Goal: Task Accomplishment & Management: Use online tool/utility

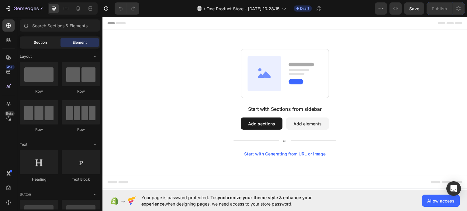
click at [45, 38] on div "Section" at bounding box center [40, 43] width 38 height 10
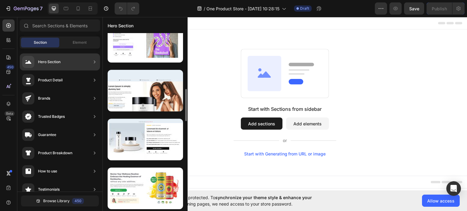
scroll to position [368, 0]
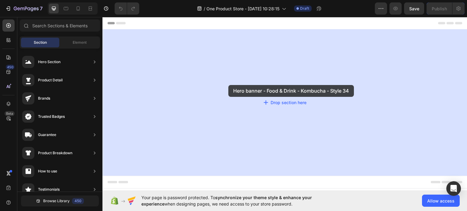
drag, startPoint x: 231, startPoint y: 139, endPoint x: 228, endPoint y: 85, distance: 54.5
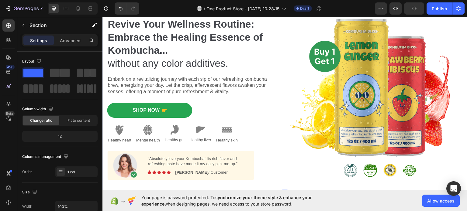
scroll to position [0, 0]
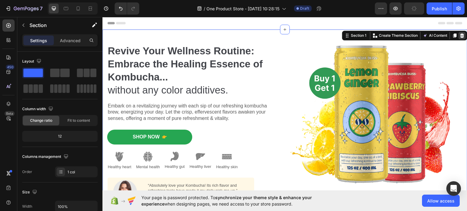
click at [460, 36] on icon at bounding box center [462, 35] width 4 height 4
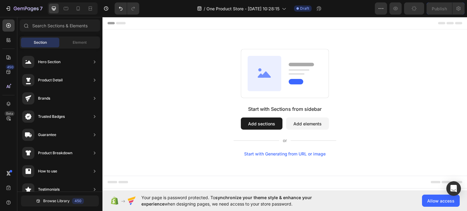
click at [297, 125] on button "Add elements" at bounding box center [307, 123] width 43 height 12
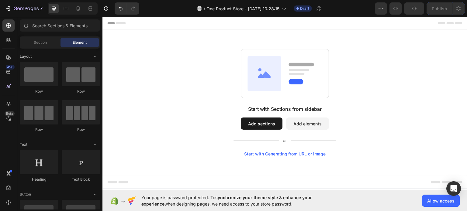
click at [254, 125] on button "Add sections" at bounding box center [262, 123] width 42 height 12
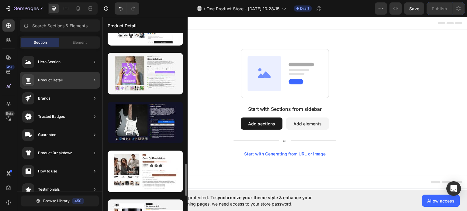
scroll to position [581, 0]
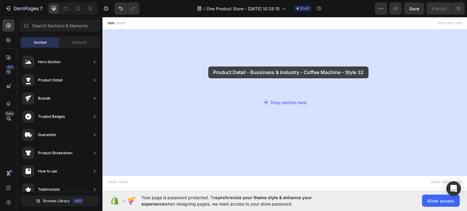
drag, startPoint x: 230, startPoint y: 115, endPoint x: 202, endPoint y: 70, distance: 53.5
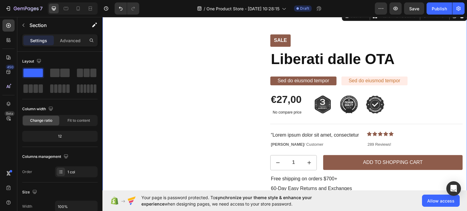
scroll to position [30, 0]
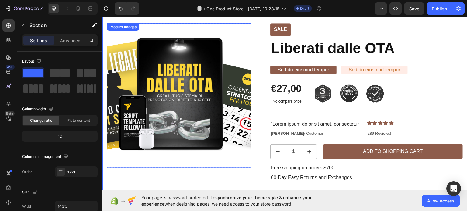
click at [242, 79] on img at bounding box center [179, 95] width 144 height 144
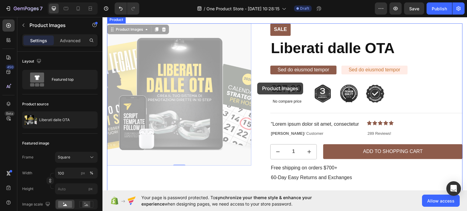
click at [258, 81] on div at bounding box center [284, 172] width 365 height 372
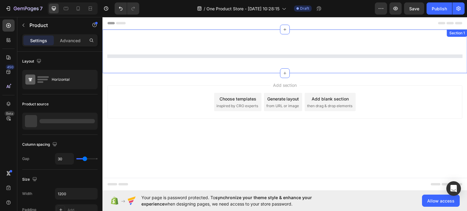
scroll to position [0, 0]
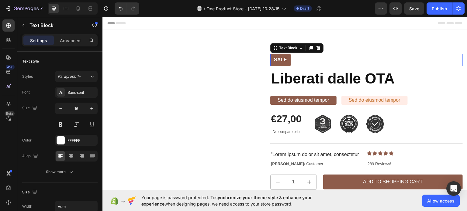
click at [447, 60] on div "Sale" at bounding box center [366, 60] width 192 height 12
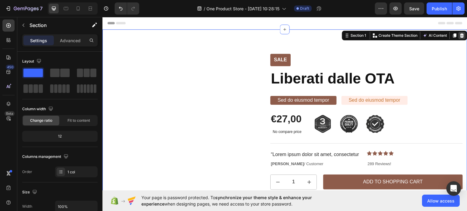
click at [460, 36] on icon at bounding box center [462, 35] width 5 height 5
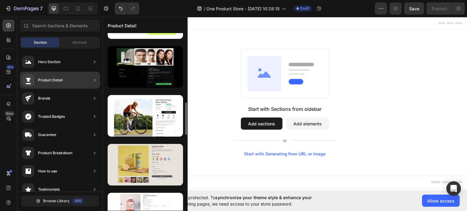
scroll to position [245, 0]
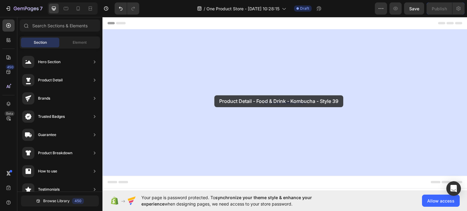
drag, startPoint x: 245, startPoint y: 123, endPoint x: 214, endPoint y: 95, distance: 41.1
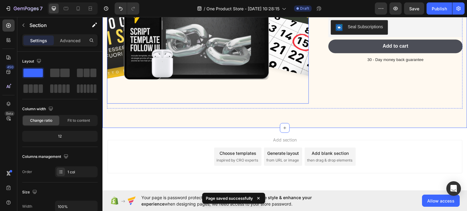
scroll to position [61, 0]
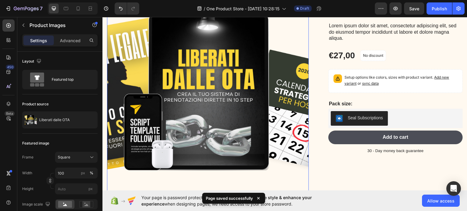
click at [214, 96] on img at bounding box center [208, 94] width 202 height 202
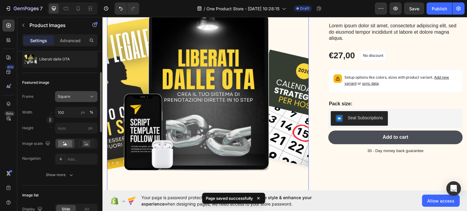
click at [69, 96] on span "Square" at bounding box center [64, 96] width 12 height 5
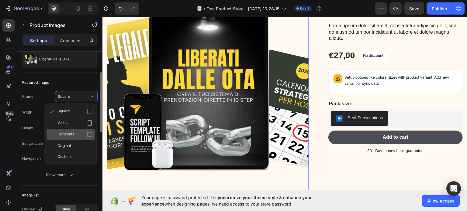
click at [82, 132] on div "Horizontal" at bounding box center [74, 135] width 35 height 6
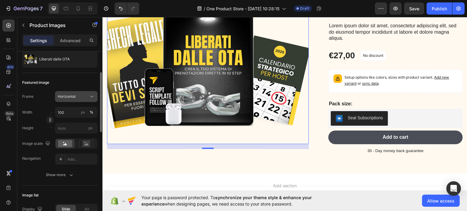
click at [77, 98] on div "Horizontal" at bounding box center [73, 96] width 30 height 5
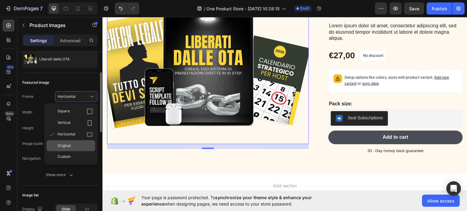
click at [74, 145] on div "Original" at bounding box center [74, 145] width 35 height 5
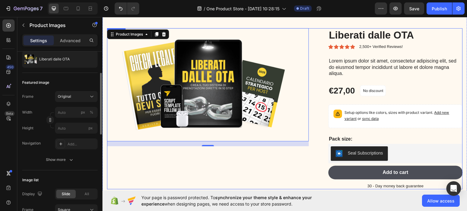
scroll to position [0, 0]
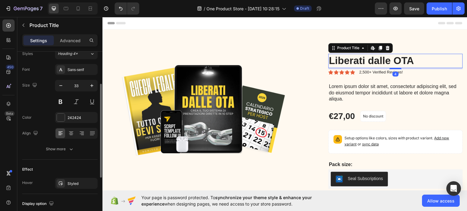
click at [339, 60] on h1 "Liberati dalle OTA" at bounding box center [395, 61] width 134 height 14
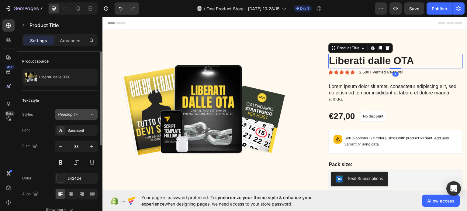
click at [74, 112] on span "Heading 4*" at bounding box center [68, 114] width 20 height 5
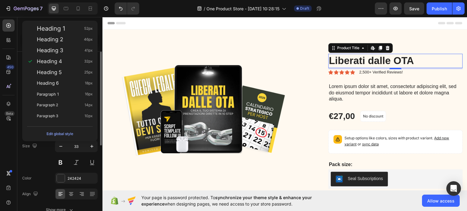
click at [43, 157] on div "Size 33" at bounding box center [59, 154] width 75 height 27
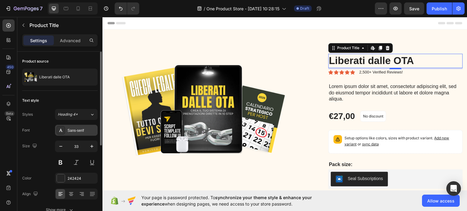
click at [64, 129] on div at bounding box center [61, 130] width 9 height 9
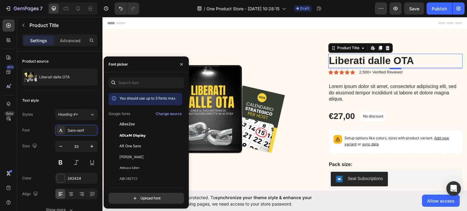
click at [139, 91] on div "You should use up to 3 fonts max. Google fonts Change source ABeeZee ADLaM Disp…" at bounding box center [146, 140] width 75 height 127
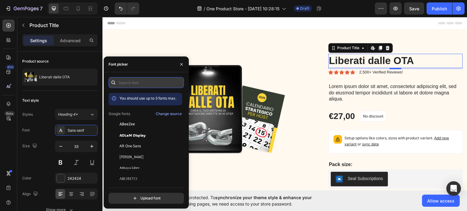
click at [140, 84] on input "text" at bounding box center [146, 82] width 75 height 11
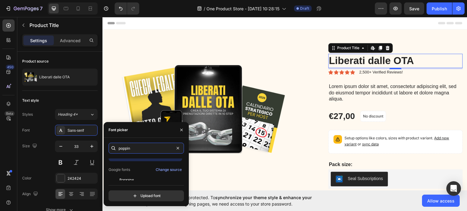
scroll to position [15, 0]
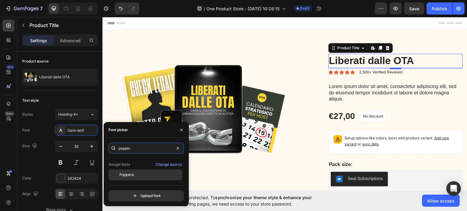
type input "poppin"
click at [131, 176] on span "Poppins" at bounding box center [126, 174] width 15 height 5
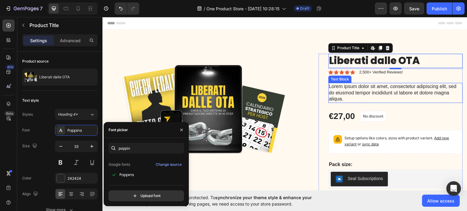
click at [341, 95] on p "Lorem ipsum dolor sit amet, consectetur adipiscing elit, sed do eiusmod tempor …" at bounding box center [395, 92] width 133 height 19
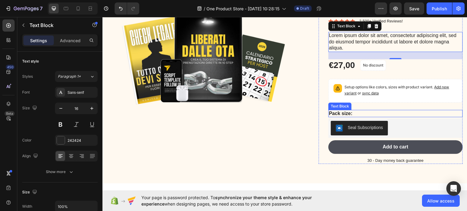
scroll to position [61, 0]
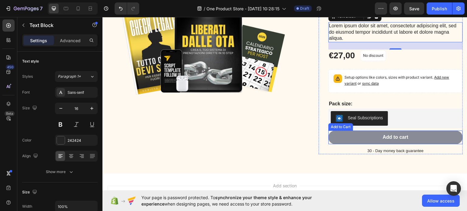
click at [347, 136] on button "Add to cart" at bounding box center [395, 137] width 134 height 14
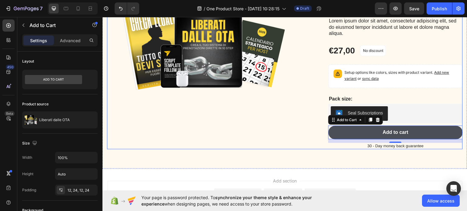
scroll to position [122, 0]
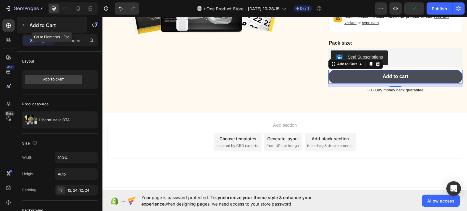
click at [22, 26] on icon "button" at bounding box center [23, 25] width 5 height 5
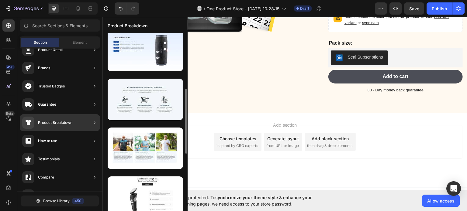
scroll to position [182, 0]
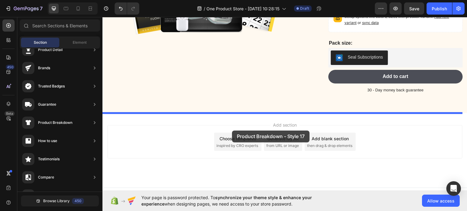
drag, startPoint x: 254, startPoint y: 138, endPoint x: 232, endPoint y: 130, distance: 22.8
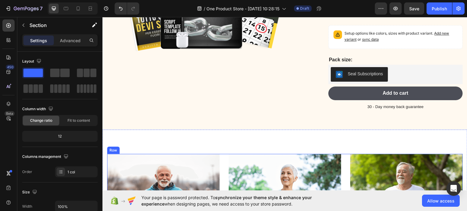
scroll to position [196, 0]
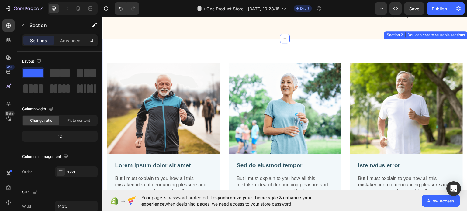
click at [401, 57] on div "Image Lorem ipsum dolor sit amet Text Block But I must explain to you how all t…" at bounding box center [284, 139] width 365 height 203
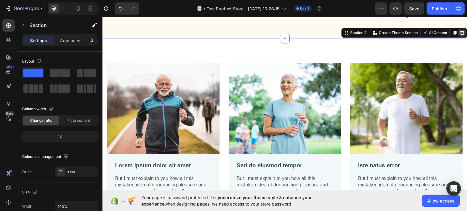
click at [460, 33] on icon at bounding box center [462, 32] width 4 height 4
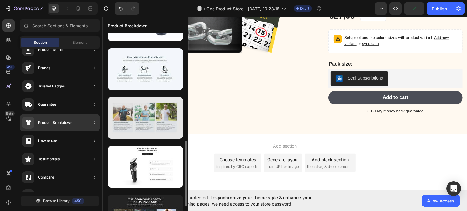
scroll to position [274, 0]
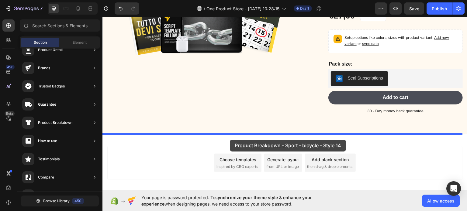
drag, startPoint x: 243, startPoint y: 142, endPoint x: 230, endPoint y: 140, distance: 13.2
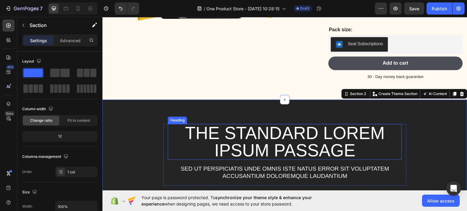
scroll to position [135, 0]
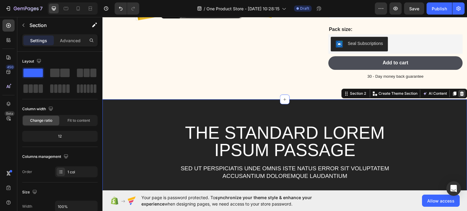
click at [460, 93] on icon at bounding box center [462, 93] width 4 height 4
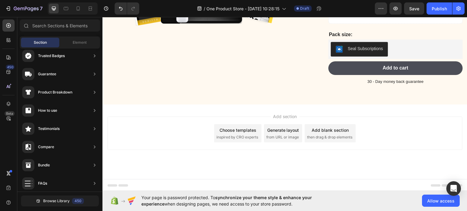
scroll to position [131, 0]
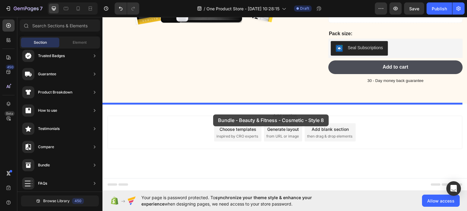
drag, startPoint x: 242, startPoint y: 71, endPoint x: 213, endPoint y: 114, distance: 51.8
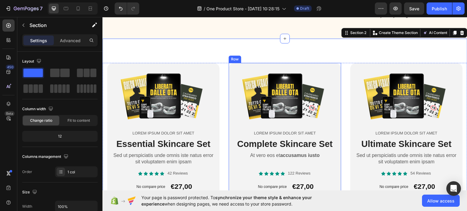
scroll to position [226, 0]
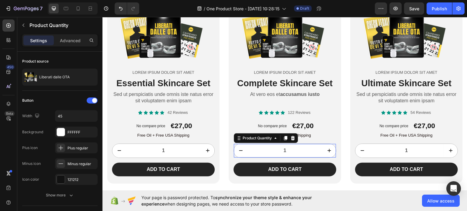
click at [280, 151] on input "1" at bounding box center [284, 151] width 75 height 14
click at [291, 139] on icon at bounding box center [293, 138] width 4 height 4
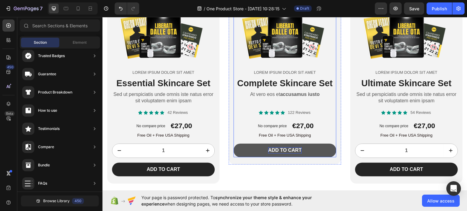
click at [293, 149] on div "Add to cart" at bounding box center [284, 150] width 33 height 6
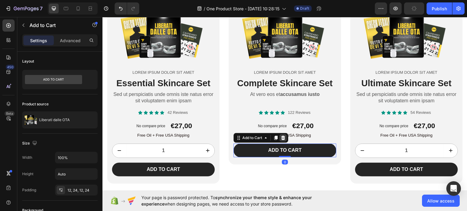
click at [281, 136] on icon at bounding box center [283, 138] width 4 height 4
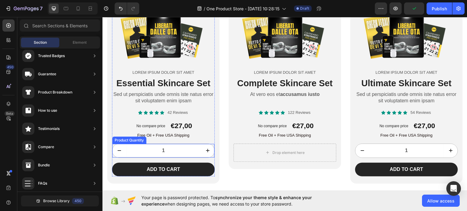
click at [189, 144] on input "1" at bounding box center [163, 151] width 75 height 14
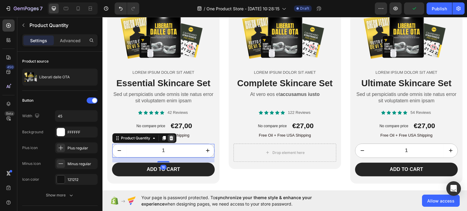
click at [169, 137] on icon at bounding box center [171, 138] width 5 height 5
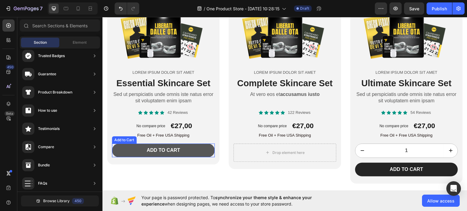
click at [173, 145] on button "Add to cart" at bounding box center [163, 150] width 103 height 14
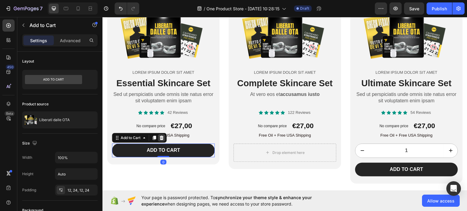
click at [164, 137] on div at bounding box center [161, 137] width 7 height 7
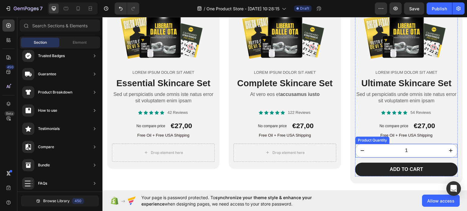
click at [378, 150] on input "1" at bounding box center [406, 151] width 75 height 14
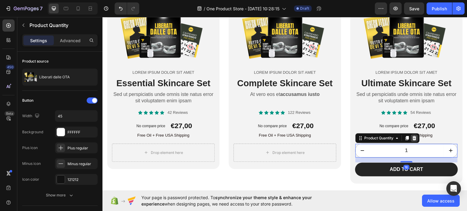
click at [411, 139] on div at bounding box center [414, 137] width 7 height 7
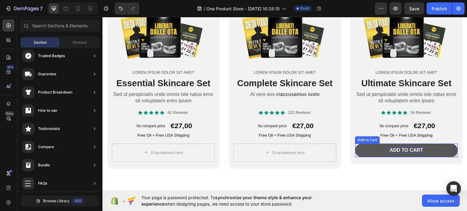
click at [405, 149] on div "Add to cart" at bounding box center [406, 150] width 33 height 6
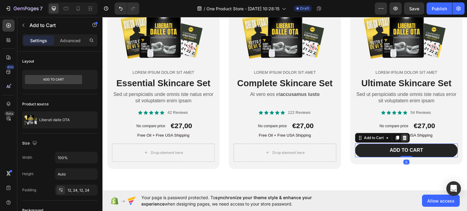
click at [405, 136] on div at bounding box center [404, 137] width 7 height 7
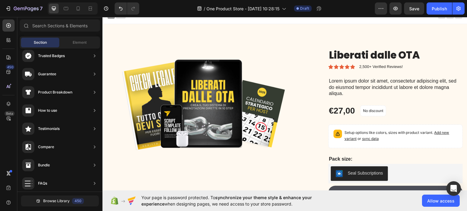
scroll to position [0, 0]
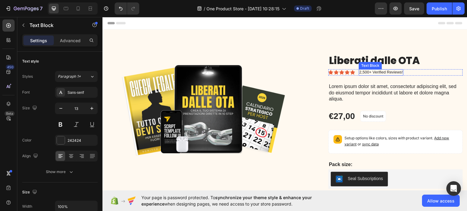
click at [376, 72] on p "2,500+ Verified Reviews!" at bounding box center [380, 72] width 43 height 5
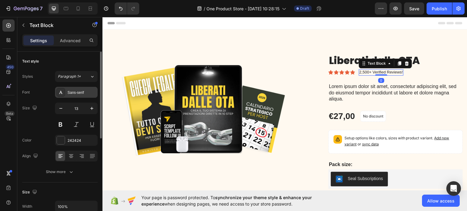
click at [85, 92] on div "Sans-serif" at bounding box center [81, 92] width 29 height 5
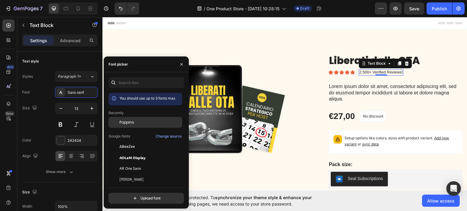
click at [129, 121] on span "Poppins" at bounding box center [126, 122] width 15 height 5
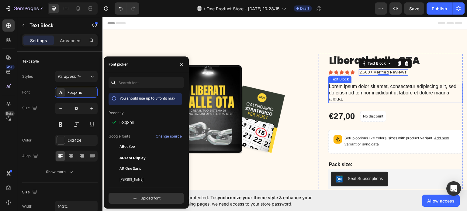
click at [351, 86] on p "Lorem ipsum dolor sit amet, consectetur adipiscing elit, sed do eiusmod tempor …" at bounding box center [395, 92] width 133 height 19
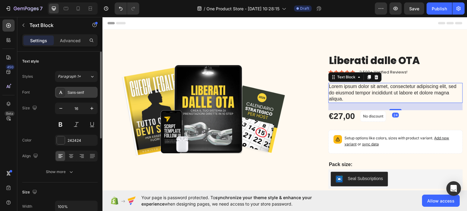
click at [79, 90] on div "Sans-serif" at bounding box center [81, 92] width 29 height 5
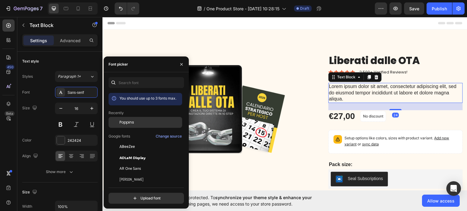
click at [129, 124] on span "Poppins" at bounding box center [126, 122] width 15 height 5
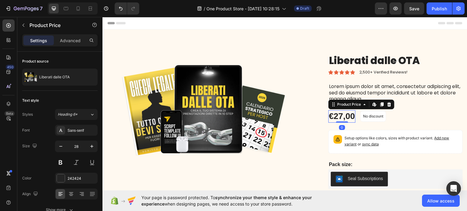
click at [335, 112] on div "€27,00" at bounding box center [341, 116] width 27 height 12
click at [76, 129] on div "Sans-serif" at bounding box center [81, 130] width 29 height 5
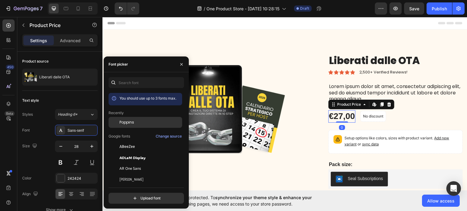
click at [140, 119] on div "Poppins" at bounding box center [146, 122] width 74 height 11
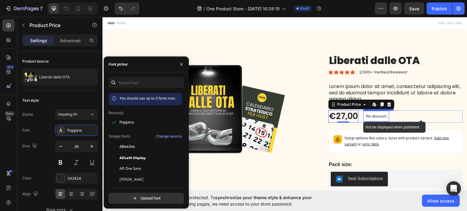
click at [376, 115] on p "No discount" at bounding box center [376, 115] width 20 height 5
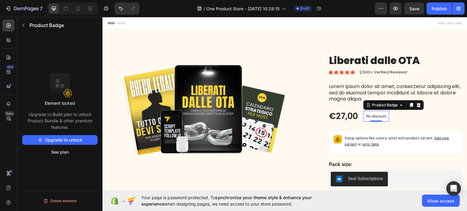
click at [397, 119] on div "€27,00 Product Price Product Price No discount Not be displayed when published …" at bounding box center [395, 116] width 134 height 12
click at [374, 116] on p "No discount" at bounding box center [376, 115] width 20 height 5
click at [376, 116] on p "No discount" at bounding box center [376, 115] width 20 height 5
click at [391, 106] on div "Product Badge" at bounding box center [385, 104] width 28 height 5
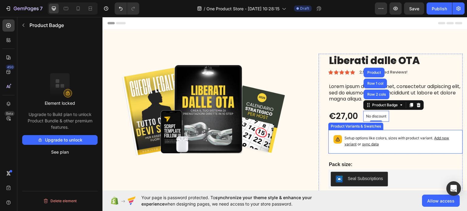
click at [369, 137] on p "Setup options like colors, sizes with product variant. Add new variant or sync …" at bounding box center [400, 141] width 113 height 12
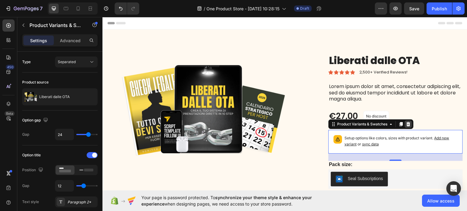
click at [406, 124] on icon at bounding box center [408, 124] width 4 height 4
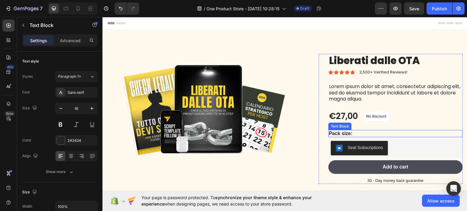
click at [356, 133] on p "Pack size:" at bounding box center [395, 133] width 133 height 6
click at [375, 125] on icon at bounding box center [376, 124] width 5 height 5
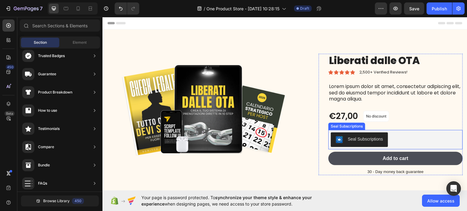
click at [363, 136] on div "Seal Subscriptions" at bounding box center [365, 139] width 35 height 6
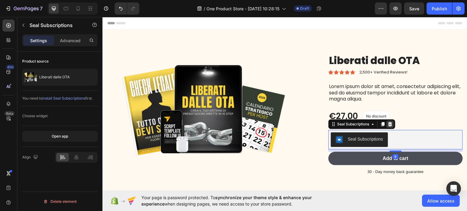
click at [389, 125] on icon at bounding box center [390, 124] width 4 height 4
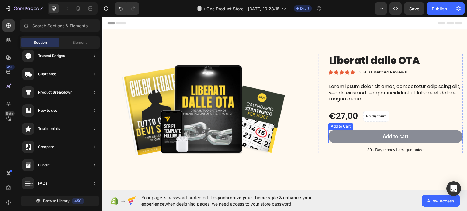
click at [356, 135] on button "Add to cart" at bounding box center [395, 137] width 134 height 14
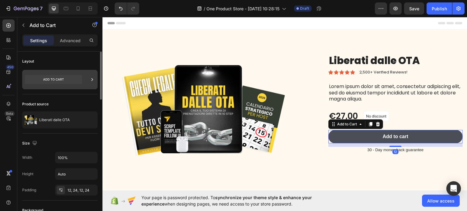
click at [45, 83] on icon at bounding box center [53, 79] width 57 height 9
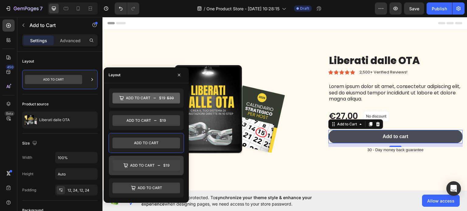
click at [154, 161] on icon at bounding box center [145, 165] width 67 height 11
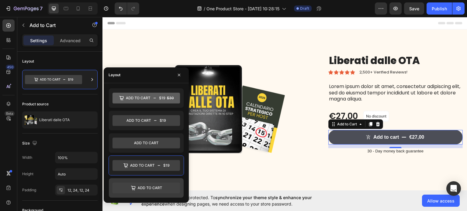
click at [159, 187] on icon at bounding box center [150, 188] width 24 height 3
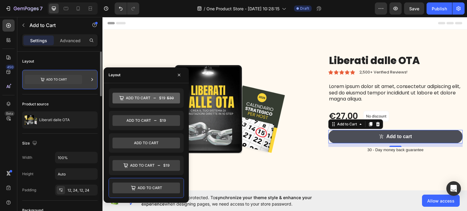
click at [56, 86] on icon at bounding box center [53, 80] width 57 height 14
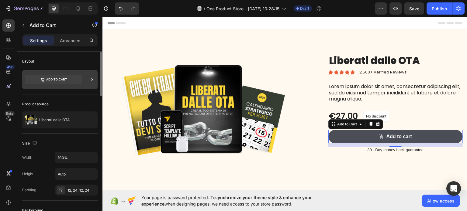
click at [56, 86] on icon at bounding box center [53, 80] width 57 height 14
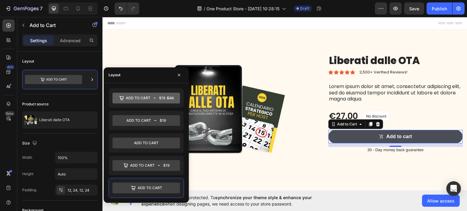
click at [142, 76] on div "Layout" at bounding box center [146, 75] width 85 height 16
click at [116, 75] on div "Layout" at bounding box center [115, 74] width 12 height 5
click at [127, 97] on icon at bounding box center [138, 98] width 24 height 3
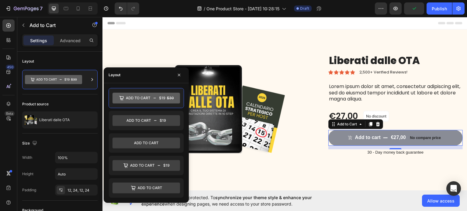
click at [414, 137] on p "No compare price" at bounding box center [425, 138] width 31 height 4
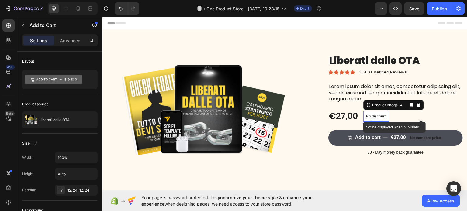
click at [384, 116] on p "No discount" at bounding box center [376, 115] width 20 height 5
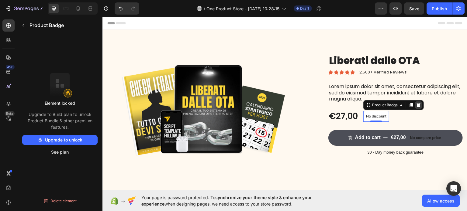
click at [417, 106] on icon at bounding box center [418, 105] width 4 height 4
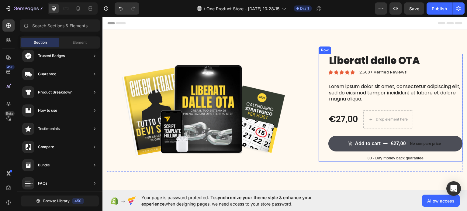
click at [348, 126] on div "€27,00 Product Price Product Price" at bounding box center [343, 119] width 30 height 18
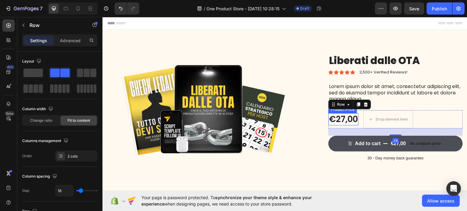
click at [348, 122] on div "€27,00" at bounding box center [343, 119] width 30 height 12
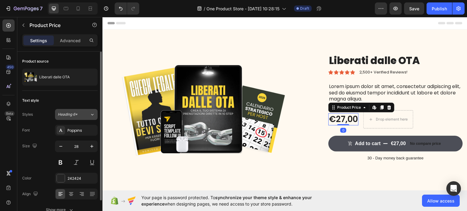
click at [87, 113] on div "Heading 6*" at bounding box center [74, 114] width 32 height 5
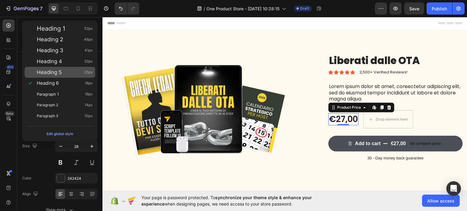
click at [71, 71] on div "Heading 5 25px" at bounding box center [65, 72] width 56 height 6
type input "25"
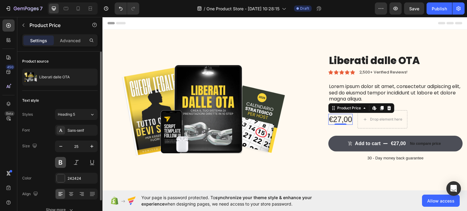
click at [60, 159] on button at bounding box center [60, 162] width 11 height 11
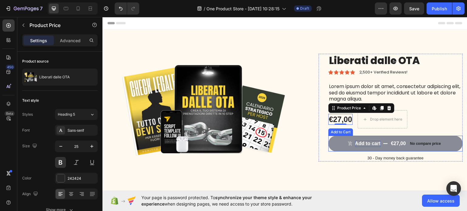
click at [355, 140] on div "Add to cart" at bounding box center [368, 143] width 26 height 6
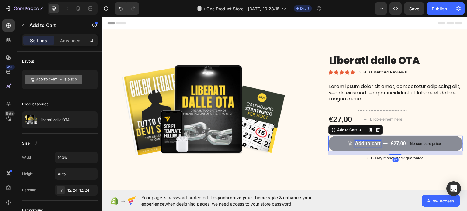
click at [370, 144] on div "Add to cart" at bounding box center [368, 143] width 26 height 6
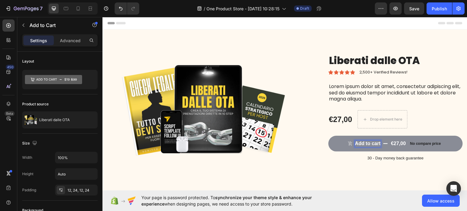
click at [369, 145] on p "Add to cart" at bounding box center [368, 143] width 26 height 6
click at [328, 136] on button "Aggiungi €27,00 No compare price" at bounding box center [395, 144] width 134 height 16
click at [328, 136] on button "Aggiungi al €27,00 No compare price" at bounding box center [395, 144] width 134 height 16
click at [431, 146] on div "No compare price" at bounding box center [435, 143] width 36 height 9
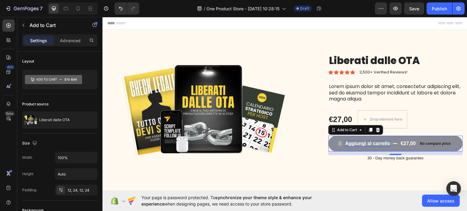
click at [430, 143] on p "No compare price" at bounding box center [435, 144] width 31 height 4
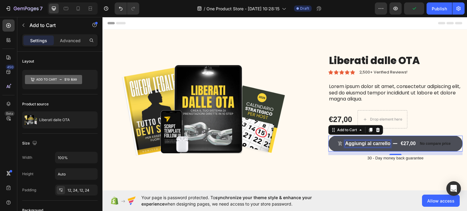
click at [364, 141] on p "Aggiungi al carrello" at bounding box center [367, 143] width 45 height 6
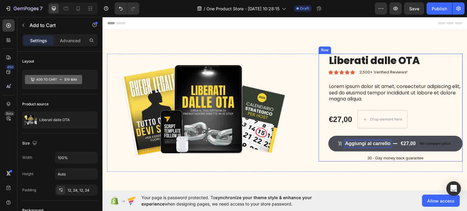
click at [370, 138] on button "Aggiungi al carrello €27,00 No compare price" at bounding box center [395, 144] width 134 height 16
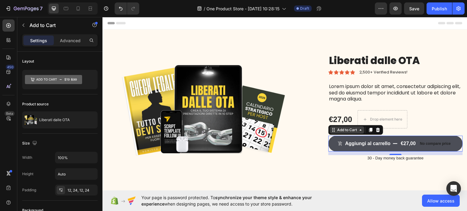
click at [358, 131] on icon at bounding box center [360, 129] width 5 height 5
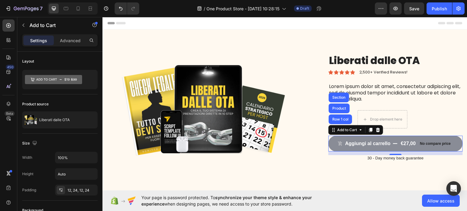
click at [428, 143] on p "No compare price" at bounding box center [435, 144] width 31 height 4
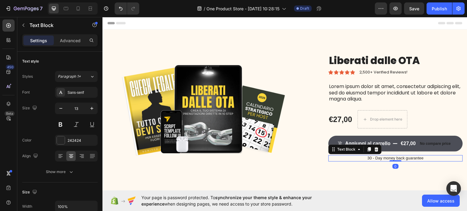
click at [395, 160] on div "30 - Day money back guarantee Text Block 0" at bounding box center [395, 158] width 134 height 6
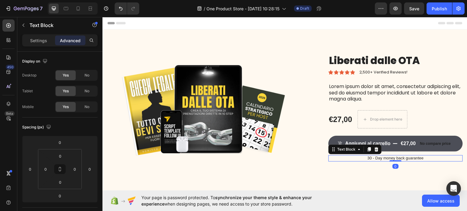
click at [379, 158] on p "30 - Day money back guarantee" at bounding box center [395, 158] width 133 height 5
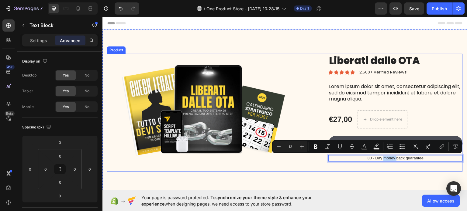
click at [363, 165] on div "Liberati dalle OTA Product Title Icon Icon Icon Icon Icon Icon List 2,500+ Veri…" at bounding box center [391, 113] width 144 height 118
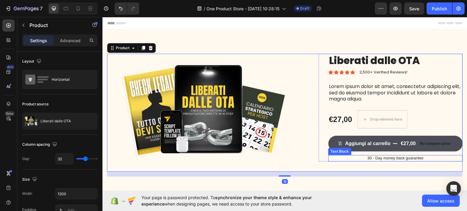
click at [361, 159] on p "30 - Day money back guarantee" at bounding box center [395, 158] width 133 height 5
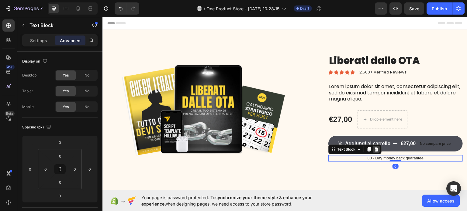
click at [374, 150] on icon at bounding box center [376, 149] width 5 height 5
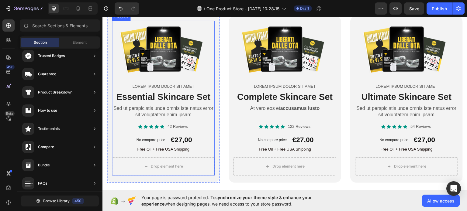
scroll to position [213, 0]
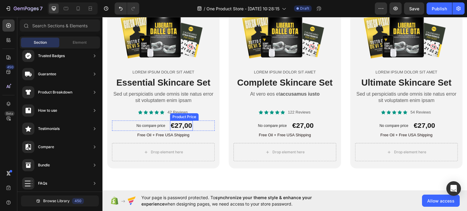
click at [176, 127] on div "€27,00" at bounding box center [181, 125] width 22 height 10
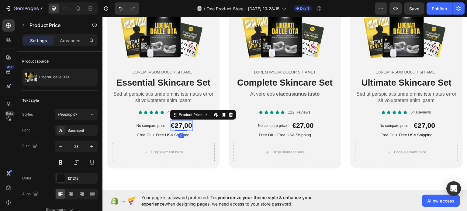
click at [154, 124] on p "No compare price" at bounding box center [150, 126] width 29 height 4
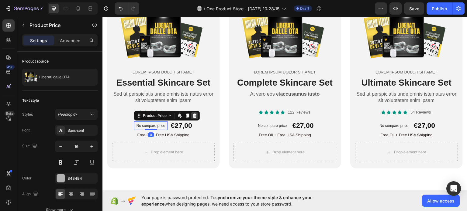
click at [193, 116] on icon at bounding box center [195, 115] width 4 height 4
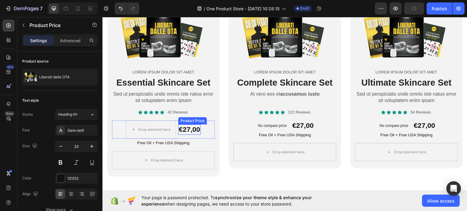
click at [187, 131] on div "€27,00" at bounding box center [189, 129] width 22 height 10
click at [240, 118] on icon at bounding box center [239, 118] width 5 height 5
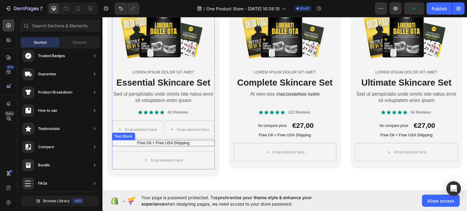
click at [181, 144] on p "Free Oil + Free USA Shipping" at bounding box center [163, 142] width 102 height 5
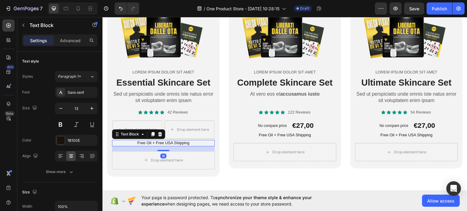
click at [164, 136] on div "Text Block" at bounding box center [138, 134] width 53 height 10
click at [161, 134] on icon at bounding box center [160, 134] width 4 height 4
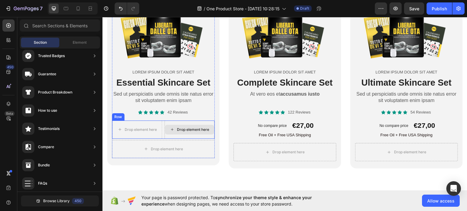
click at [170, 129] on icon at bounding box center [172, 129] width 5 height 5
click at [120, 125] on div "Drop element here" at bounding box center [136, 130] width 49 height 10
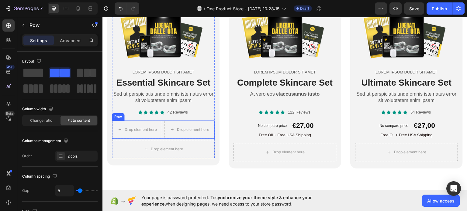
click at [119, 118] on div "Row" at bounding box center [118, 116] width 12 height 7
click at [148, 113] on icon at bounding box center [149, 114] width 4 height 4
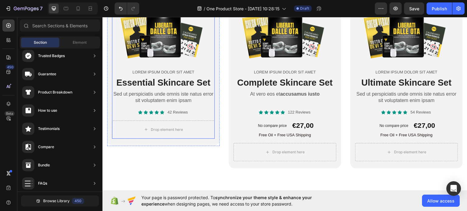
click at [119, 120] on div "Drop element here" at bounding box center [163, 129] width 103 height 18
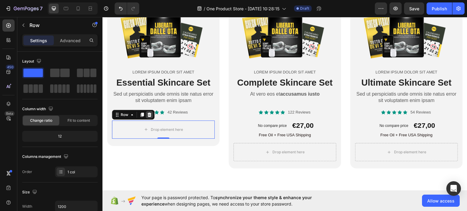
click at [148, 114] on icon at bounding box center [149, 114] width 5 height 5
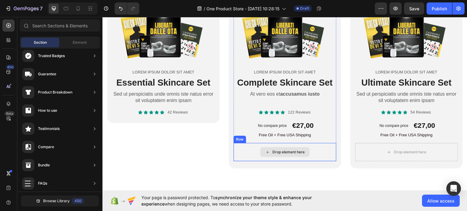
click at [251, 143] on div "Drop element here" at bounding box center [284, 152] width 103 height 18
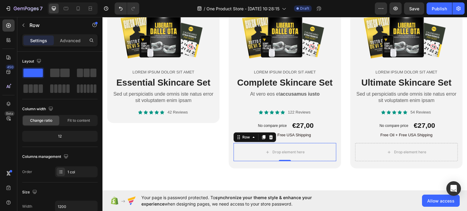
click at [269, 137] on icon at bounding box center [271, 137] width 4 height 4
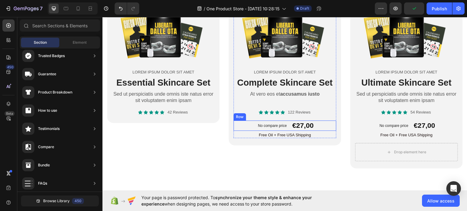
click at [242, 123] on div "No compare price Product Price €27,00 Product Price Product Price Row" at bounding box center [284, 125] width 103 height 10
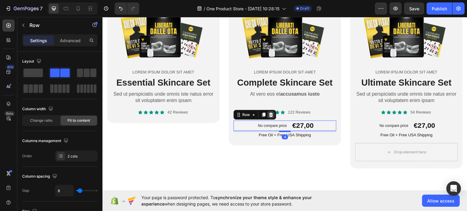
click at [269, 114] on icon at bounding box center [271, 114] width 4 height 4
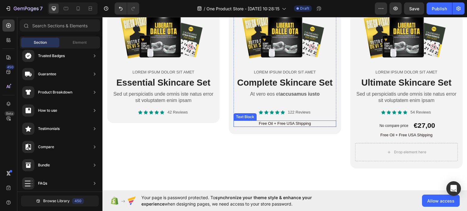
click at [245, 121] on p "Free Oil + Free USA Shipping" at bounding box center [285, 123] width 102 height 5
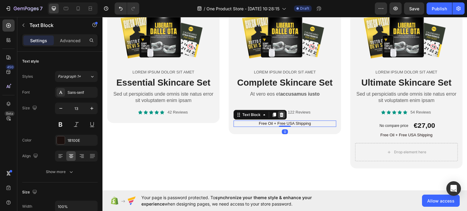
click at [280, 114] on icon at bounding box center [282, 114] width 4 height 4
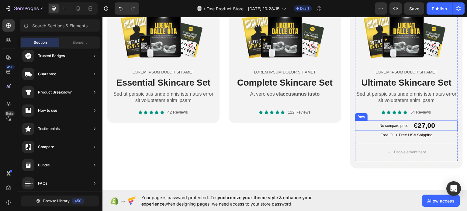
click at [369, 124] on div "No compare price Product Price €27,00 Product Price Product Price Row" at bounding box center [406, 125] width 103 height 10
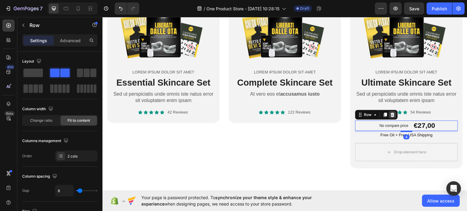
click at [391, 115] on icon at bounding box center [392, 114] width 5 height 5
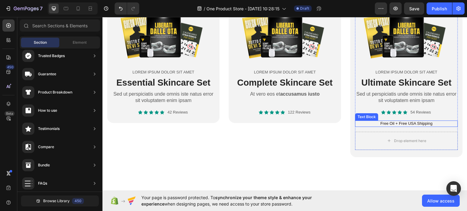
click at [368, 121] on p "Free Oil + Free USA Shipping" at bounding box center [407, 123] width 102 height 5
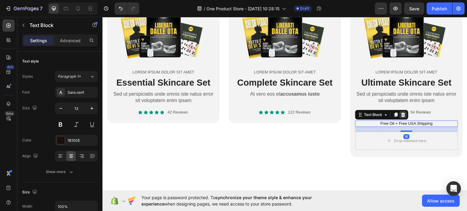
click at [401, 114] on icon at bounding box center [403, 114] width 5 height 5
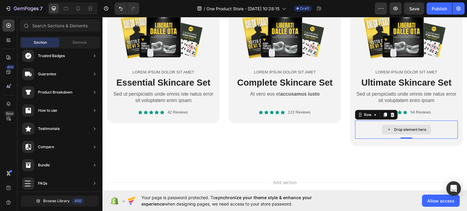
click at [377, 120] on div "Drop element here" at bounding box center [406, 129] width 103 height 18
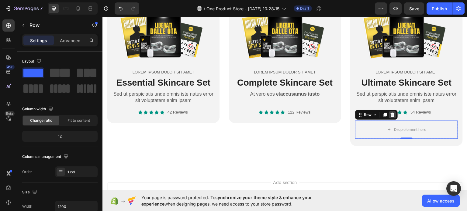
click at [392, 114] on div at bounding box center [392, 114] width 7 height 7
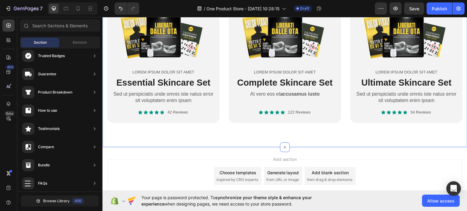
click at [316, 140] on div "Product Images Lorem ipsum dolor sit amet Text Block Essential Skincare Set Hea…" at bounding box center [284, 62] width 365 height 170
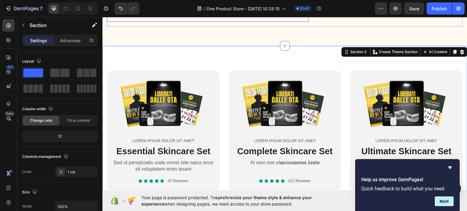
scroll to position [182, 0]
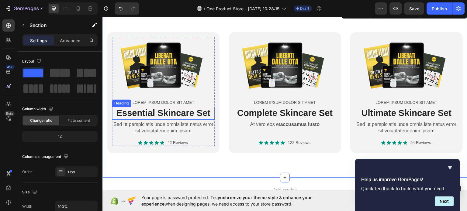
click at [172, 108] on h2 "Essential Skincare Set" at bounding box center [163, 113] width 103 height 13
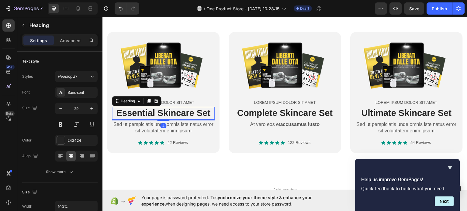
click at [172, 108] on h2 "Essential Skincare Set" at bounding box center [163, 113] width 103 height 13
click at [172, 108] on p "Essential Skincare Set" at bounding box center [163, 113] width 102 height 12
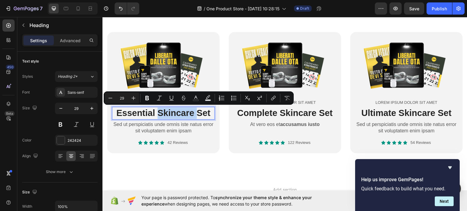
click at [157, 112] on p "Essential Skincare Set" at bounding box center [163, 113] width 102 height 12
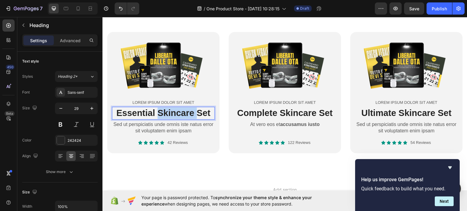
click at [157, 112] on p "Essential Skincare Set" at bounding box center [163, 113] width 102 height 12
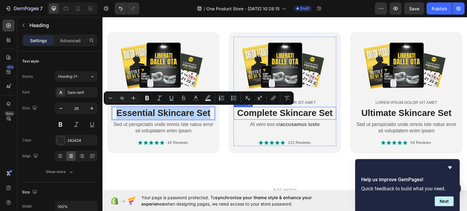
click at [262, 112] on h2 "Complete Skincare Set" at bounding box center [284, 113] width 103 height 13
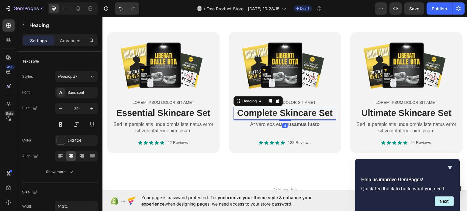
click at [262, 112] on h2 "Complete Skincare Set" at bounding box center [284, 113] width 103 height 13
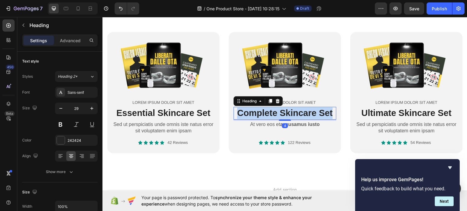
click at [262, 112] on p "Complete Skincare Set" at bounding box center [285, 113] width 102 height 12
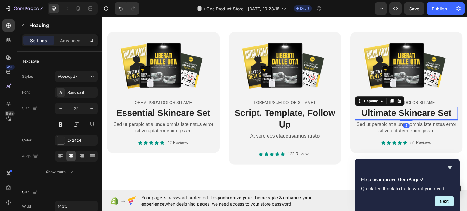
click at [376, 110] on h2 "Ultimate Skincare Set" at bounding box center [406, 113] width 103 height 13
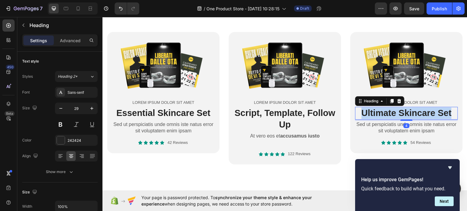
click at [376, 110] on p "Ultimate Skincare Set" at bounding box center [407, 113] width 102 height 12
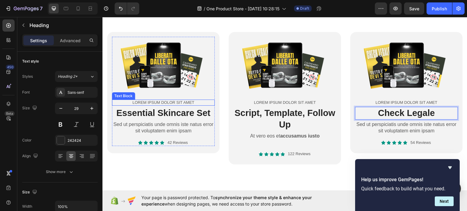
click at [160, 104] on div "Lorem ipsum dolor sit amet" at bounding box center [163, 102] width 103 height 6
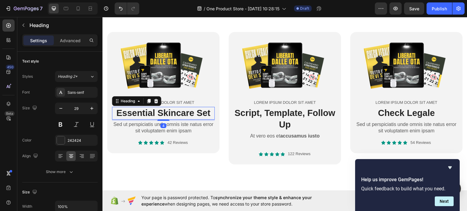
click at [133, 109] on p "Essential Skincare Set" at bounding box center [163, 113] width 102 height 12
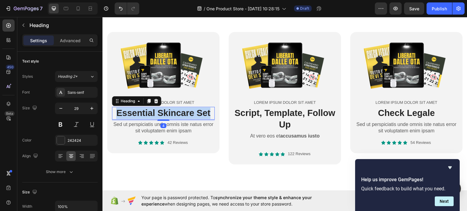
click at [133, 109] on p "Essential Skincare Set" at bounding box center [163, 113] width 102 height 12
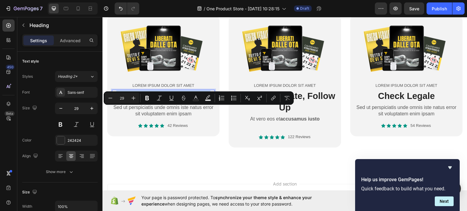
scroll to position [213, 0]
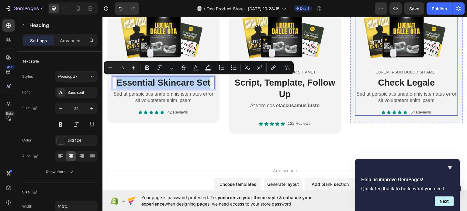
click at [391, 91] on p "Sed ut perspiciatis unde omnis iste natus error sit voluptatem enim ipsam" at bounding box center [407, 97] width 102 height 13
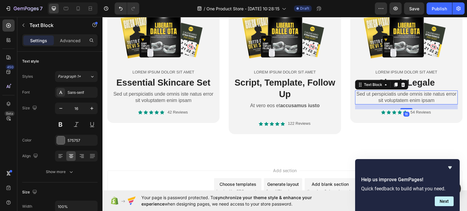
click at [387, 93] on p "Sed ut perspiciatis unde omnis iste natus error sit voluptatem enim ipsam" at bounding box center [407, 97] width 102 height 13
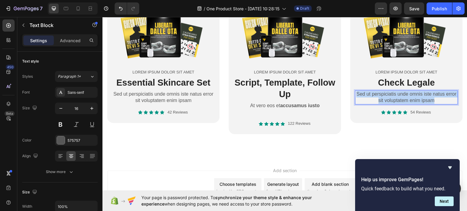
click at [387, 93] on p "Sed ut perspiciatis unde omnis iste natus error sit voluptatem enim ipsam" at bounding box center [407, 97] width 102 height 13
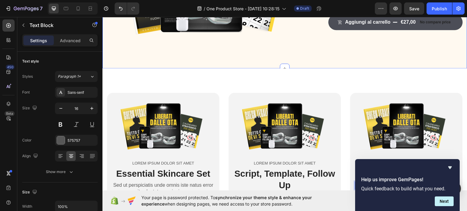
scroll to position [61, 0]
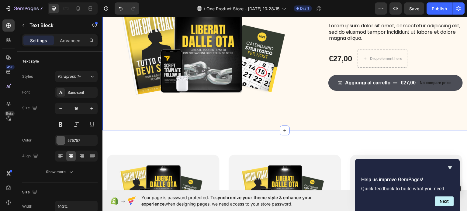
click at [281, 119] on div "Product Images Liberati dalle OTA Product Title Icon Icon Icon Icon Icon Icon L…" at bounding box center [284, 49] width 365 height 162
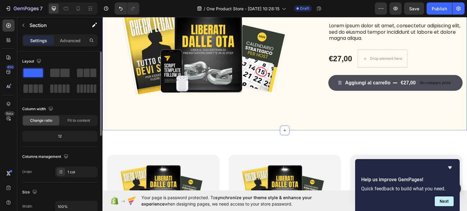
click at [38, 71] on span at bounding box center [32, 73] width 19 height 9
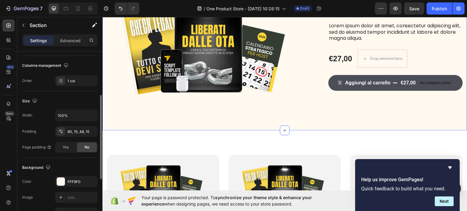
scroll to position [152, 0]
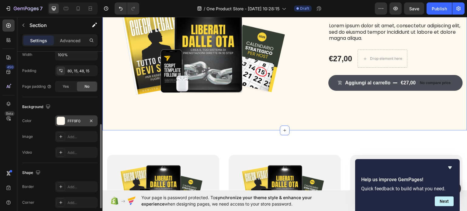
click at [68, 120] on div "FFF9F0" at bounding box center [76, 121] width 18 height 5
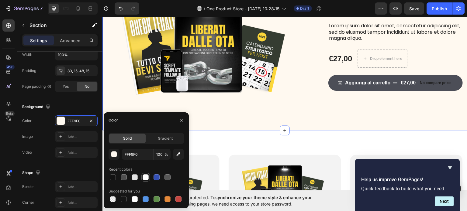
click at [145, 177] on div at bounding box center [146, 177] width 6 height 6
type input "FFFFFF"
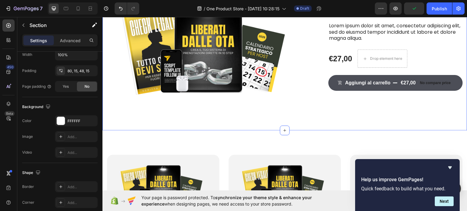
click at [250, 127] on div "Product Images Liberati dalle OTA Product Title Icon Icon Icon Icon Icon Icon L…" at bounding box center [284, 49] width 365 height 162
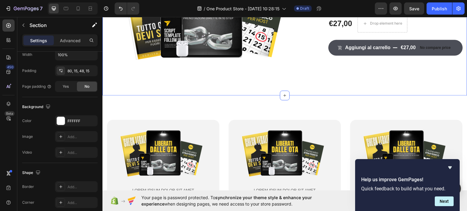
scroll to position [122, 0]
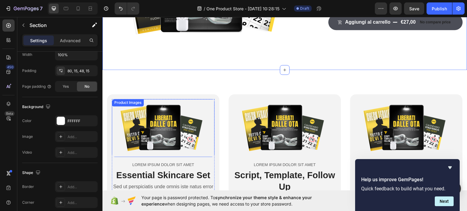
click at [175, 116] on img at bounding box center [163, 128] width 103 height 58
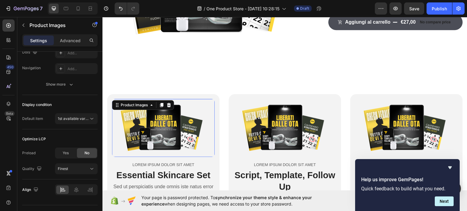
scroll to position [0, 0]
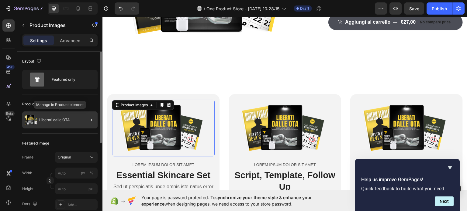
click at [40, 117] on div "Liberati dalle OTA" at bounding box center [59, 120] width 75 height 17
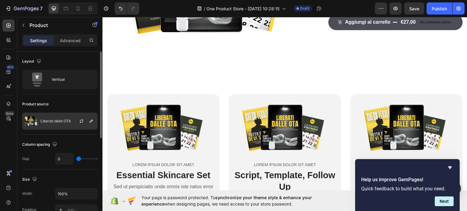
click at [51, 123] on p "Liberati dalle OTA" at bounding box center [55, 121] width 30 height 4
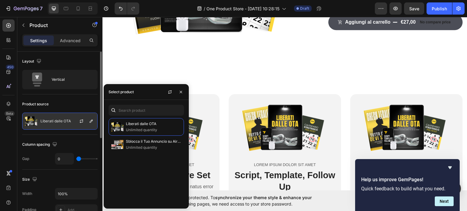
click at [75, 123] on div at bounding box center [84, 121] width 27 height 16
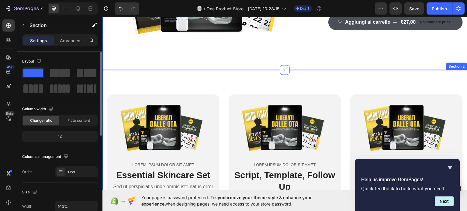
click at [170, 123] on img at bounding box center [163, 128] width 103 height 58
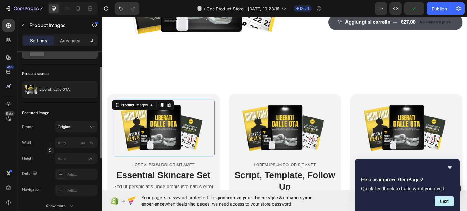
scroll to position [91, 0]
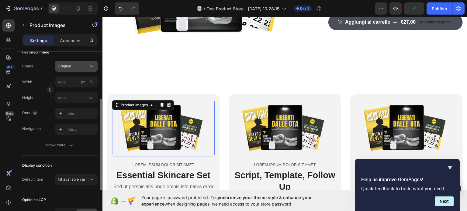
click at [70, 66] on span "Original" at bounding box center [64, 66] width 13 height 5
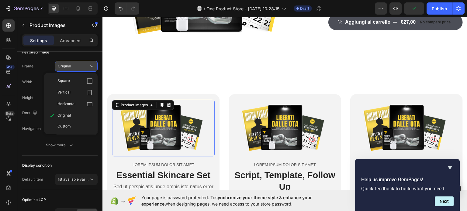
click at [70, 66] on span "Original" at bounding box center [64, 66] width 13 height 5
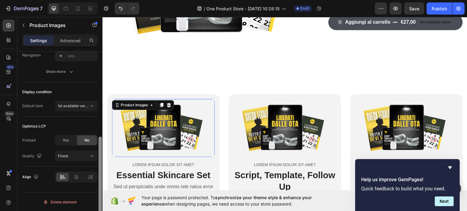
scroll to position [43, 0]
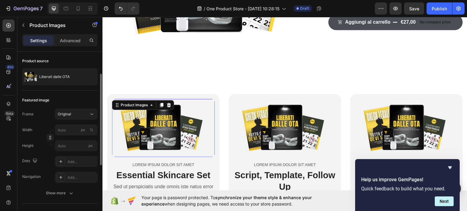
click at [147, 112] on img at bounding box center [163, 128] width 103 height 58
click at [147, 105] on div "Product Images" at bounding box center [133, 104] width 29 height 5
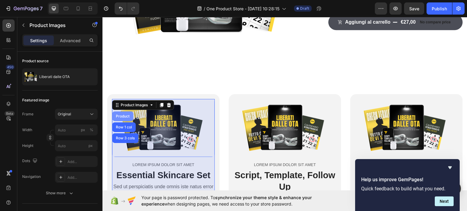
click at [129, 114] on div "Product" at bounding box center [123, 116] width 16 height 4
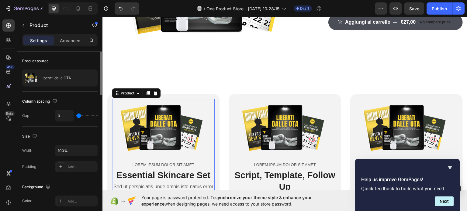
scroll to position [0, 0]
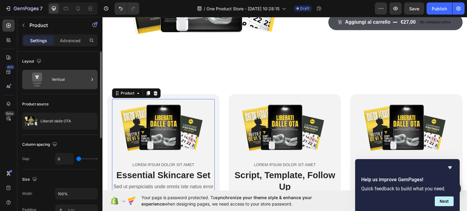
click at [67, 82] on div "Vertical" at bounding box center [70, 80] width 37 height 14
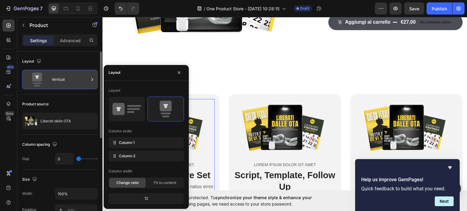
click at [66, 82] on div "Vertical" at bounding box center [70, 80] width 37 height 14
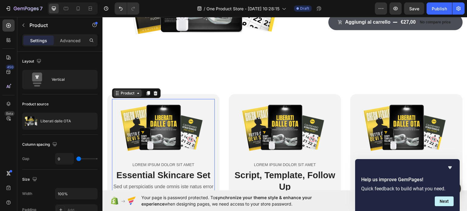
click at [129, 94] on div "Product" at bounding box center [127, 92] width 16 height 5
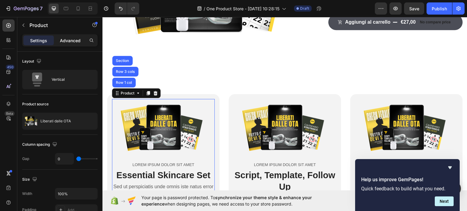
click at [76, 42] on p "Advanced" at bounding box center [70, 40] width 21 height 6
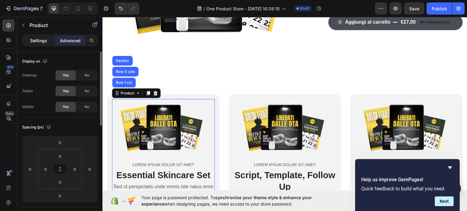
click at [36, 41] on p "Settings" at bounding box center [38, 40] width 17 height 6
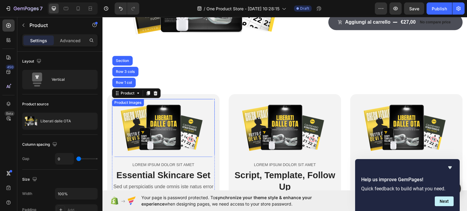
click at [132, 113] on img at bounding box center [163, 128] width 103 height 58
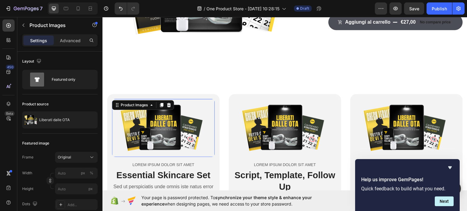
click at [133, 120] on img at bounding box center [163, 128] width 103 height 58
click at [139, 102] on div "Product Images" at bounding box center [133, 104] width 29 height 5
click at [143, 118] on img at bounding box center [163, 128] width 103 height 58
click at [155, 105] on div "Product Images Product Row 1 col Row 3 cols" at bounding box center [143, 105] width 62 height 10
click at [159, 127] on img at bounding box center [163, 128] width 103 height 58
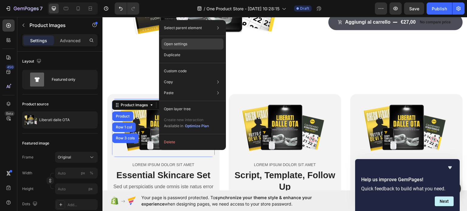
click at [188, 45] on div "Open settings" at bounding box center [192, 44] width 62 height 11
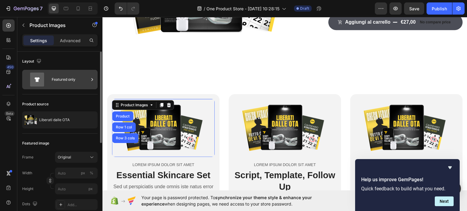
click at [92, 80] on icon at bounding box center [93, 79] width 2 height 3
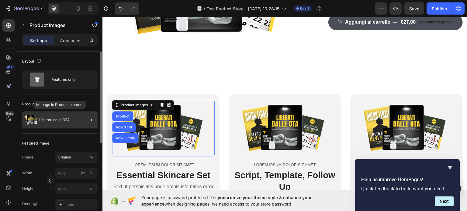
click at [66, 120] on p "Liberati dalle OTA" at bounding box center [54, 120] width 30 height 4
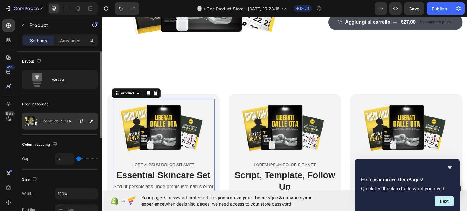
click at [68, 121] on p "Liberati dalle OTA" at bounding box center [55, 121] width 30 height 4
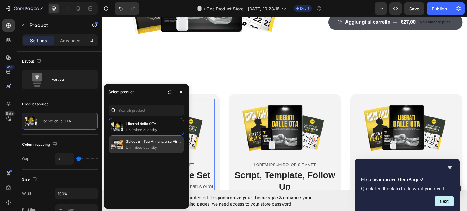
click at [120, 143] on img at bounding box center [117, 145] width 12 height 12
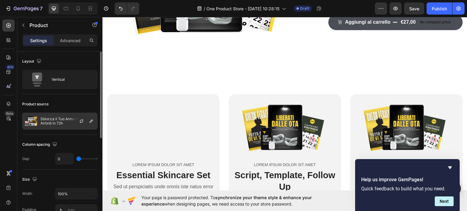
click at [63, 122] on p "Sblocca il Tuo Annuncio su Airbnb in 72h" at bounding box center [67, 121] width 54 height 9
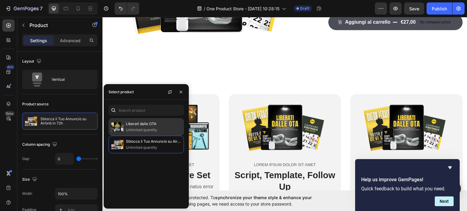
click at [131, 126] on p "Liberati dalle OTA" at bounding box center [153, 124] width 55 height 6
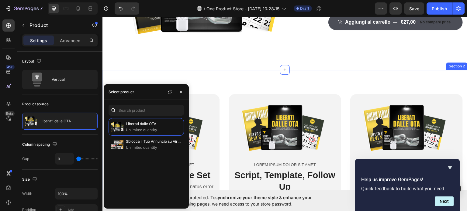
click at [223, 70] on div "Product Images Lorem ipsum dolor sit amet Text Block Essential Skincare Set Hea…" at bounding box center [284, 160] width 365 height 181
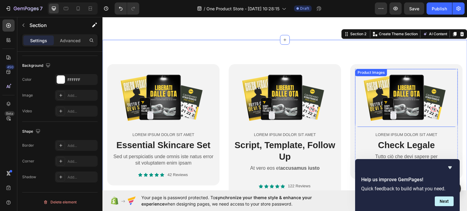
scroll to position [182, 0]
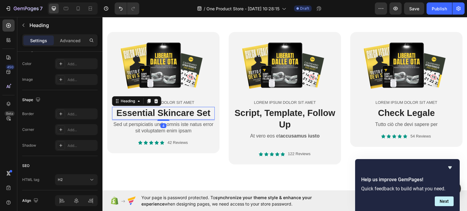
click at [159, 115] on h2 "Essential Skincare Set" at bounding box center [163, 113] width 103 height 13
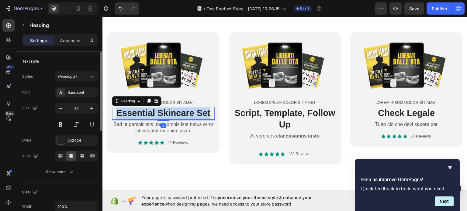
click at [159, 115] on p "Essential Skincare Set" at bounding box center [163, 113] width 102 height 12
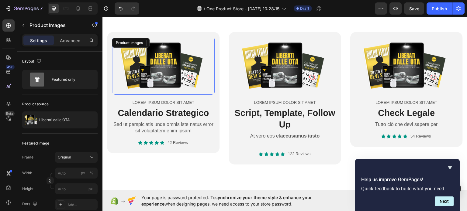
click at [160, 70] on img at bounding box center [163, 65] width 103 height 58
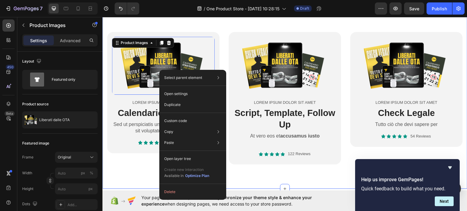
click at [133, 174] on div "Product Images 16 Lorem ipsum dolor sit amet Text Block Calendario Strategico H…" at bounding box center [284, 97] width 365 height 181
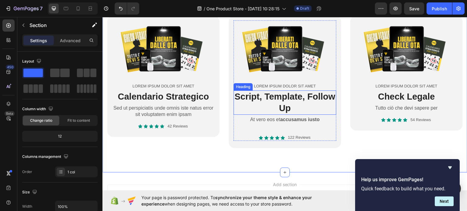
scroll to position [213, 0]
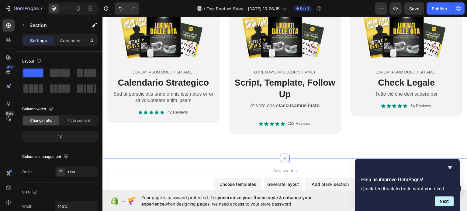
click at [285, 158] on icon at bounding box center [284, 158] width 5 height 5
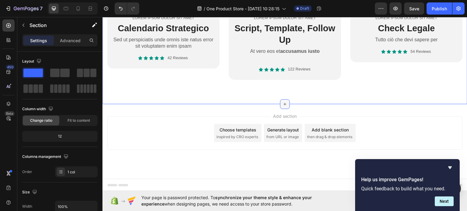
click at [282, 102] on icon at bounding box center [284, 104] width 5 height 5
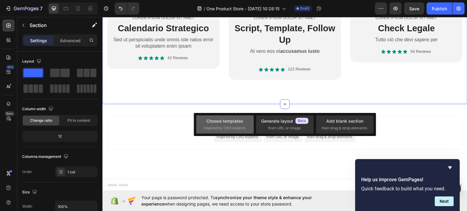
click at [235, 125] on div "Choose templates inspired by CRO experts" at bounding box center [225, 124] width 43 height 13
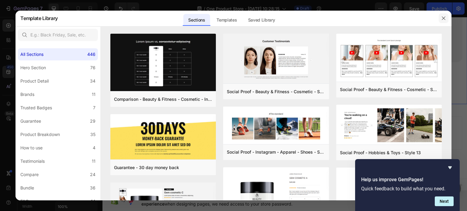
click at [445, 19] on icon "button" at bounding box center [443, 18] width 5 height 5
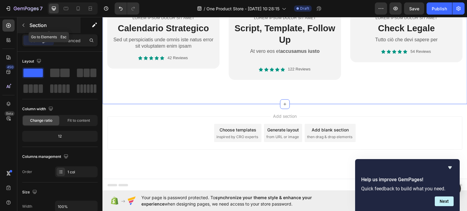
click at [25, 25] on icon "button" at bounding box center [23, 25] width 5 height 5
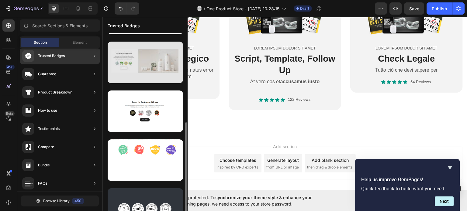
scroll to position [112, 0]
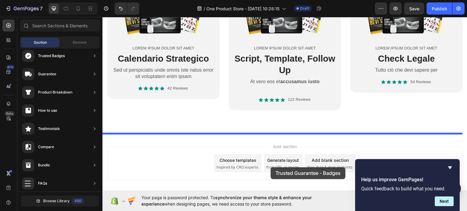
drag, startPoint x: 253, startPoint y: 190, endPoint x: 273, endPoint y: 157, distance: 38.5
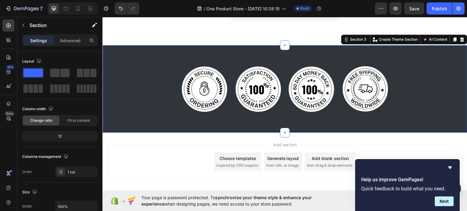
scroll to position [328, 0]
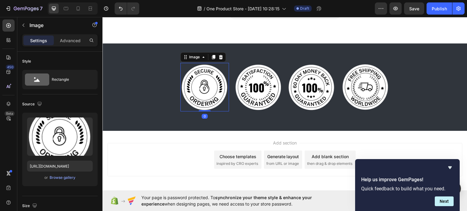
click at [202, 76] on img at bounding box center [204, 87] width 49 height 49
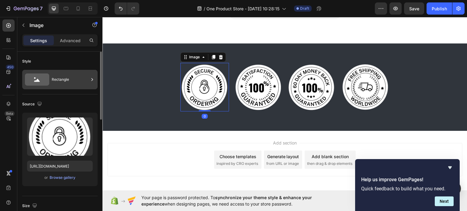
click at [79, 79] on div "Rectangle" at bounding box center [70, 80] width 37 height 14
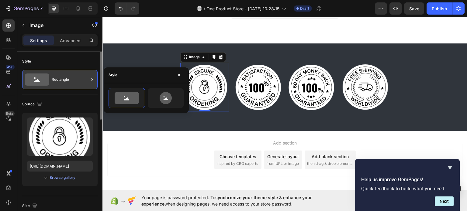
click at [79, 79] on div "Rectangle" at bounding box center [70, 80] width 37 height 14
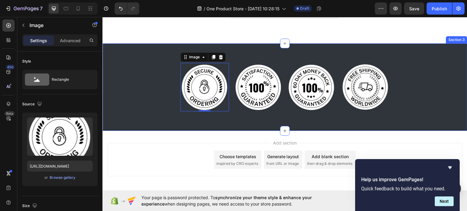
click at [438, 48] on div "Image 0 Image Image Image Row Section 3" at bounding box center [284, 87] width 365 height 88
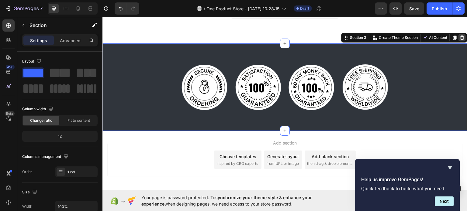
click at [460, 37] on icon at bounding box center [462, 37] width 5 height 5
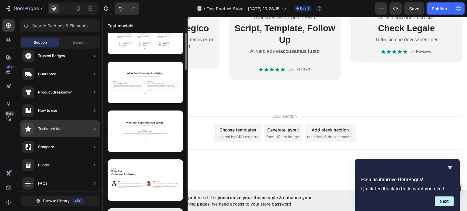
scroll to position [0, 0]
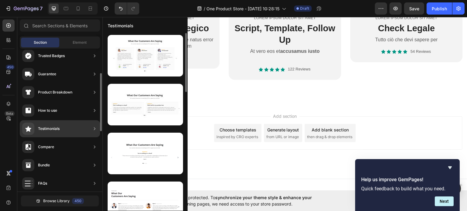
click at [68, 126] on div "Testimonials" at bounding box center [60, 128] width 80 height 17
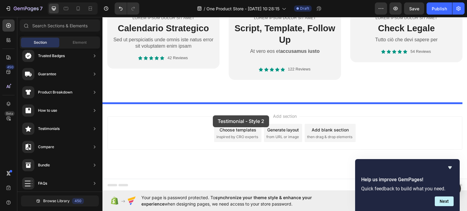
drag, startPoint x: 233, startPoint y: 133, endPoint x: 213, endPoint y: 115, distance: 26.9
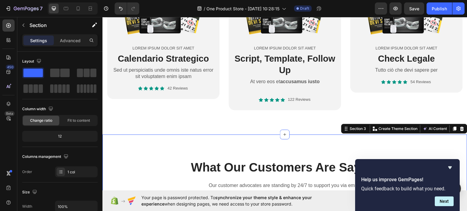
scroll to position [267, 0]
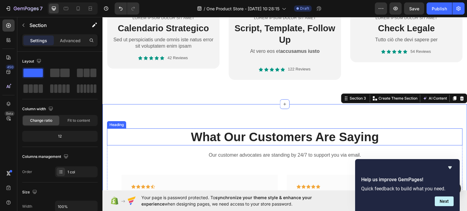
click at [223, 130] on p "What Our Customers Are Saying" at bounding box center [285, 137] width 354 height 16
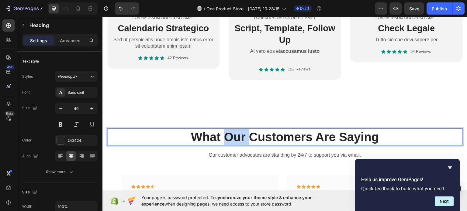
click at [223, 130] on p "What Our Customers Are Saying" at bounding box center [285, 137] width 354 height 16
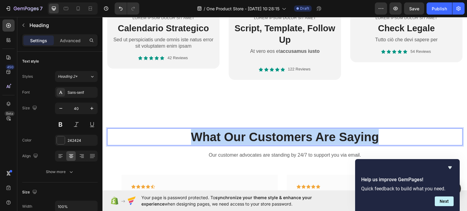
click at [223, 130] on p "What Our Customers Are Saying" at bounding box center [285, 137] width 354 height 16
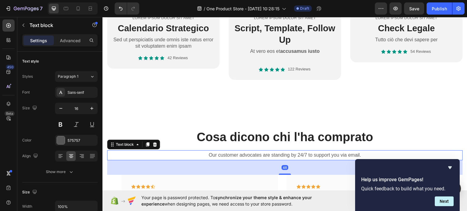
click at [200, 155] on p "Our customer advocates are standing by 24/7 to support you via email." at bounding box center [285, 155] width 354 height 9
click at [216, 153] on p "Our customer advocates are standing by 24/7 to support you via email." at bounding box center [285, 155] width 354 height 9
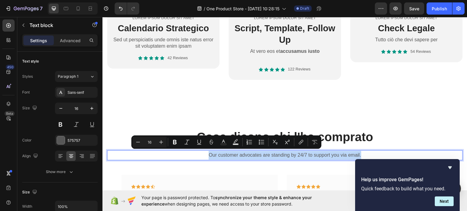
click at [216, 153] on p "Our customer advocates are standing by 24/7 to support you via email." at bounding box center [285, 155] width 354 height 9
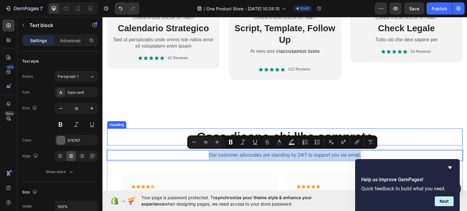
click at [202, 129] on p "Cosa dicono chi l'ha comprato" at bounding box center [285, 137] width 354 height 16
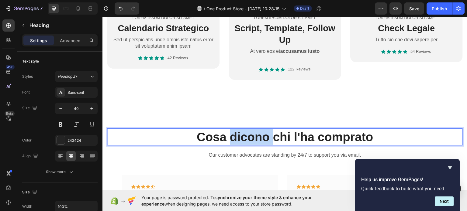
click at [227, 132] on p "Cosa dicono chi l'ha comprato" at bounding box center [285, 137] width 354 height 16
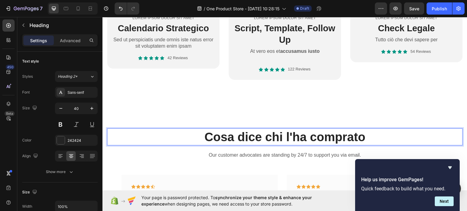
click at [227, 132] on p "Cosa dice chi l'ha comprato" at bounding box center [285, 137] width 354 height 16
click at [207, 146] on div "Cosa dice chi l'ha comprato Heading 16 Our customer advocates are standing by 2…" at bounding box center [285, 199] width 356 height 143
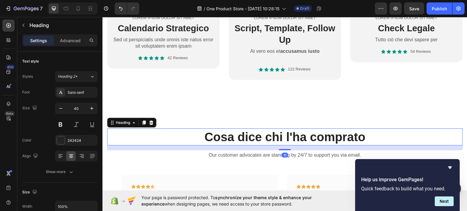
click at [216, 132] on p "Cosa dice chi l'ha comprato" at bounding box center [285, 137] width 354 height 16
click at [73, 91] on div "Sans-serif" at bounding box center [81, 92] width 29 height 5
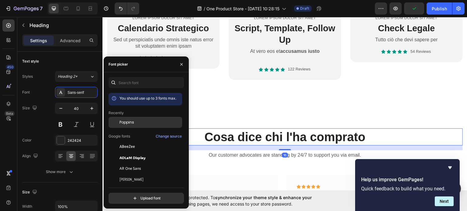
click at [133, 118] on div "Poppins" at bounding box center [146, 122] width 74 height 11
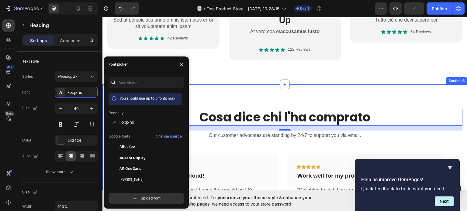
scroll to position [298, 0]
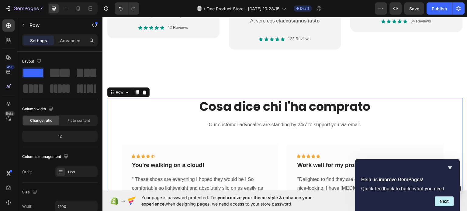
click at [243, 138] on div "Cosa dice chi l'ha comprato Heading Our customer advocates are standing by 24/7…" at bounding box center [285, 169] width 356 height 143
click at [244, 125] on p "Our customer advocates are standing by 24/7 to support you via email." at bounding box center [285, 124] width 354 height 9
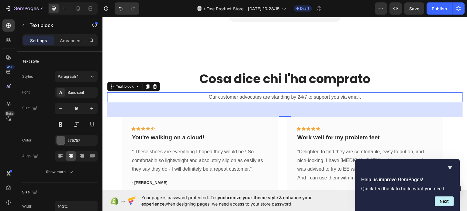
scroll to position [358, 0]
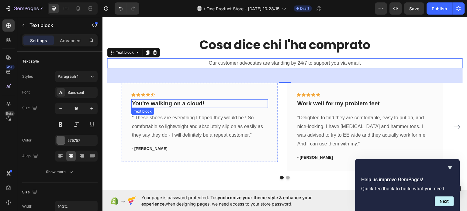
click at [194, 102] on p "You're walking on a cloud!" at bounding box center [200, 104] width 136 height 8
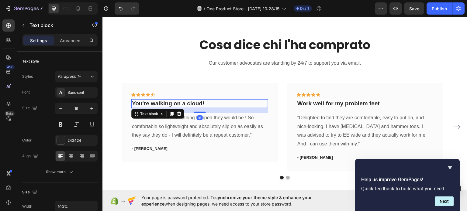
click at [194, 102] on p "You're walking on a cloud!" at bounding box center [200, 104] width 136 height 8
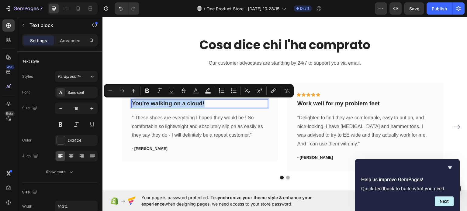
click at [194, 102] on p "You're walking on a cloud!" at bounding box center [200, 104] width 136 height 8
click at [86, 93] on div "Sans-serif" at bounding box center [81, 92] width 29 height 5
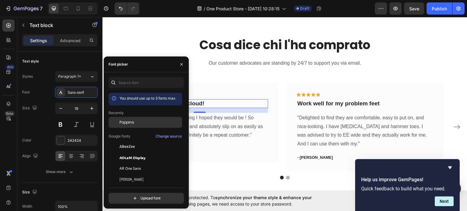
click at [119, 119] on div at bounding box center [114, 122] width 11 height 11
click at [206, 132] on p "“ These shoes are everything I hoped they would be ! So comfortable so lightwei…" at bounding box center [200, 126] width 136 height 26
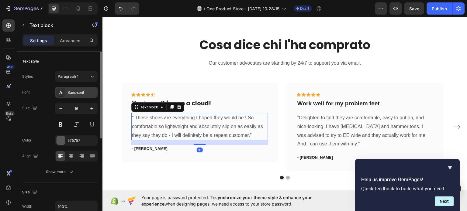
click at [82, 91] on div "Sans-serif" at bounding box center [81, 92] width 29 height 5
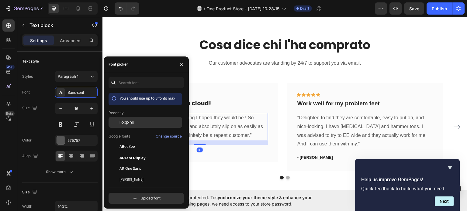
click at [130, 123] on span "Poppins" at bounding box center [126, 122] width 15 height 5
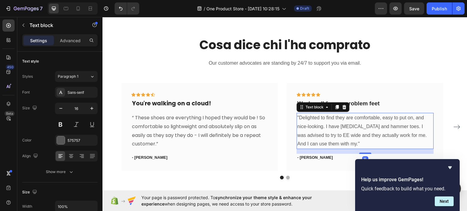
click at [340, 121] on p ""Delighted to find they are comfortable, easy to put on, and nice-looking. I ha…" at bounding box center [365, 130] width 136 height 35
click at [81, 93] on div "Sans-serif" at bounding box center [81, 92] width 29 height 5
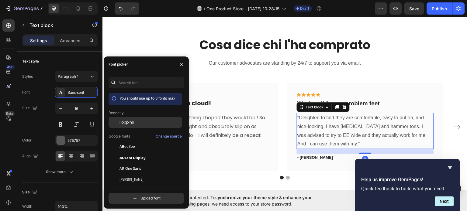
click at [127, 120] on span "Poppins" at bounding box center [126, 122] width 15 height 5
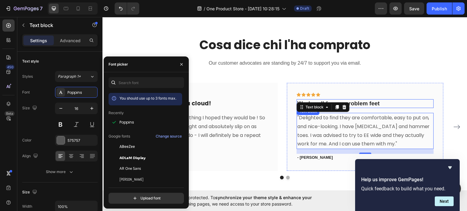
click at [371, 103] on p "Work well for my problem feet" at bounding box center [365, 104] width 136 height 8
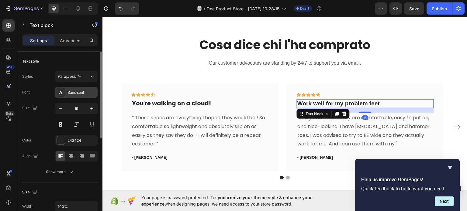
click at [70, 91] on div "Sans-serif" at bounding box center [81, 92] width 29 height 5
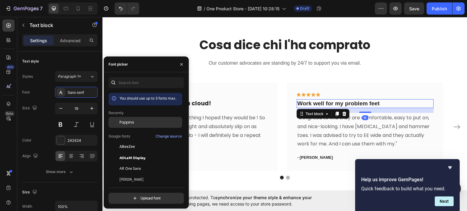
click at [126, 122] on span "Poppins" at bounding box center [126, 122] width 15 height 5
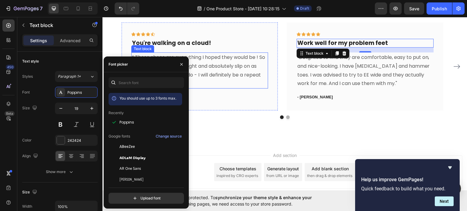
scroll to position [419, 0]
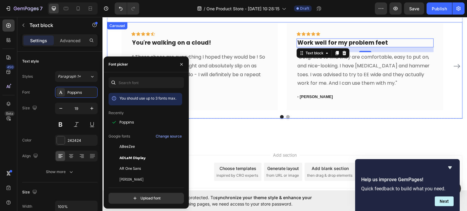
click at [287, 117] on button "Dot" at bounding box center [288, 117] width 4 height 4
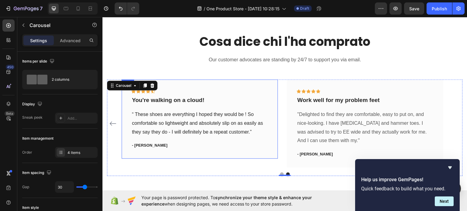
scroll to position [358, 0]
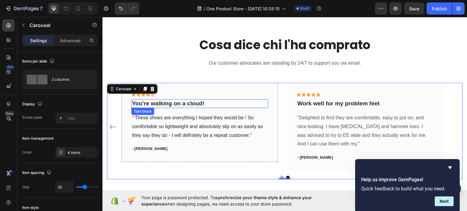
click at [167, 106] on p "You're walking on a cloud!" at bounding box center [200, 104] width 136 height 8
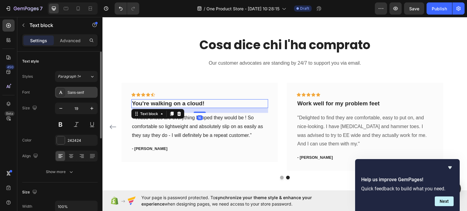
click at [85, 89] on div "Sans-serif" at bounding box center [76, 92] width 43 height 11
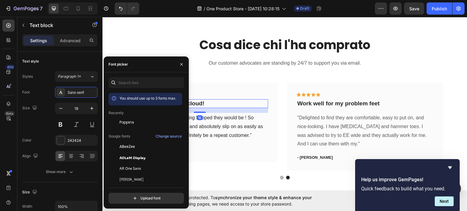
click at [126, 119] on div "Poppins" at bounding box center [146, 122] width 74 height 11
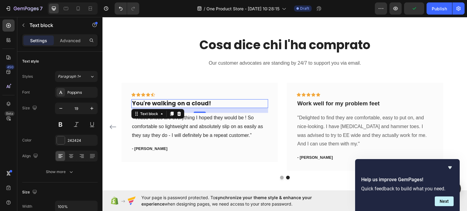
click at [197, 116] on div "16" at bounding box center [200, 117] width 6 height 5
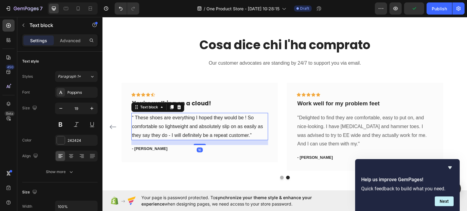
click at [172, 119] on p "“ These shoes are everything I hoped they would be ! So comfortable so lightwei…" at bounding box center [200, 126] width 136 height 26
click at [84, 92] on div "Sans-serif" at bounding box center [81, 92] width 29 height 5
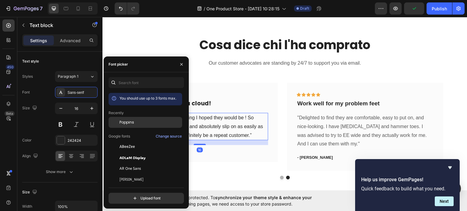
click at [131, 119] on div "Poppins" at bounding box center [146, 122] width 74 height 11
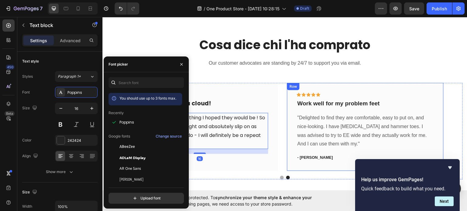
click at [312, 109] on div "Icon Icon Icon Icon Icon Row Work well for my problem feet Text block "Delighte…" at bounding box center [365, 126] width 137 height 68
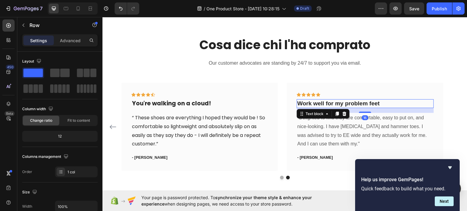
click at [312, 104] on p "Work well for my problem feet" at bounding box center [365, 104] width 136 height 8
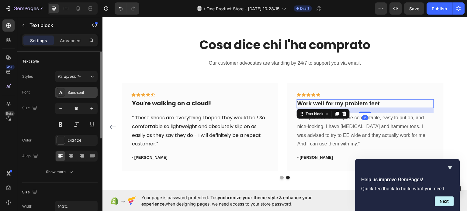
click at [75, 94] on div "Sans-serif" at bounding box center [81, 92] width 29 height 5
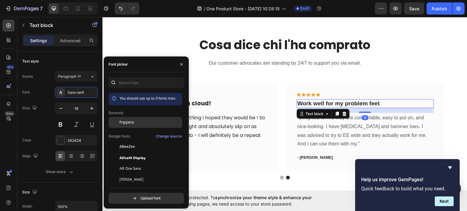
drag, startPoint x: 121, startPoint y: 119, endPoint x: 178, endPoint y: 108, distance: 58.7
click at [121, 119] on div "Poppins" at bounding box center [146, 122] width 74 height 11
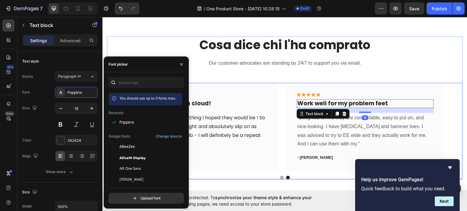
click at [314, 126] on p ""Delighted to find they are comfortable, easy to put on, and nice-looking. I ha…" at bounding box center [365, 130] width 136 height 35
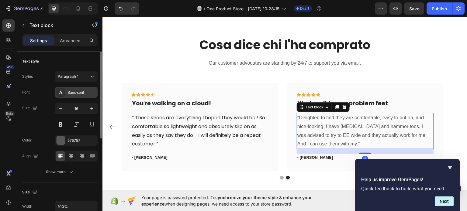
click at [92, 90] on div "Sans-serif" at bounding box center [81, 92] width 29 height 5
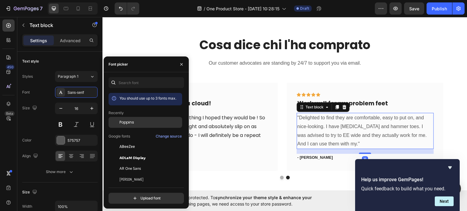
click at [125, 121] on span "Poppins" at bounding box center [126, 122] width 15 height 5
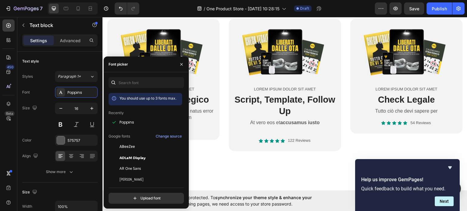
scroll to position [146, 0]
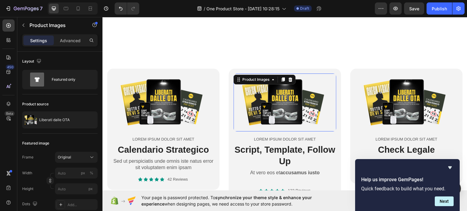
click at [280, 108] on img at bounding box center [284, 102] width 103 height 58
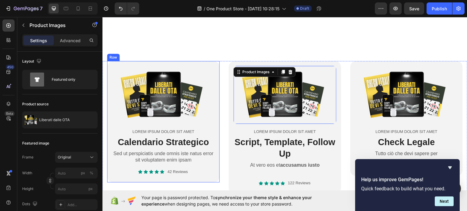
scroll to position [176, 0]
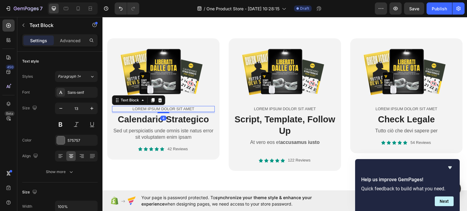
click at [173, 106] on p "Lorem ipsum dolor sit amet" at bounding box center [163, 108] width 102 height 5
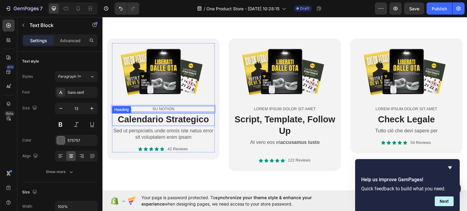
click at [163, 119] on h2 "Calendario Strategico" at bounding box center [163, 119] width 103 height 13
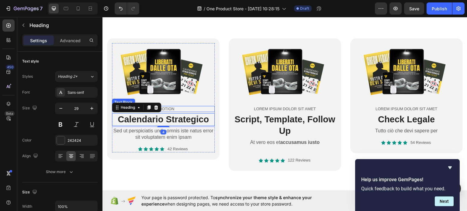
click at [168, 107] on p "SU NOTION" at bounding box center [163, 108] width 102 height 5
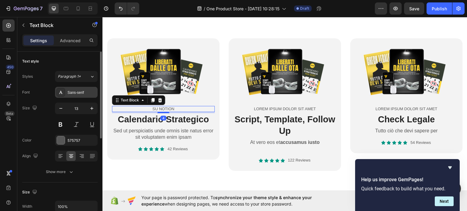
click at [94, 93] on div "Sans-serif" at bounding box center [81, 92] width 29 height 5
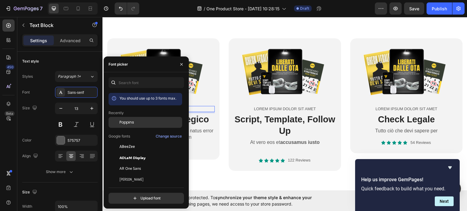
click at [129, 118] on div "Poppins" at bounding box center [146, 122] width 74 height 11
click at [199, 106] on div "SU NOTION" at bounding box center [163, 109] width 103 height 6
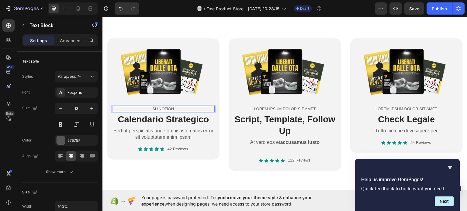
click at [159, 108] on p "SU NOTION" at bounding box center [163, 108] width 102 height 5
click at [152, 107] on p "SU NOTION" at bounding box center [163, 108] width 102 height 5
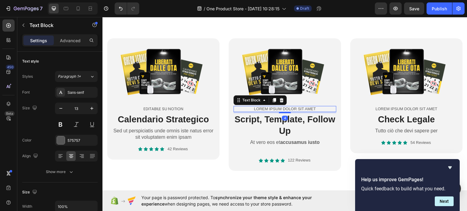
click at [265, 106] on p "Lorem ipsum dolor sit amet" at bounding box center [285, 108] width 102 height 5
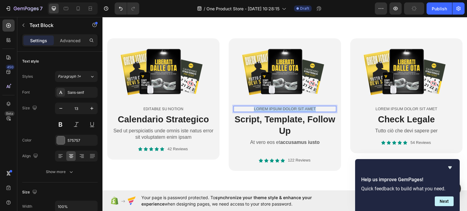
drag, startPoint x: 265, startPoint y: 105, endPoint x: 265, endPoint y: 114, distance: 8.5
click at [265, 113] on div "Product Images Lorem ipsum dolor sit amet Text Block 4 Script, Template, Follow…" at bounding box center [284, 100] width 103 height 114
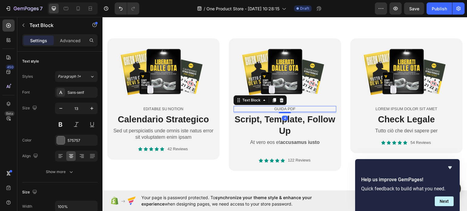
click at [276, 108] on p "GUIDA PDF" at bounding box center [285, 108] width 102 height 5
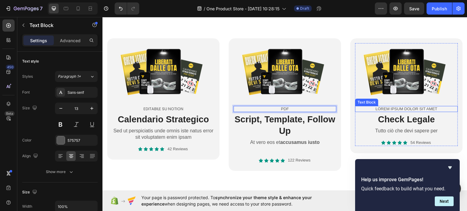
click at [381, 109] on p "Lorem ipsum dolor sit amet" at bounding box center [407, 108] width 102 height 5
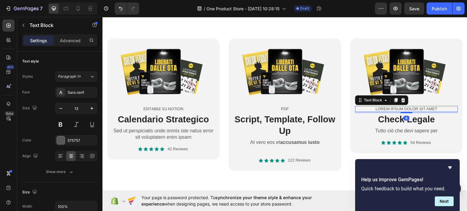
click at [381, 109] on p "Lorem ipsum dolor sit amet" at bounding box center [407, 108] width 102 height 5
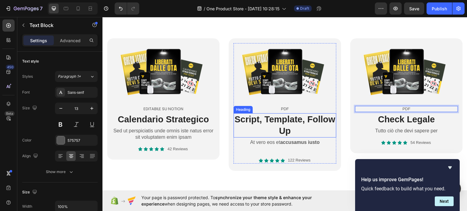
click at [319, 126] on h2 "Script, Template, Follow Up" at bounding box center [284, 125] width 103 height 24
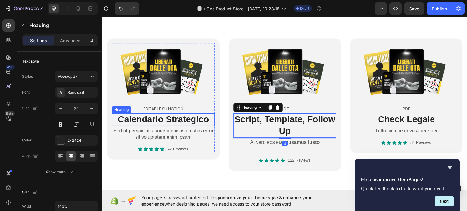
click at [129, 120] on h2 "Calendario Strategico" at bounding box center [163, 119] width 103 height 13
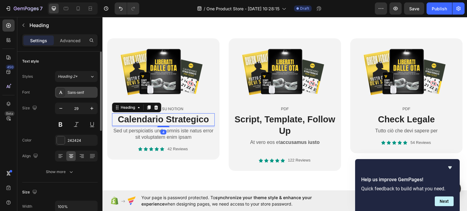
click at [88, 89] on div "Sans-serif" at bounding box center [76, 92] width 43 height 11
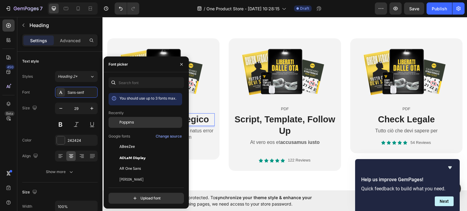
click at [125, 122] on span "Poppins" at bounding box center [126, 122] width 15 height 5
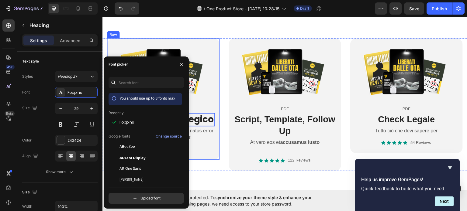
click at [214, 132] on div "Product Images EDITABILE SU NOTION Text Block Calendario Strategico Heading 4 S…" at bounding box center [163, 98] width 112 height 121
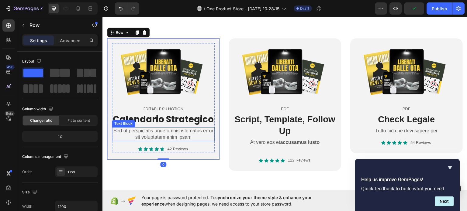
click at [201, 130] on p "Sed ut perspiciatis unde omnis iste natus error sit voluptatem enim ipsam" at bounding box center [163, 134] width 102 height 13
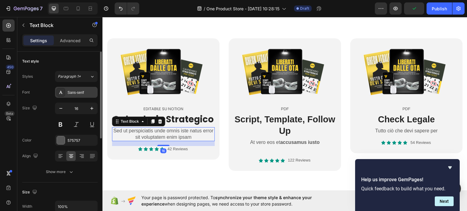
click at [73, 96] on div "Sans-serif" at bounding box center [76, 92] width 43 height 11
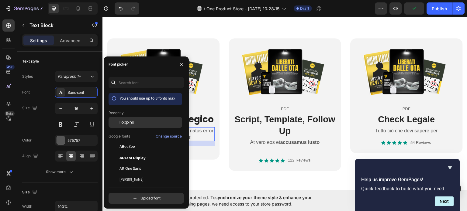
click at [120, 122] on span "Poppins" at bounding box center [126, 122] width 15 height 5
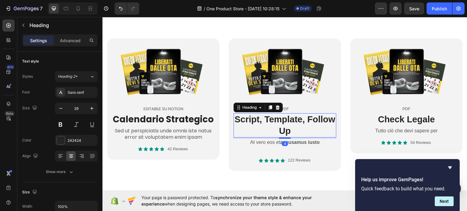
click at [273, 121] on h2 "Script, Template, Follow Up" at bounding box center [284, 125] width 103 height 24
click at [73, 91] on div "Sans-serif" at bounding box center [81, 92] width 29 height 5
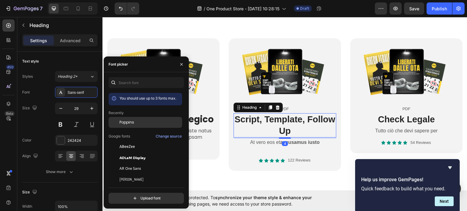
click at [124, 121] on span "Poppins" at bounding box center [126, 122] width 15 height 5
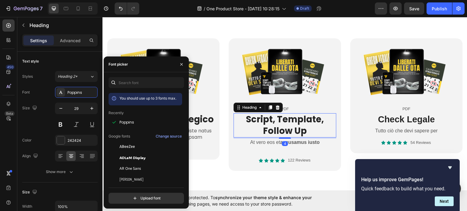
click at [267, 139] on p "At vero eos et accusamus iusto" at bounding box center [285, 142] width 102 height 6
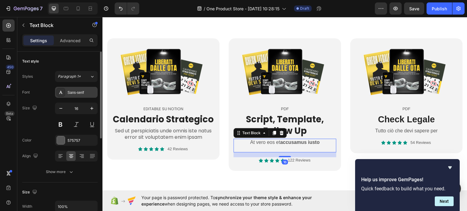
click at [74, 94] on div "Sans-serif" at bounding box center [81, 92] width 29 height 5
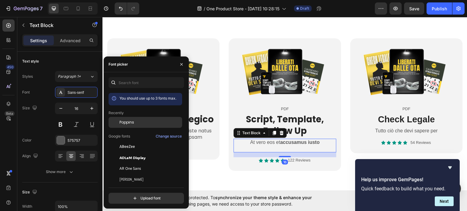
click at [121, 121] on span "Poppins" at bounding box center [126, 122] width 15 height 5
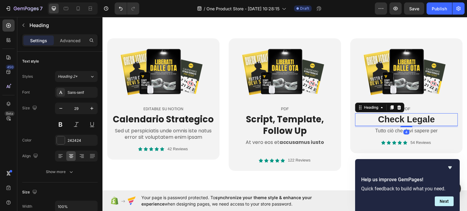
click at [400, 116] on h2 "Check Legale" at bounding box center [406, 119] width 103 height 13
click at [84, 89] on div "Sans-serif" at bounding box center [76, 92] width 43 height 11
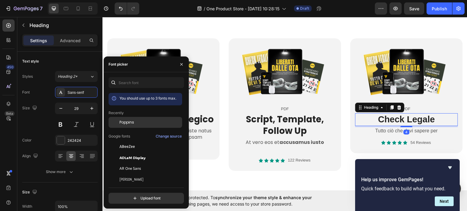
click at [134, 124] on div "Poppins" at bounding box center [149, 122] width 61 height 5
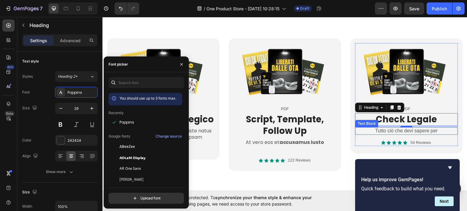
click at [381, 131] on p "Tutto ciò che devi sapere per" at bounding box center [407, 131] width 102 height 6
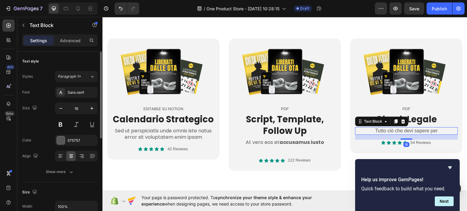
click at [79, 86] on div "Styles Paragraph 1* Font Sans-serif Size 16 Color 575757 Align Show more" at bounding box center [59, 124] width 75 height 106
click at [92, 96] on div "Sans-serif" at bounding box center [76, 92] width 43 height 11
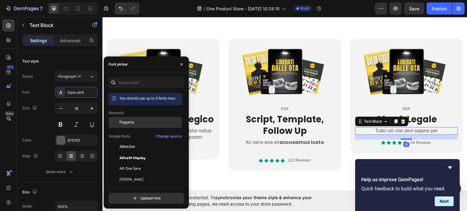
click at [137, 119] on div "Poppins" at bounding box center [146, 122] width 74 height 11
click at [413, 143] on p "54 Reviews" at bounding box center [420, 142] width 20 height 5
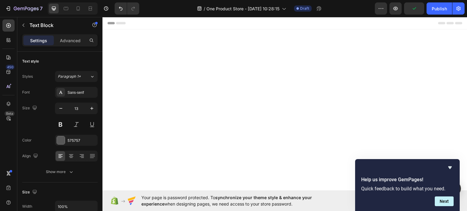
click at [80, 94] on div "Sans-serif" at bounding box center [81, 92] width 29 height 5
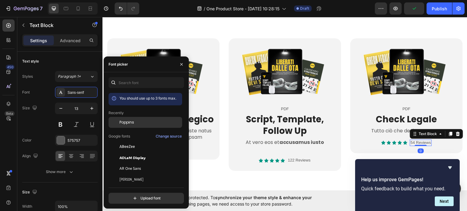
click at [125, 123] on span "Poppins" at bounding box center [126, 122] width 15 height 5
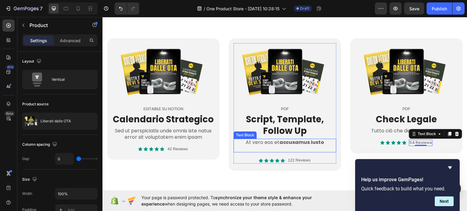
click at [292, 154] on div "Product Images PDF Text Block Script, Template, Follow Up Heading At vero eos e…" at bounding box center [284, 100] width 103 height 114
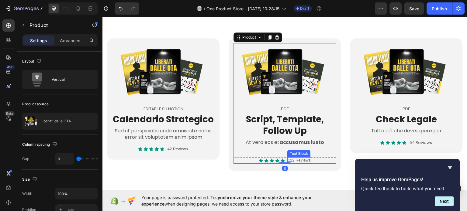
click at [292, 158] on p "122 Reviews" at bounding box center [299, 160] width 22 height 5
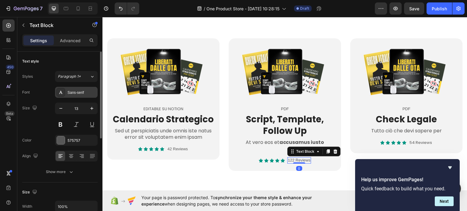
click at [92, 95] on div "Sans-serif" at bounding box center [81, 92] width 29 height 5
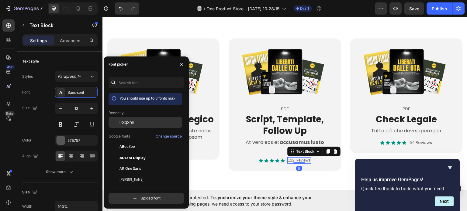
click at [123, 122] on span "Poppins" at bounding box center [126, 122] width 15 height 5
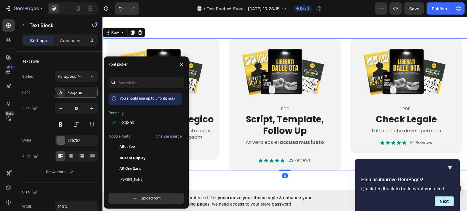
click at [223, 134] on div "Product Images EDITABILE SU NOTION Text Block Calendario Strategico Heading Sed…" at bounding box center [284, 104] width 365 height 133
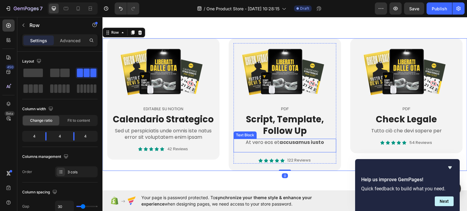
click at [251, 146] on p at bounding box center [285, 149] width 102 height 6
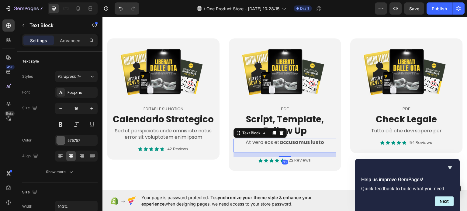
click at [248, 153] on div "16" at bounding box center [284, 154] width 103 height 5
click at [248, 154] on div "16" at bounding box center [284, 154] width 103 height 5
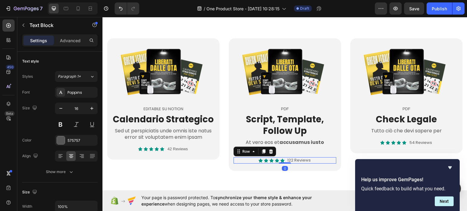
click at [247, 159] on div "Icon Icon Icon Icon Icon Icon List 122 Reviews Text Block Row 0" at bounding box center [284, 160] width 103 height 6
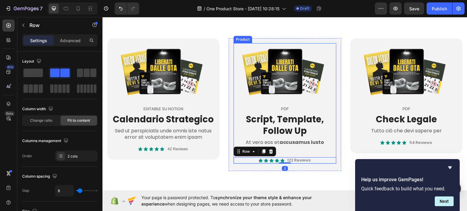
click at [317, 154] on div "Product Images PDF Text Block Script, Template, Follow Up Heading At vero eos e…" at bounding box center [284, 100] width 103 height 114
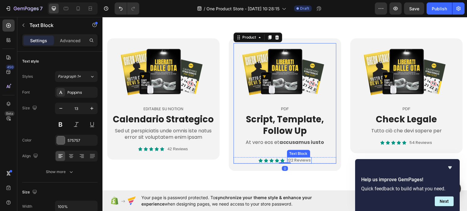
click at [301, 158] on p "122 Reviews" at bounding box center [299, 160] width 23 height 5
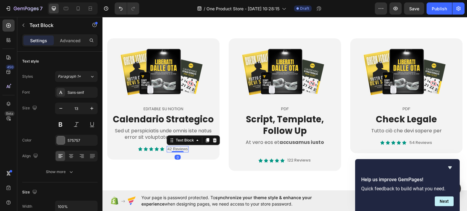
click at [187, 149] on p "42 Reviews" at bounding box center [177, 149] width 20 height 5
click at [88, 96] on div "Sans-serif" at bounding box center [76, 92] width 43 height 11
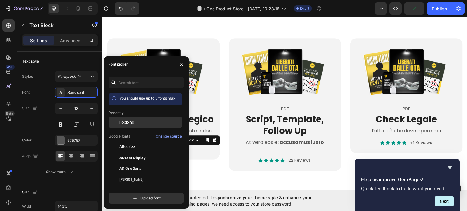
click at [116, 124] on div at bounding box center [114, 122] width 11 height 11
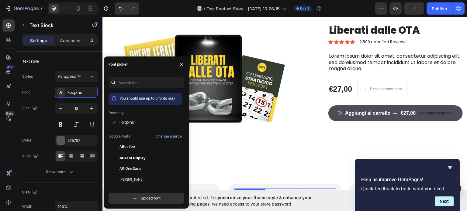
scroll to position [0, 0]
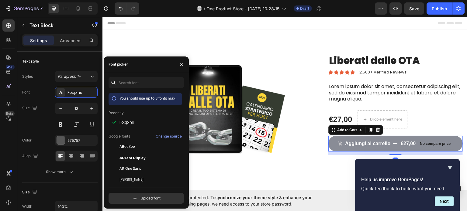
click at [406, 143] on div "€27,00" at bounding box center [408, 144] width 16 height 8
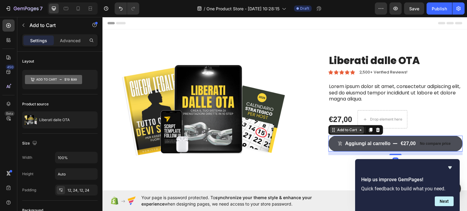
click at [359, 131] on icon at bounding box center [360, 129] width 5 height 5
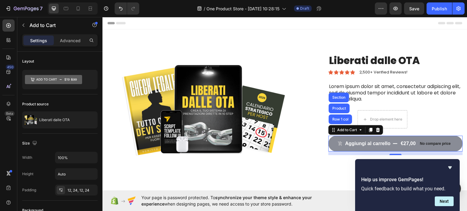
click at [340, 144] on div "Aggiungi al carrello" at bounding box center [364, 143] width 53 height 6
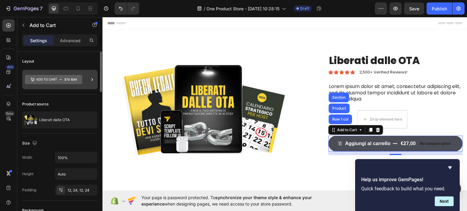
click at [90, 81] on icon at bounding box center [92, 80] width 6 height 6
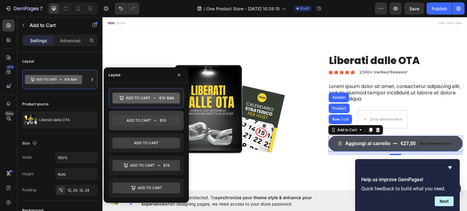
click at [157, 118] on icon at bounding box center [145, 120] width 67 height 11
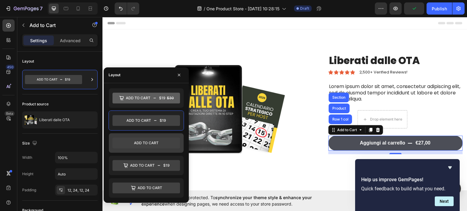
click at [159, 138] on icon at bounding box center [145, 143] width 67 height 11
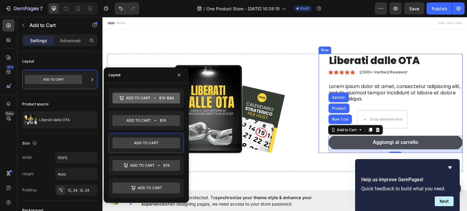
click at [449, 102] on div "Lorem ipsum dolor sit amet, consectetur adipiscing elit, sed do eiusmod tempor …" at bounding box center [395, 93] width 134 height 20
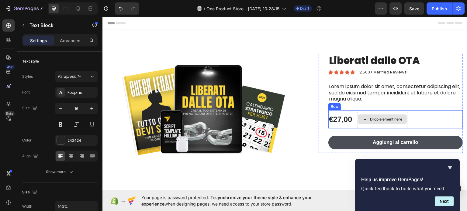
click at [389, 120] on div "Drop element here" at bounding box center [386, 119] width 32 height 5
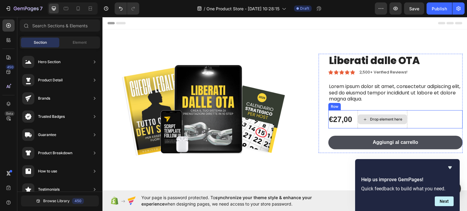
click at [380, 116] on div "Drop element here" at bounding box center [382, 119] width 49 height 10
click at [380, 120] on div "Drop element here" at bounding box center [386, 119] width 32 height 5
click at [370, 117] on div "Drop element here" at bounding box center [386, 119] width 32 height 5
click at [363, 118] on icon at bounding box center [365, 119] width 5 height 5
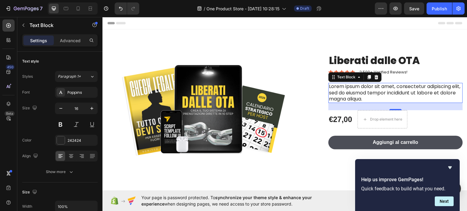
click at [404, 85] on p "Lorem ipsum dolor sit amet, consectetur adipiscing elit, sed do eiusmod tempor …" at bounding box center [395, 92] width 133 height 19
click at [420, 114] on div "€27,00 Product Price Product Price Drop element here Row" at bounding box center [395, 119] width 134 height 18
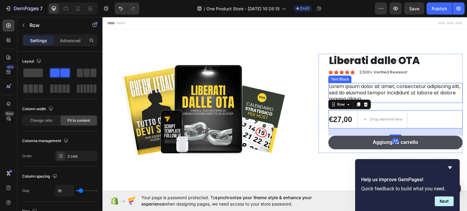
click at [381, 85] on p "Lorem ipsum dolor sit amet, consectetur adipiscing elit, sed do eiusmod tempor …" at bounding box center [395, 92] width 133 height 19
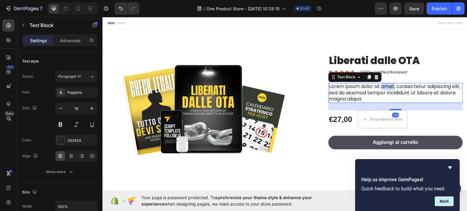
click at [381, 85] on p "Lorem ipsum dolor sit amet, consectetur adipiscing elit, sed do eiusmod tempor …" at bounding box center [395, 92] width 133 height 19
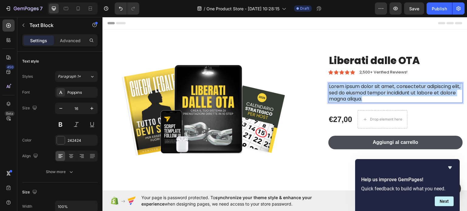
click at [381, 85] on p "Lorem ipsum dolor sit amet, consectetur adipiscing elit, sed do eiusmod tempor …" at bounding box center [395, 92] width 133 height 19
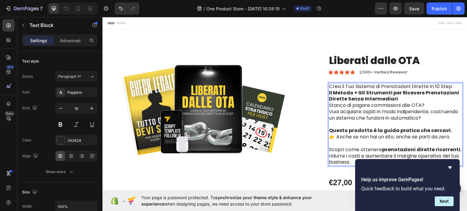
click at [382, 96] on strong "Il Metodo + Gli Strumenti per Ricevere Prenotazioni Dirette Senza Intermediari" at bounding box center [394, 95] width 130 height 13
click at [333, 92] on strong "Il Metodo + Gli Strumenti per Ricevere Prenotazioni Dirette Senza Intermediari" at bounding box center [394, 95] width 130 height 13
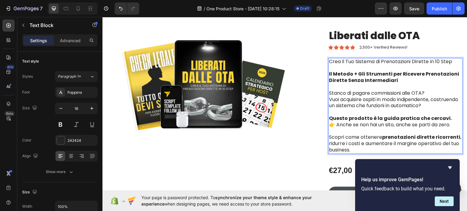
scroll to position [61, 0]
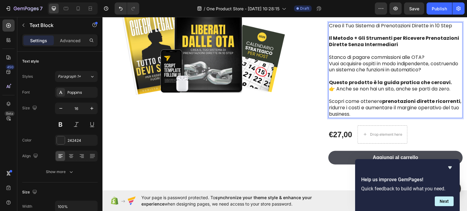
click at [329, 90] on p "👉 Anche se non hai un sito, anche se parti da zero." at bounding box center [395, 92] width 133 height 13
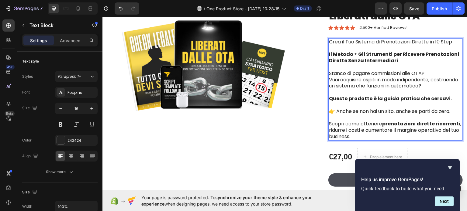
scroll to position [30, 0]
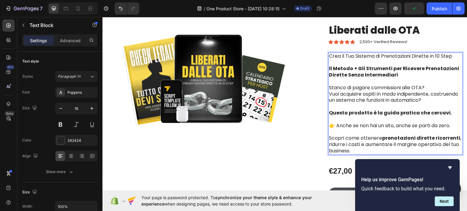
click at [370, 72] on strong "Il Metodo + Gli Strumenti per Ricevere Prenotazioni Dirette Senza Intermediari" at bounding box center [394, 71] width 130 height 13
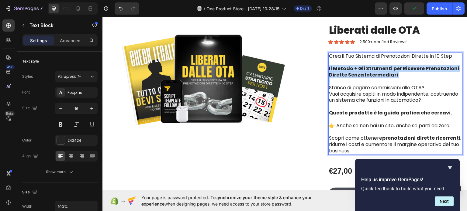
click at [370, 72] on strong "Il Metodo + Gli Strumenti per Ricevere Prenotazioni Dirette Senza Intermediari" at bounding box center [394, 71] width 130 height 13
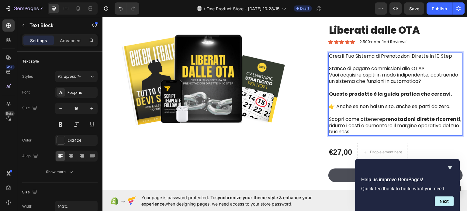
click at [370, 57] on p "Crea il Tuo Sistema di Prenotazioni Dirette in 10 Step" at bounding box center [395, 56] width 133 height 6
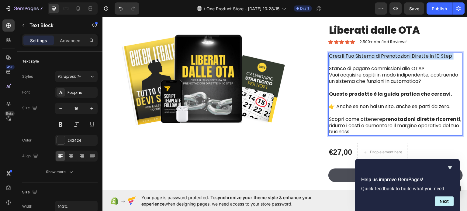
click at [370, 57] on p "Crea il Tuo Sistema di Prenotazioni Dirette in 10 Step" at bounding box center [395, 56] width 133 height 6
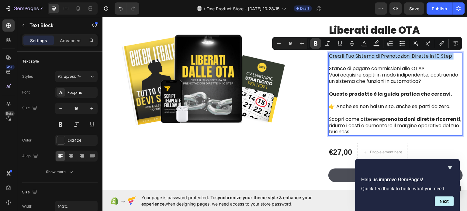
click at [315, 44] on icon "Editor contextual toolbar" at bounding box center [316, 43] width 6 height 6
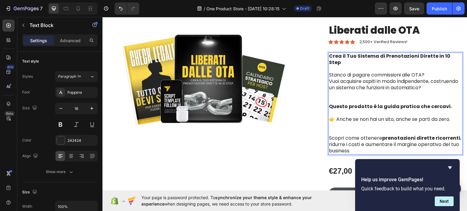
click at [364, 72] on p "Stanco di pagare commissioni alle OTA? Vuoi acquisire ospiti in modo indipenden…" at bounding box center [395, 88] width 133 height 32
click at [347, 90] on p "Stanco di pagare commissioni alle OTA? Vuoi acquisire ospiti in modo indipenden…" at bounding box center [395, 88] width 133 height 32
click at [329, 81] on p "Stanco di pagare commissioni alle OTA? Vuoi acquisire ospiti in modo indipenden…" at bounding box center [395, 88] width 133 height 32
click at [329, 75] on p "Stanco di pagare commissioni alle OTA? Vuoi acquisire ospiti in modo indipenden…" at bounding box center [395, 88] width 133 height 32
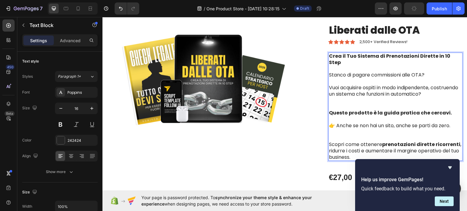
click at [331, 85] on p "Vuoi acquisire ospiti in modo indipendente, costruendo un sistema che funzioni …" at bounding box center [395, 97] width 133 height 25
click at [332, 97] on p "Vuoi acquisire ospiti in modo indipendente, costruendo un sistema che funzioni …" at bounding box center [395, 97] width 133 height 25
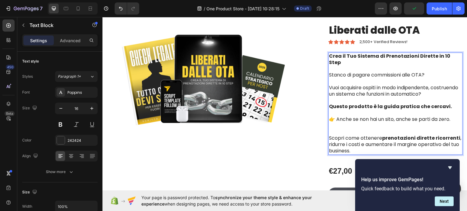
click at [342, 121] on p "👉 Anche se non hai un sito, anche se parti da zero." at bounding box center [395, 125] width 133 height 19
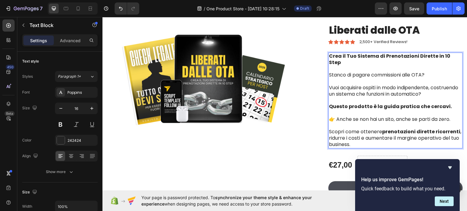
click at [343, 116] on p "👉 Anche se non hai un sito, anche se parti da zero." at bounding box center [395, 122] width 133 height 13
click at [336, 116] on p "👉 Anche se non hai un sito, anche se parti da zero." at bounding box center [395, 122] width 133 height 13
drag, startPoint x: 335, startPoint y: 113, endPoint x: 350, endPoint y: 121, distance: 17.3
click at [350, 121] on p "👉 Anche se non hai un sito, anche se parti da zero." at bounding box center [395, 122] width 133 height 13
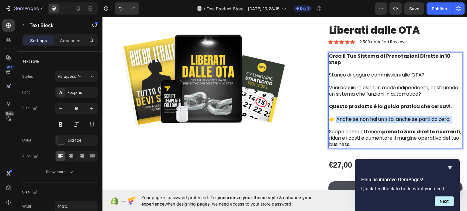
click at [343, 116] on p "👉 Anche se non hai un sito, anche se parti da zero." at bounding box center [395, 122] width 133 height 13
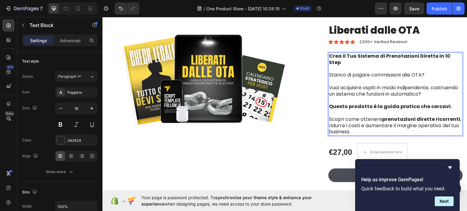
click at [375, 123] on p "Scopri come ottenere prenotazioni dirette ricorrenti , ridurre i costi e aument…" at bounding box center [395, 125] width 133 height 19
click at [347, 74] on p "Stanco di pagare commissioni alle OTA?" at bounding box center [395, 78] width 133 height 13
click at [329, 85] on p "Vuoi acquisire ospiti in modo indipendente, costruendo un sistema che funzioni …" at bounding box center [395, 94] width 133 height 19
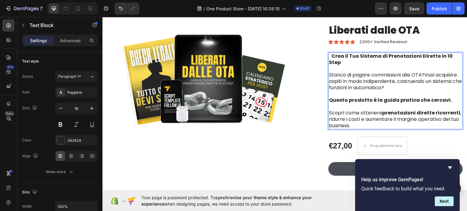
click at [330, 57] on strong "Crea il Tuo Sistema di Prenotazioni Dirette in 10 Step" at bounding box center [391, 58] width 124 height 13
click at [329, 55] on strong "Crea il Tuo Sistema di Prenotazioni Dirette in 10 Step" at bounding box center [391, 58] width 124 height 13
click at [353, 72] on p "Stanco di pagare commissioni alle OTA?Vuoi acquisire ospiti in modo indipendent…" at bounding box center [395, 84] width 133 height 25
click at [394, 72] on p "Stanco di pagare commissioni alle OTA?Vuoi acquisire ospiti in modo indipendent…" at bounding box center [395, 84] width 133 height 25
click at [425, 72] on p "Stanco di pagare commissioni alle OTA?Vuoi acquisire ospiti in modo indipendent…" at bounding box center [395, 84] width 133 height 25
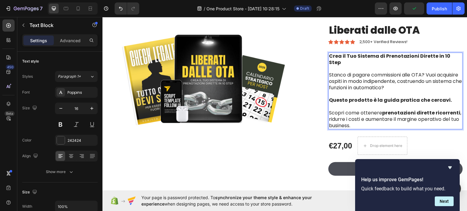
click at [351, 72] on p "Stanco di pagare commissioni alle OTA? Vuoi acquisire ospiti in modo indipenden…" at bounding box center [395, 84] width 133 height 25
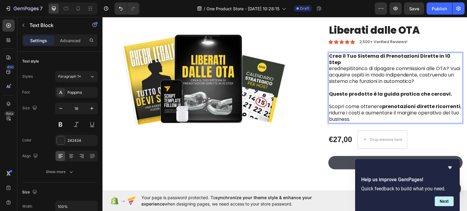
click at [342, 65] on p "erednepiStanco di dpagare commissioni alle OTA? Vuoi acquisire ospiti in modo i…" at bounding box center [395, 77] width 133 height 25
drag, startPoint x: 350, startPoint y: 62, endPoint x: 329, endPoint y: 64, distance: 21.4
click at [329, 65] on p "erednepiStanco di dpagare commissioni alle OTA? Vuoi acquisire ospiti in modo i…" at bounding box center [395, 77] width 133 height 25
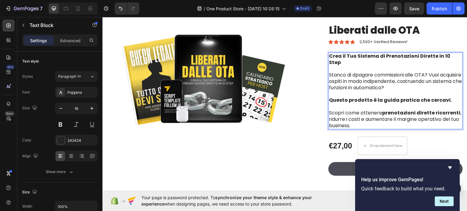
click at [354, 72] on p "Stanco di dpagare commissioni alle OTA? Vuoi acquisire ospiti in modo indipende…" at bounding box center [395, 84] width 133 height 25
click at [354, 69] on p "Rich Text Editor. Editing area: main" at bounding box center [395, 68] width 133 height 6
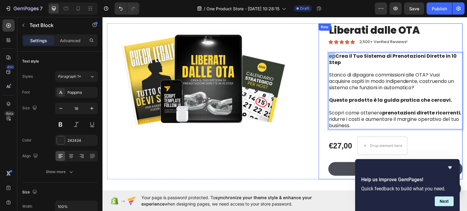
drag, startPoint x: 333, startPoint y: 56, endPoint x: 324, endPoint y: 56, distance: 8.8
click at [324, 56] on div "Liberati dalle OTA Product Title Icon Icon Icon Icon Icon Icon List 2,500+ Veri…" at bounding box center [391, 101] width 144 height 156
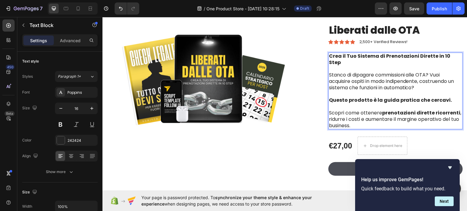
click at [352, 72] on p "Stanco di dipagare commissioni alle OTA? Vuoi acquisire ospiti in modo indipend…" at bounding box center [395, 84] width 133 height 25
click at [357, 72] on p "Stanco di dipagare commissioni alle OTA? Vuoi acquisire ospiti in modo indipend…" at bounding box center [395, 84] width 133 height 25
click at [361, 72] on p "Stanco di dipeagare commissioni alle OTA? Vuoi acquisire ospiti in modo indipen…" at bounding box center [395, 84] width 133 height 25
click at [364, 72] on p "Stanco di dipenagare commissioni alle OTA? Vuoi acquisire ospiti in modo indipe…" at bounding box center [395, 84] width 133 height 25
drag, startPoint x: 350, startPoint y: 69, endPoint x: 364, endPoint y: 71, distance: 14.1
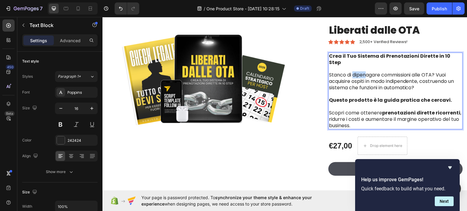
click at [364, 72] on p "Stanco di dipenagare commissioni alle OTA? Vuoi acquisire ospiti in modo indipe…" at bounding box center [395, 84] width 133 height 25
copy p "dipen"
click at [348, 74] on p "Stanco di dipenagare commissioni alle OTA? Vuoi acquisire ospiti in modo indipe…" at bounding box center [395, 84] width 133 height 25
click at [354, 72] on p "Stanco di dipenagare commissioni alle OTA? Vuoi acquisire ospiti in modo indipe…" at bounding box center [395, 84] width 133 height 25
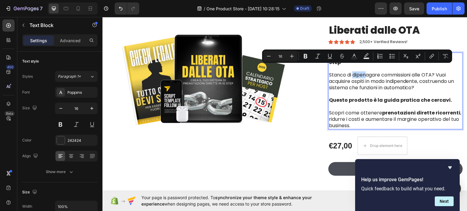
drag, startPoint x: 351, startPoint y: 68, endPoint x: 364, endPoint y: 69, distance: 12.8
click at [364, 72] on p "Stanco di dipenagare commissioni alle OTA? Vuoi acquisire ospiti in modo indipe…" at bounding box center [395, 84] width 133 height 25
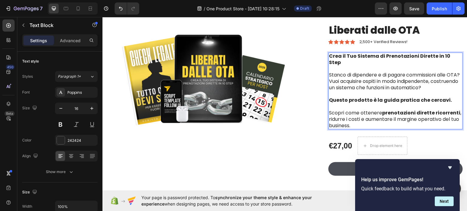
click at [375, 88] on p "Stanco di dipendere e di pagare commissioni alle OTA? Vuoi acquisire ospiti in …" at bounding box center [395, 84] width 133 height 25
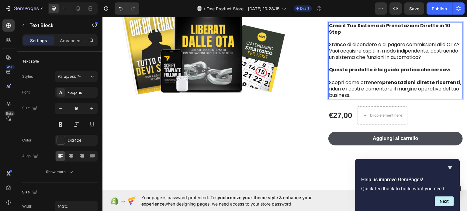
click at [373, 85] on p "Scopri come ottenere prenotazioni dirette ricorrenti , ridurre i costi e aument…" at bounding box center [395, 88] width 133 height 19
click at [373, 89] on p "Scopri come ottenere prenotazioni dirette ricorrenti , ridurre i costi e aument…" at bounding box center [395, 88] width 133 height 19
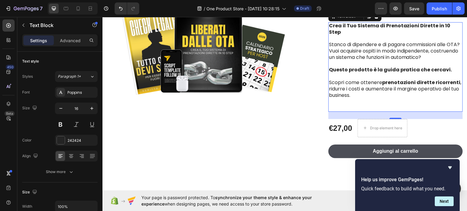
click at [348, 105] on p "Rich Text Editor. Editing area: main" at bounding box center [395, 108] width 133 height 6
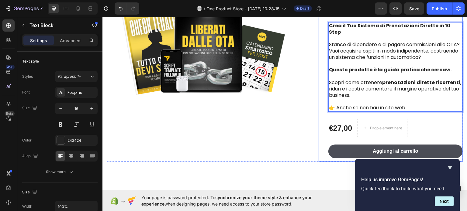
click at [275, 121] on div "Product Images" at bounding box center [208, 77] width 202 height 169
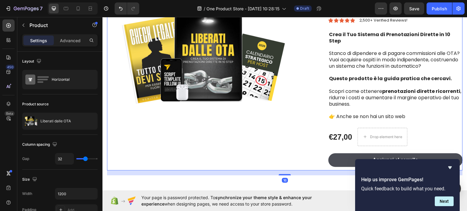
scroll to position [0, 0]
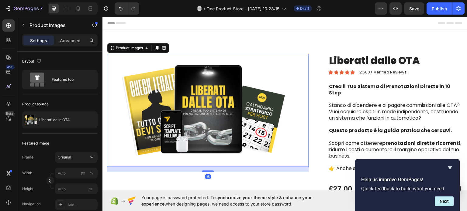
click at [272, 76] on img at bounding box center [208, 110] width 202 height 113
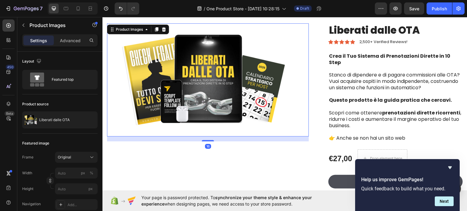
click at [208, 75] on img at bounding box center [208, 79] width 202 height 113
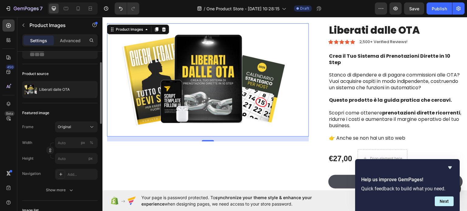
scroll to position [61, 0]
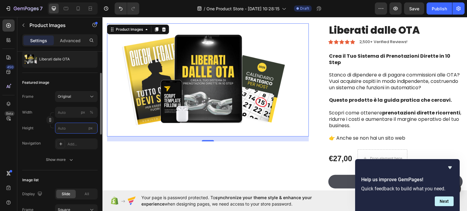
click at [84, 128] on input "px" at bounding box center [76, 128] width 43 height 11
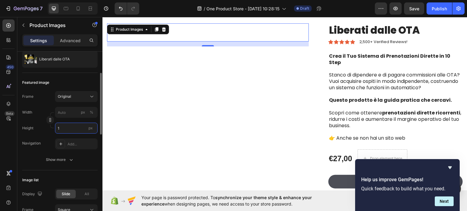
type input "10"
drag, startPoint x: 72, startPoint y: 129, endPoint x: 51, endPoint y: 130, distance: 21.3
click at [51, 130] on div "Height 10 px" at bounding box center [59, 128] width 75 height 11
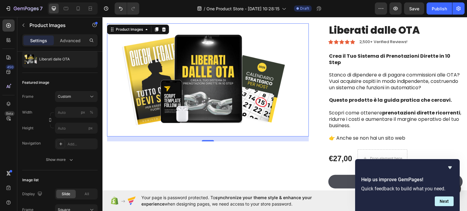
click at [190, 85] on img at bounding box center [208, 79] width 202 height 113
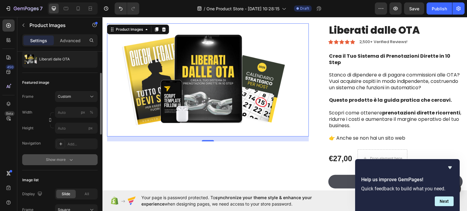
click at [75, 160] on button "Show more" at bounding box center [59, 159] width 75 height 11
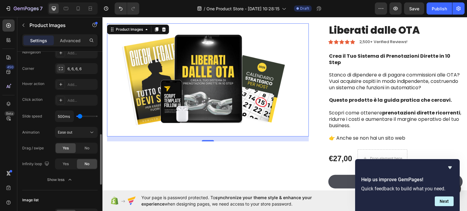
scroll to position [182, 0]
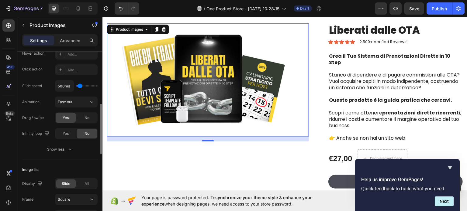
click at [69, 118] on span "Yes" at bounding box center [66, 117] width 6 height 5
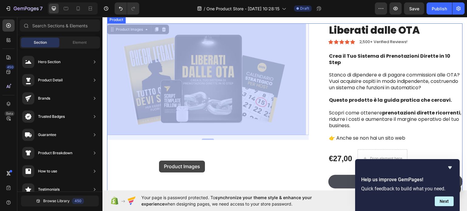
drag, startPoint x: 161, startPoint y: 137, endPoint x: 159, endPoint y: 157, distance: 20.1
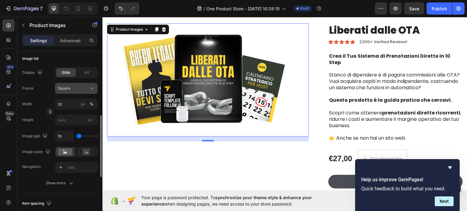
click at [94, 87] on icon at bounding box center [92, 88] width 6 height 6
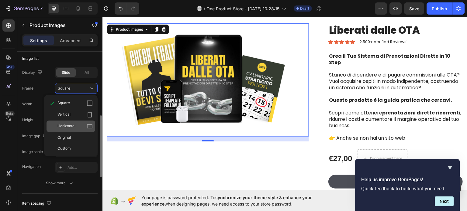
click at [87, 129] on icon at bounding box center [90, 126] width 6 height 6
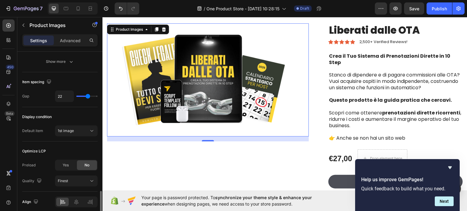
scroll to position [329, 0]
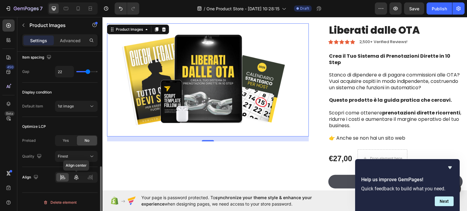
click at [77, 175] on icon at bounding box center [76, 177] width 6 height 6
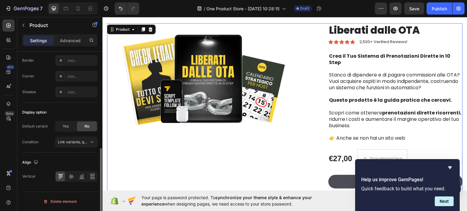
scroll to position [0, 0]
click at [217, 165] on div "Product Images" at bounding box center [208, 107] width 202 height 169
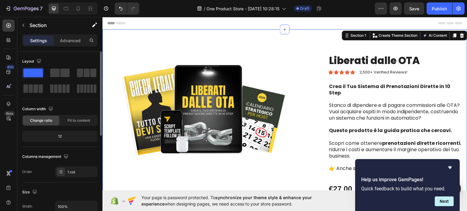
click at [291, 44] on div "Product Images Liberati dalle OTA Product Title Icon Icon Icon Icon Icon Icon L…" at bounding box center [284, 135] width 365 height 213
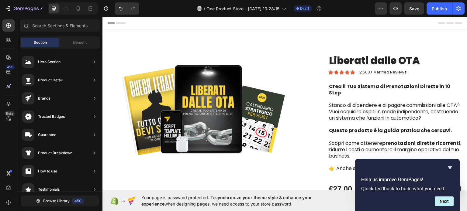
click at [118, 21] on span "Header" at bounding box center [120, 23] width 13 height 6
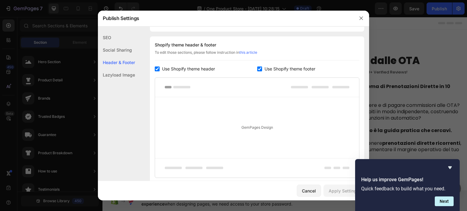
scroll to position [285, 0]
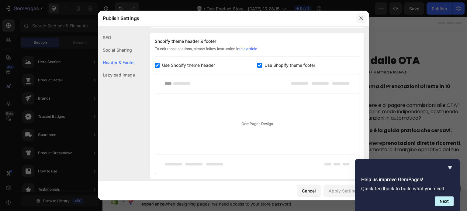
click at [362, 16] on icon "button" at bounding box center [361, 18] width 5 height 5
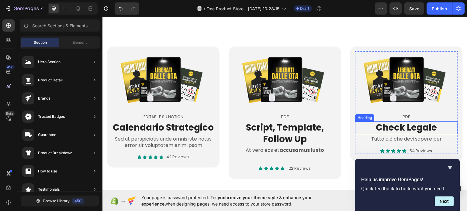
scroll to position [243, 0]
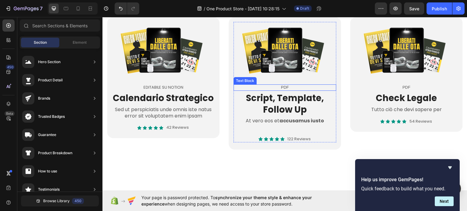
click at [280, 87] on p "PDF" at bounding box center [285, 87] width 102 height 5
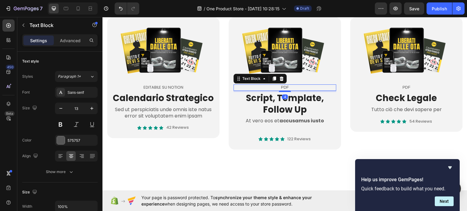
click at [280, 86] on p "PDF" at bounding box center [285, 87] width 102 height 5
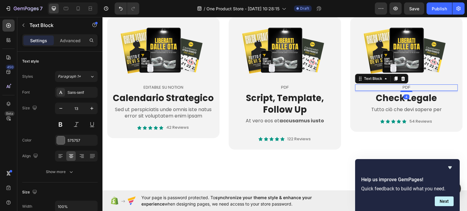
click at [403, 88] on p "PDF" at bounding box center [407, 87] width 102 height 5
click at [398, 85] on p "PDF" at bounding box center [407, 87] width 102 height 5
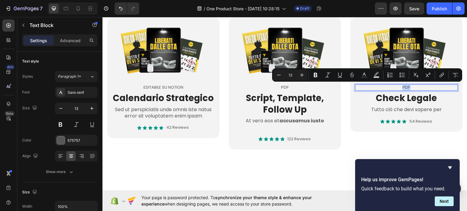
click at [397, 87] on p "PDF" at bounding box center [407, 87] width 102 height 5
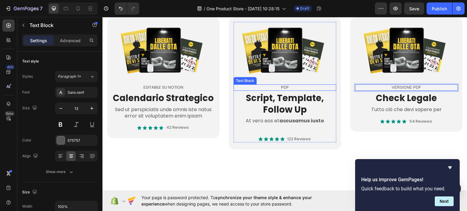
click at [279, 85] on p "PDF" at bounding box center [285, 87] width 102 height 5
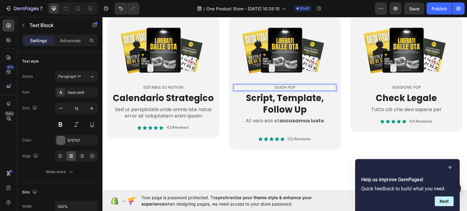
click at [448, 165] on icon "Hide survey" at bounding box center [449, 167] width 7 height 7
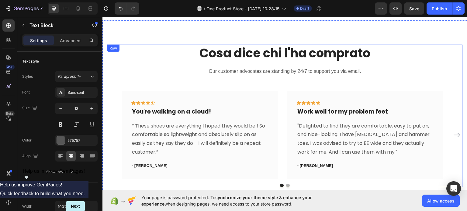
scroll to position [395, 0]
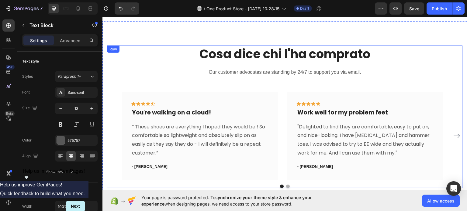
click at [264, 53] on h2 "Cosa dice chi l'ha comprato" at bounding box center [285, 53] width 356 height 17
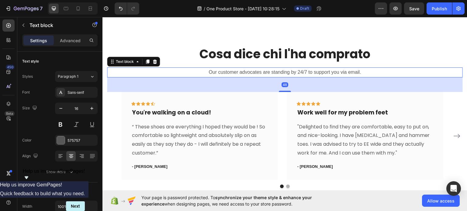
click at [246, 73] on p "Our customer advocates are standing by 24/7 to support you via email." at bounding box center [285, 72] width 354 height 9
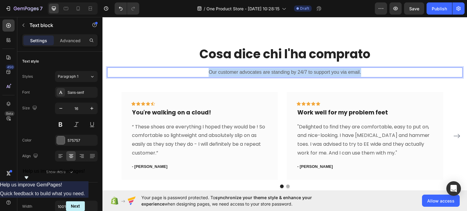
click at [246, 73] on p "Our customer advocates are standing by 24/7 to support you via email." at bounding box center [285, 72] width 354 height 9
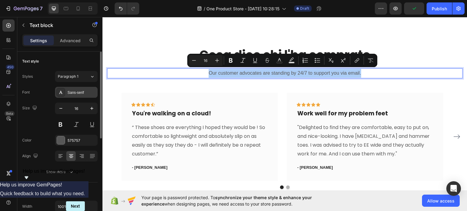
click at [83, 93] on div "Sans-serif" at bounding box center [81, 92] width 29 height 5
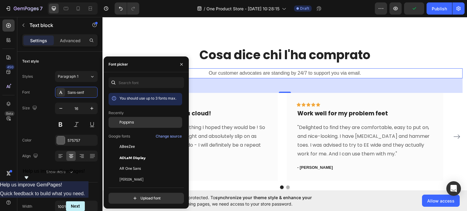
click at [126, 121] on span "Poppins" at bounding box center [126, 122] width 15 height 5
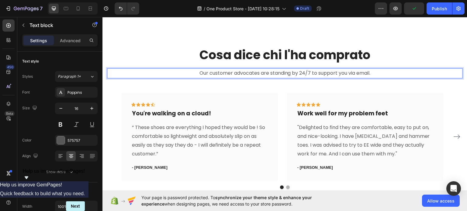
click at [255, 73] on p "Our customer advocates are standing by 24/7 to support you via email." at bounding box center [285, 73] width 354 height 9
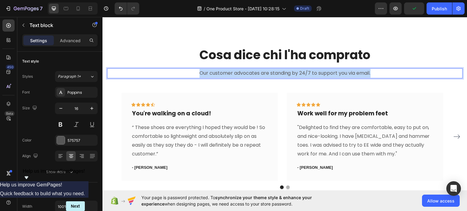
click at [255, 73] on p "Our customer advocates are standing by 24/7 to support you via email." at bounding box center [285, 73] width 354 height 9
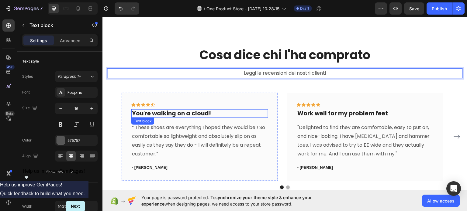
click at [196, 110] on p "You're walking on a cloud!" at bounding box center [200, 114] width 136 height 8
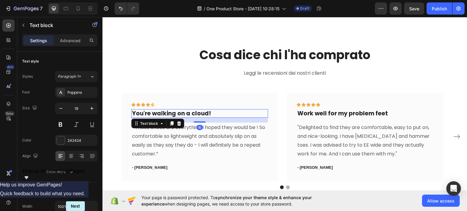
click at [196, 110] on p "You're walking on a cloud!" at bounding box center [200, 114] width 136 height 8
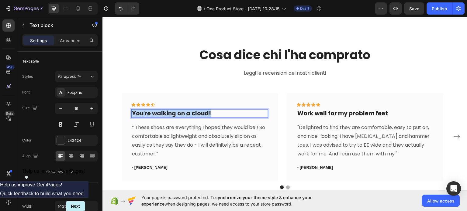
click at [196, 110] on p "You're walking on a cloud!" at bounding box center [200, 114] width 136 height 8
click at [158, 112] on p "Utilissimo" at bounding box center [200, 114] width 136 height 8
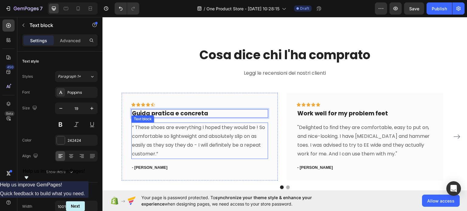
click at [182, 140] on p "“ These shoes are everything I hoped they would be ! So comfortable so lightwei…" at bounding box center [200, 140] width 136 height 35
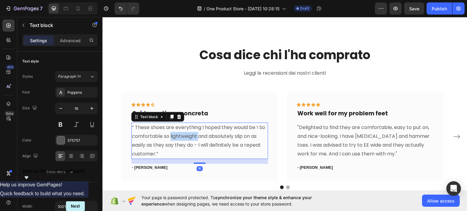
click at [182, 140] on p "“ These shoes are everything I hoped they would be ! So comfortable so lightwei…" at bounding box center [200, 140] width 136 height 35
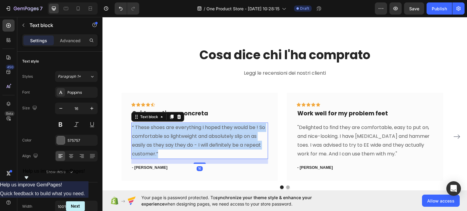
click at [182, 140] on p "“ These shoes are everything I hoped they would be ! So comfortable so lightwei…" at bounding box center [200, 140] width 136 height 35
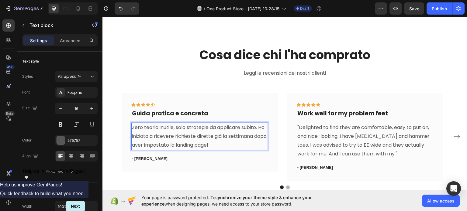
click at [133, 127] on p "Zero teoria inutile, solo strategie da applicare subito. Ho iniziato a ricevere…" at bounding box center [200, 136] width 136 height 26
click at [230, 146] on p ""Zero teoria inutile, solo strategie da applicare subito. Ho iniziato a ricever…" at bounding box center [200, 136] width 136 height 26
click at [149, 157] on p "- [PERSON_NAME]" at bounding box center [200, 159] width 136 height 6
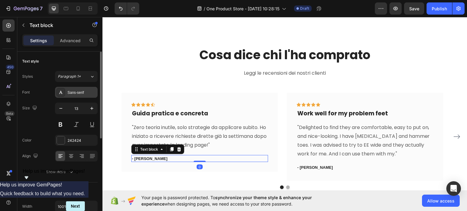
click at [79, 94] on div "Sans-serif" at bounding box center [81, 92] width 29 height 5
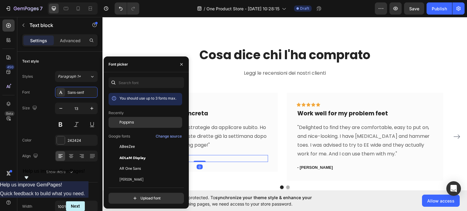
click at [119, 124] on span "Poppins" at bounding box center [126, 122] width 15 height 5
click at [192, 156] on p "- [PERSON_NAME]" at bounding box center [200, 159] width 136 height 6
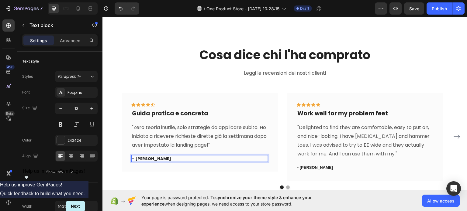
click at [192, 156] on p "- [PERSON_NAME]" at bounding box center [200, 159] width 136 height 6
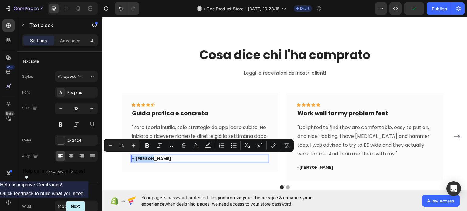
click at [167, 158] on p "- [PERSON_NAME]" at bounding box center [200, 159] width 136 height 6
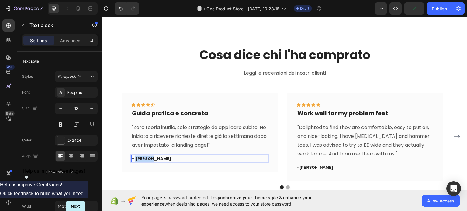
drag, startPoint x: 157, startPoint y: 158, endPoint x: 135, endPoint y: 158, distance: 21.9
click at [135, 158] on p "- [PERSON_NAME]" at bounding box center [200, 159] width 136 height 6
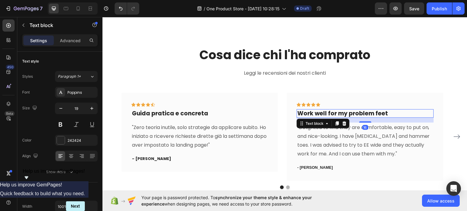
click at [329, 114] on p "Work well for my problem feet" at bounding box center [365, 114] width 136 height 8
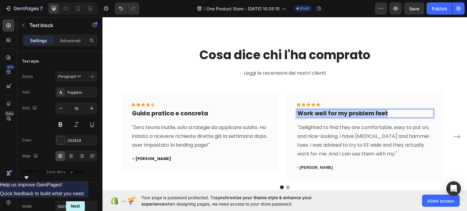
click at [329, 114] on p "Work well for my problem feet" at bounding box center [365, 114] width 136 height 8
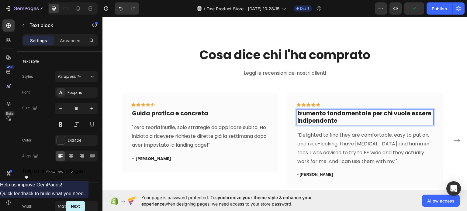
click at [299, 112] on p "trumento fondamentale per chi vuole essere indipendente" at bounding box center [365, 117] width 136 height 15
click at [349, 124] on div "Strumento fondamentale per chi vuole essere indipendente" at bounding box center [365, 117] width 137 height 16
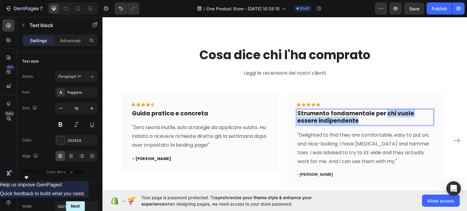
drag, startPoint x: 364, startPoint y: 121, endPoint x: 385, endPoint y: 114, distance: 22.3
click at [385, 114] on p "Strumento fondamentale per chi vuole essere indipendente" at bounding box center [365, 117] width 136 height 15
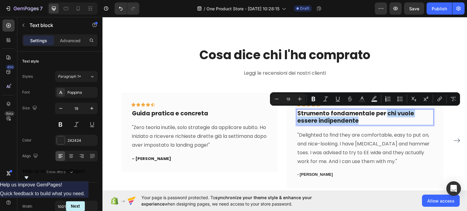
click at [385, 113] on p "Strumento fondamentale per chi vuole essere indipendente" at bounding box center [365, 117] width 136 height 15
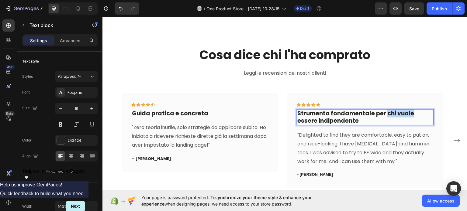
drag, startPoint x: 386, startPoint y: 112, endPoint x: 412, endPoint y: 114, distance: 26.0
click at [412, 114] on p "Strumento fondamentale per chi vuole essere indipendente" at bounding box center [365, 117] width 136 height 15
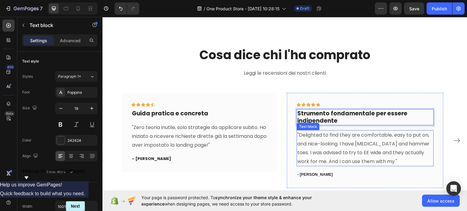
click at [358, 161] on p ""Delighted to find they are comfortable, easy to put on, and nice-looking. I ha…" at bounding box center [365, 148] width 136 height 35
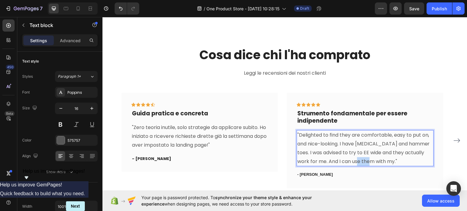
click at [358, 161] on p ""Delighted to find they are comfortable, easy to put on, and nice-looking. I ha…" at bounding box center [365, 148] width 136 height 35
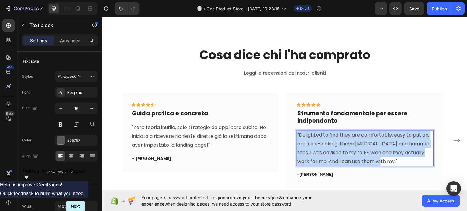
click at [358, 161] on p ""Delighted to find they are comfortable, easy to put on, and nice-looking. I ha…" at bounding box center [365, 148] width 136 height 35
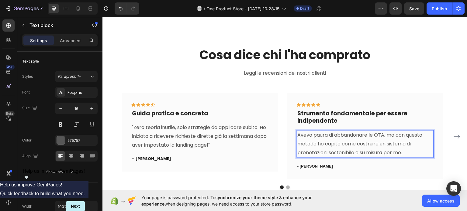
click at [332, 138] on p "Avevo paura di abbandonare le OTA, ma con questo metodo ho capito come costruir…" at bounding box center [365, 144] width 136 height 26
click at [342, 134] on p "Avevo paura di abbandonare le OTA, ma con questo metodo ho capito come costruir…" at bounding box center [365, 144] width 136 height 26
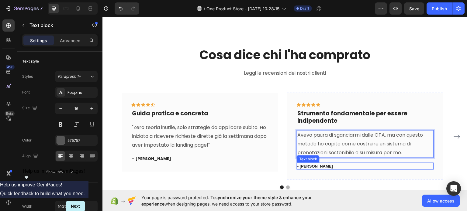
click at [303, 167] on p "- [PERSON_NAME]" at bounding box center [365, 166] width 136 height 6
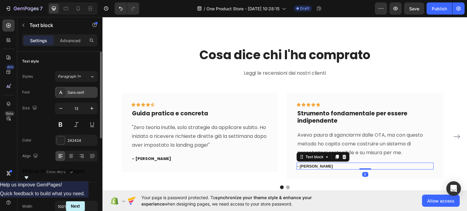
click at [91, 90] on div "Sans-serif" at bounding box center [81, 92] width 29 height 5
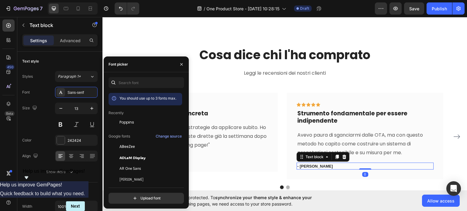
click at [128, 123] on span "Poppins" at bounding box center [126, 122] width 15 height 5
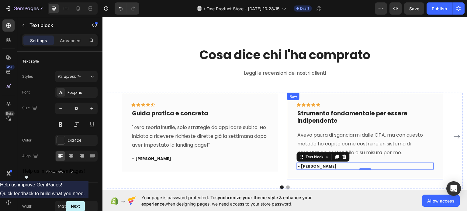
click at [319, 167] on p "- [PERSON_NAME]" at bounding box center [365, 166] width 136 height 6
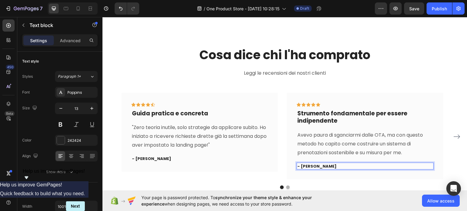
click at [318, 165] on p "- [PERSON_NAME]" at bounding box center [365, 166] width 136 height 6
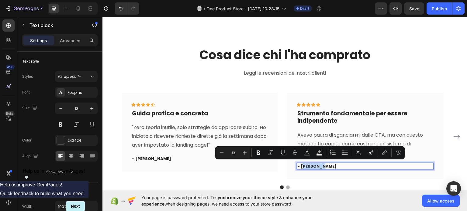
drag, startPoint x: 319, startPoint y: 165, endPoint x: 302, endPoint y: 166, distance: 17.4
click at [302, 166] on p "- [PERSON_NAME]" at bounding box center [365, 166] width 136 height 6
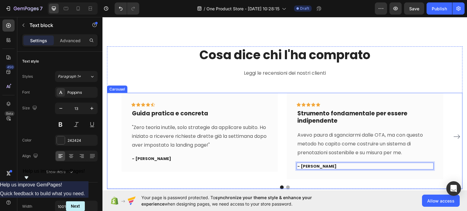
click at [453, 137] on icon "Carousel Next Arrow" at bounding box center [456, 136] width 7 height 7
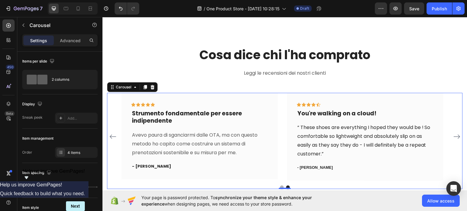
click at [112, 140] on button "Carousel Back Arrow" at bounding box center [113, 137] width 10 height 10
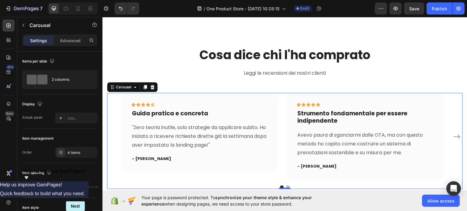
click at [454, 136] on icon "Carousel Next Arrow" at bounding box center [457, 137] width 6 height 4
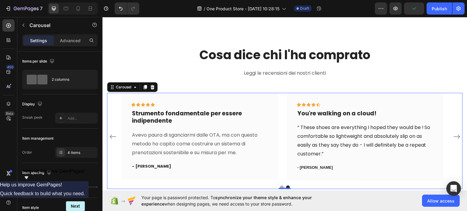
click at [454, 136] on icon "Carousel Next Arrow" at bounding box center [457, 137] width 6 height 4
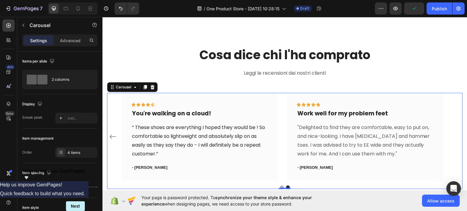
click at [454, 136] on div "Icon Icon Icon Icon Icon Row Guida pratica e concreta Text block "Zero teoria i…" at bounding box center [285, 137] width 356 height 88
click at [314, 112] on p "Work well for my problem feet" at bounding box center [365, 114] width 136 height 8
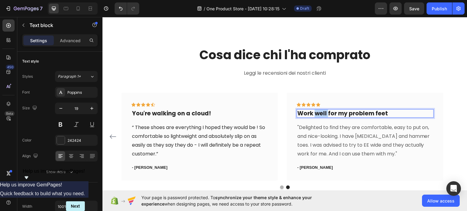
click at [314, 112] on p "Work well for my problem feet" at bounding box center [365, 114] width 136 height 8
click at [345, 157] on div ""Delighted to find they are comfortable, easy to put on, and nice-looking. I ha…" at bounding box center [365, 141] width 137 height 36
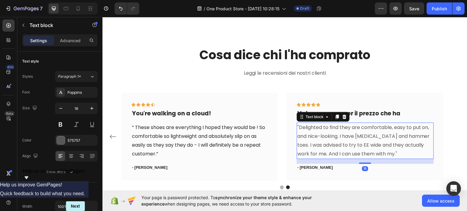
click at [345, 157] on div ""Delighted to find they are comfortable, easy to put on, and nice-looking. I ha…" at bounding box center [365, 141] width 137 height 36
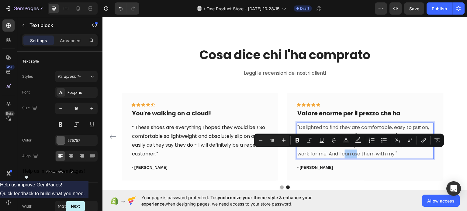
click at [338, 145] on div "Minus 16 Plus Bold Italic Underline Strikethrough Text Color Text Background Co…" at bounding box center [349, 140] width 188 height 11
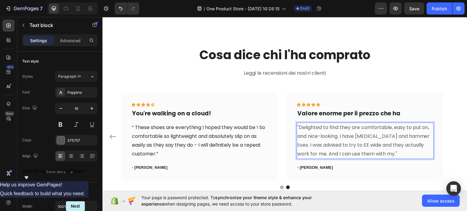
click at [334, 153] on p ""Delighted to find they are comfortable, easy to put on, and nice-looking. I ha…" at bounding box center [365, 140] width 136 height 35
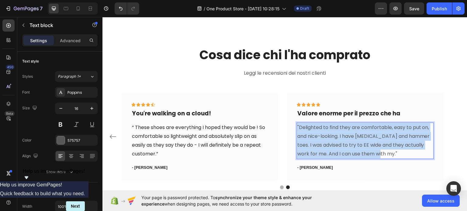
click at [334, 153] on p ""Delighted to find they are comfortable, easy to put on, and nice-looking. I ha…" at bounding box center [365, 140] width 136 height 35
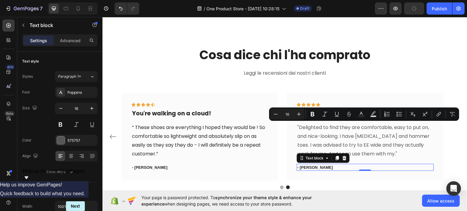
drag, startPoint x: 306, startPoint y: 131, endPoint x: 333, endPoint y: 168, distance: 45.7
click at [333, 168] on p "- [PERSON_NAME]" at bounding box center [365, 167] width 136 height 6
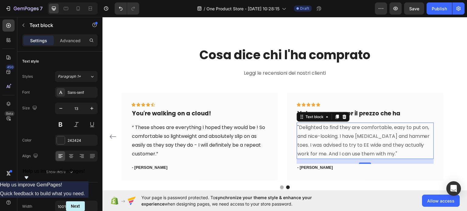
click at [312, 129] on p ""Delighted to find they are comfortable, easy to put on, and nice-looking. I ha…" at bounding box center [365, 140] width 136 height 35
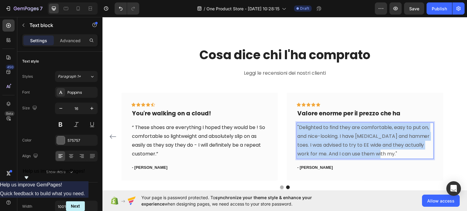
click at [312, 129] on p ""Delighted to find they are comfortable, easy to put on, and nice-looking. I ha…" at bounding box center [365, 140] width 136 height 35
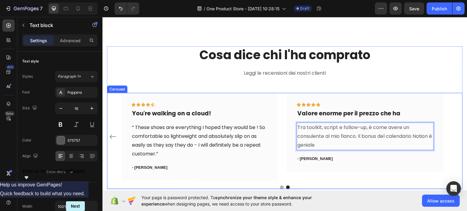
click at [116, 137] on icon "Carousel Back Arrow" at bounding box center [112, 136] width 7 height 7
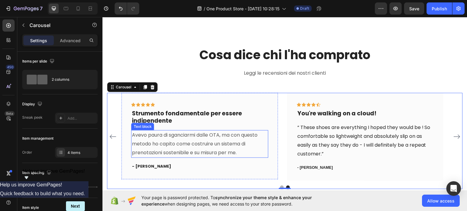
click at [139, 134] on p "Avevo paura di sganciarmi dalle OTA, ma con questo metodo ho capito come costru…" at bounding box center [200, 144] width 136 height 26
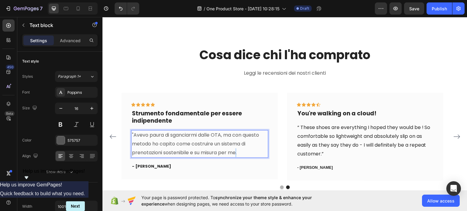
click at [239, 153] on p ""Avevo paura di sganciarmi dalle OTA, ma con questo metodo ho capito come costr…" at bounding box center [200, 144] width 136 height 26
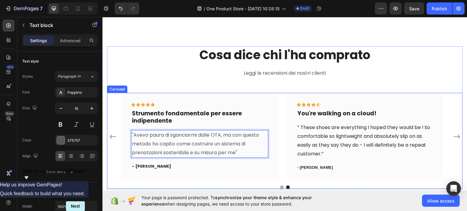
click at [114, 133] on icon "Carousel Back Arrow" at bounding box center [112, 136] width 7 height 7
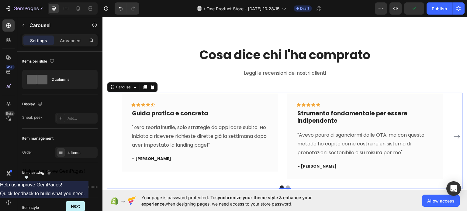
click at [453, 138] on icon "Carousel Next Arrow" at bounding box center [456, 136] width 7 height 7
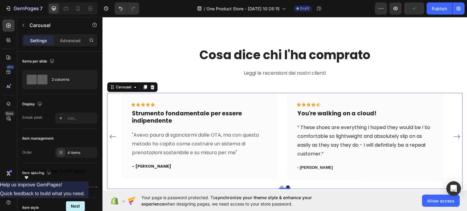
click at [453, 138] on icon "Carousel Next Arrow" at bounding box center [456, 136] width 7 height 7
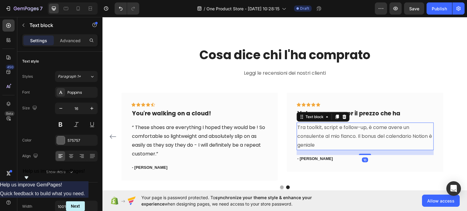
click at [348, 130] on p "Tra toolkit, script e follow-up, è come avere un consulente al mio fianco. Il b…" at bounding box center [365, 136] width 136 height 26
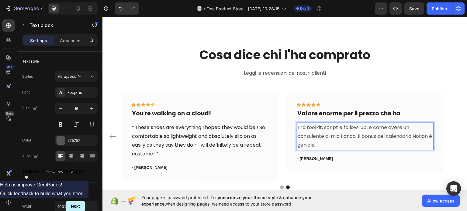
click at [298, 128] on p "Tra toolkit, script e follow-up, è come avere un consulente al mio fianco. Il b…" at bounding box center [365, 136] width 136 height 26
click at [326, 145] on p ""Tra toolkit, script e follow-up, è come avere un consulente al mio fianco. Il …" at bounding box center [365, 136] width 136 height 26
click at [314, 158] on p "- [PERSON_NAME]" at bounding box center [365, 159] width 136 height 6
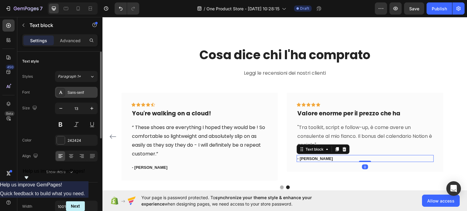
click at [74, 94] on div "Sans-serif" at bounding box center [81, 92] width 29 height 5
click at [78, 111] on input "13" at bounding box center [76, 108] width 20 height 11
click at [75, 89] on div "Sans-serif" at bounding box center [76, 92] width 43 height 11
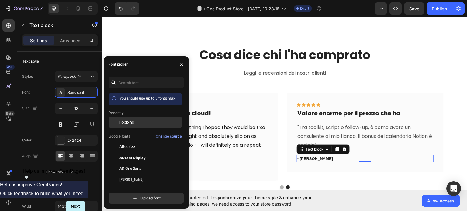
click at [125, 121] on span "Poppins" at bounding box center [126, 122] width 15 height 5
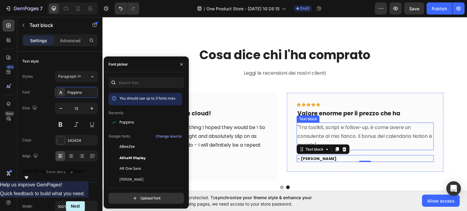
click at [348, 137] on p ""Tra toolkit, script e follow-up, è come avere un consulente al mio fianco. Il …" at bounding box center [365, 136] width 136 height 26
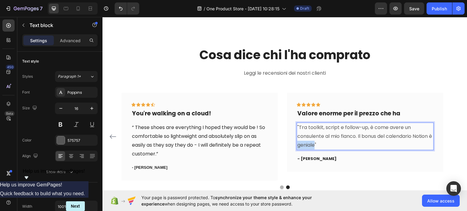
click at [312, 144] on p ""Tra toolkit, script e follow-up, è come avere un consulente al mio fianco. Il …" at bounding box center [365, 136] width 136 height 26
click at [307, 157] on p "- [PERSON_NAME]" at bounding box center [365, 159] width 136 height 6
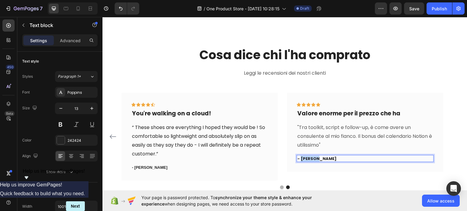
click at [307, 157] on p "- [PERSON_NAME]" at bounding box center [365, 159] width 136 height 6
click at [333, 156] on p "- [PERSON_NAME]" at bounding box center [365, 159] width 136 height 6
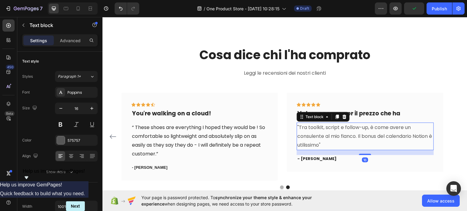
click at [333, 129] on p ""Tra toolkit, script e follow-up, è come avere un consulente al mio fianco. Il …" at bounding box center [365, 136] width 136 height 26
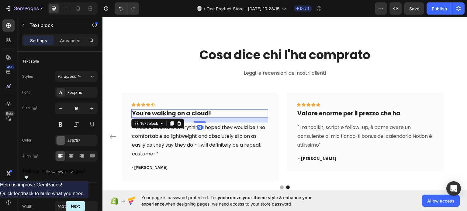
click at [182, 113] on p "You're walking on a cloud!" at bounding box center [200, 114] width 136 height 8
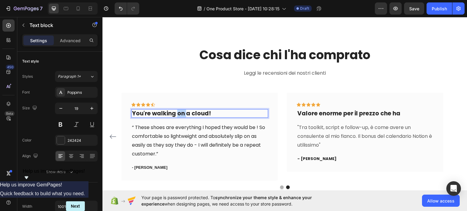
click at [182, 113] on p "You're walking on a cloud!" at bounding box center [200, 114] width 136 height 8
click at [148, 112] on p "Perfetto anche per chi parte da zero" at bounding box center [200, 114] width 136 height 8
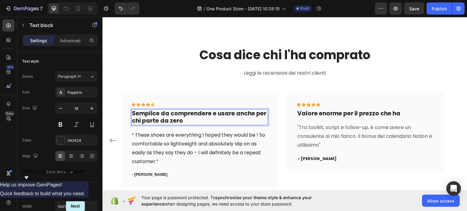
click at [143, 119] on p "Semplice da comprendere e usare anche per chi parte da zero" at bounding box center [200, 117] width 136 height 15
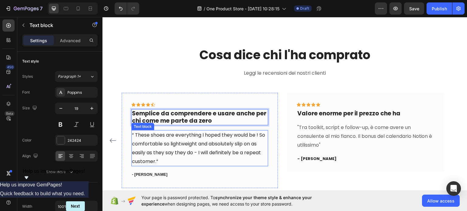
click at [199, 142] on p "“ These shoes are everything I hoped they would be ! So comfortable so lightwei…" at bounding box center [200, 148] width 136 height 35
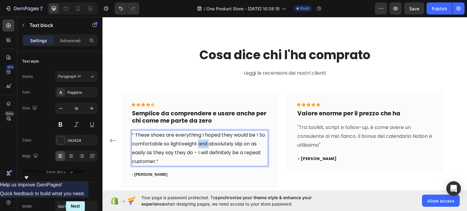
click at [199, 142] on p "“ These shoes are everything I hoped they would be ! So comfortable so lightwei…" at bounding box center [200, 148] width 136 height 35
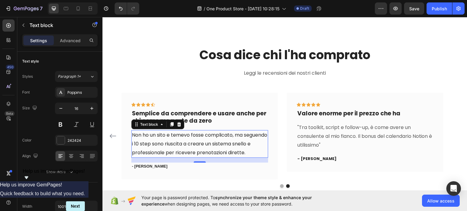
click at [134, 134] on p "Non ho un sito e temevo fosse complicato, ma seguendo i 10 step sono riuscita a…" at bounding box center [200, 144] width 136 height 26
click at [134, 135] on p "Non ho un sito e temevo fosse complicato, ma seguendo i 10 step sono riuscita a…" at bounding box center [200, 144] width 136 height 26
click at [133, 135] on p "Non ho un sito e temevo fosse complicato, ma seguendo i 10 step sono riuscita a…" at bounding box center [200, 144] width 136 height 26
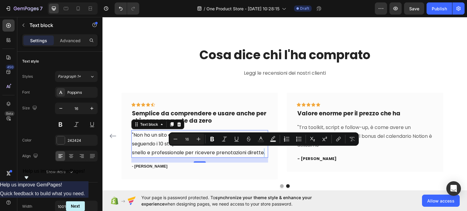
click at [265, 153] on p ""Non ho un sito e temevo fosse complicato, ma seguendo i 10 step sono riuscita …" at bounding box center [200, 144] width 136 height 26
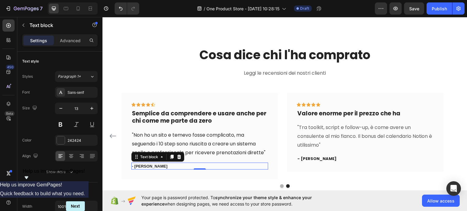
click at [140, 165] on p "- [PERSON_NAME]" at bounding box center [200, 166] width 136 height 6
click at [79, 91] on div "Sans-serif" at bounding box center [81, 92] width 29 height 5
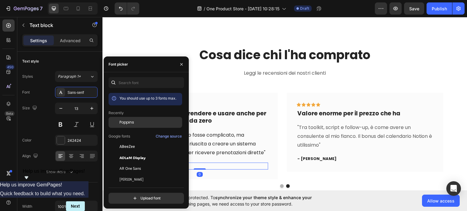
click at [125, 126] on div "Poppins" at bounding box center [146, 122] width 74 height 11
click at [193, 165] on p "- [PERSON_NAME]" at bounding box center [200, 166] width 136 height 6
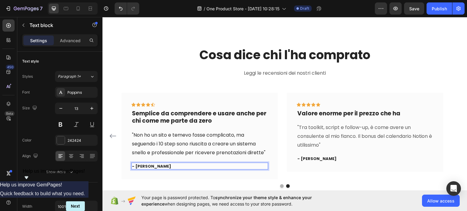
click at [193, 165] on p "- [PERSON_NAME]" at bounding box center [200, 166] width 136 height 6
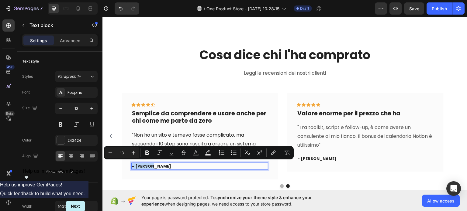
click at [157, 163] on p "- [PERSON_NAME]" at bounding box center [200, 166] width 136 height 6
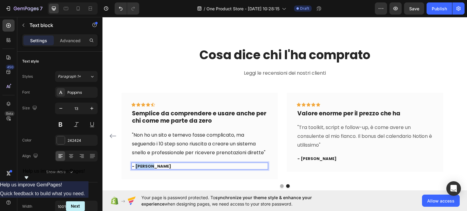
drag, startPoint x: 156, startPoint y: 164, endPoint x: 136, endPoint y: 164, distance: 19.8
click at [136, 164] on p "- [PERSON_NAME]" at bounding box center [200, 166] width 136 height 6
click at [176, 123] on p "Semplice da comprendere e usare anche per chi come me parte da zero" at bounding box center [200, 117] width 136 height 15
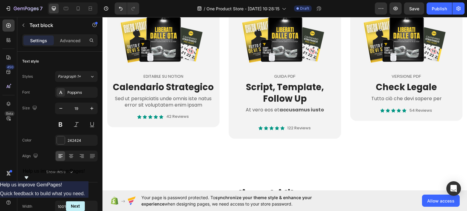
scroll to position [230, 0]
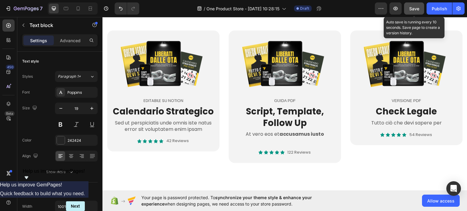
click at [415, 8] on span "Save" at bounding box center [414, 8] width 10 height 5
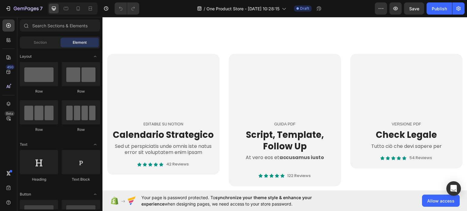
scroll to position [91, 0]
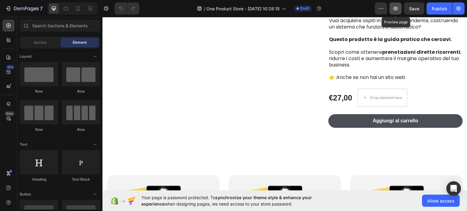
click at [397, 7] on icon "button" at bounding box center [395, 8] width 6 height 6
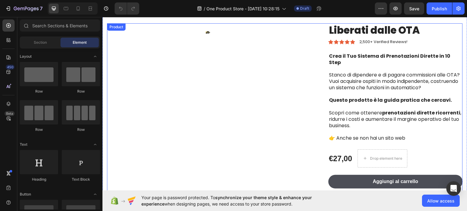
scroll to position [0, 0]
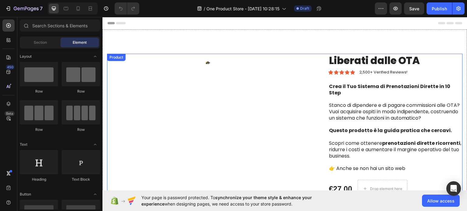
click at [185, 96] on div "Product Images" at bounding box center [208, 138] width 202 height 169
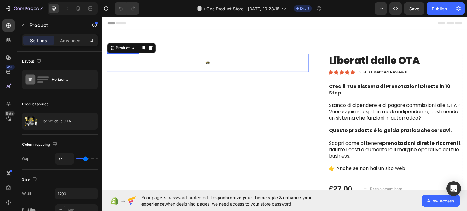
click at [207, 62] on img at bounding box center [207, 62] width 5 height 3
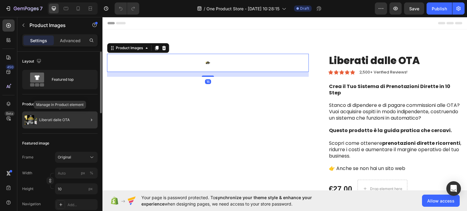
click at [44, 119] on p "Liberati dalle OTA" at bounding box center [54, 120] width 30 height 4
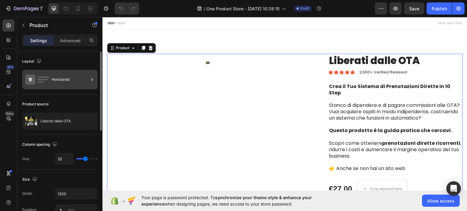
click at [60, 81] on div "Horizontal" at bounding box center [70, 80] width 37 height 14
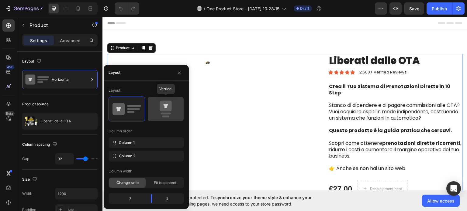
click at [160, 114] on icon at bounding box center [165, 109] width 29 height 17
type input "0"
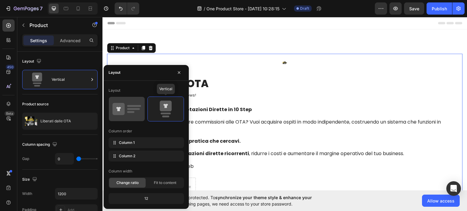
click at [141, 114] on icon at bounding box center [126, 109] width 29 height 17
type input "32"
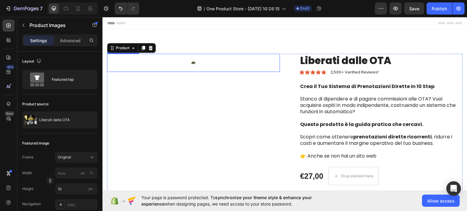
click at [192, 64] on div at bounding box center [193, 63] width 173 height 18
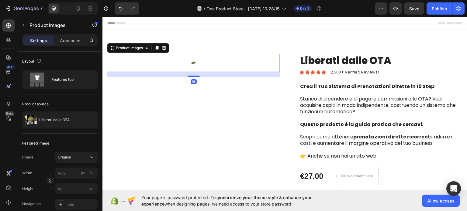
click at [178, 58] on div at bounding box center [193, 63] width 173 height 18
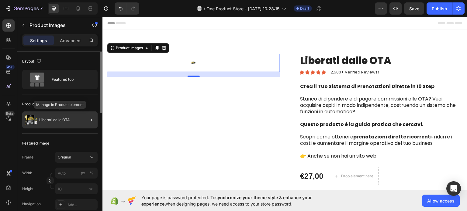
scroll to position [30, 0]
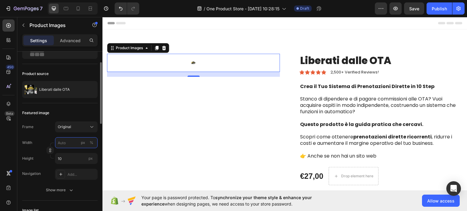
click at [67, 142] on input "px %" at bounding box center [76, 142] width 43 height 11
click at [63, 155] on span "Full" at bounding box center [60, 156] width 6 height 5
type input "100"
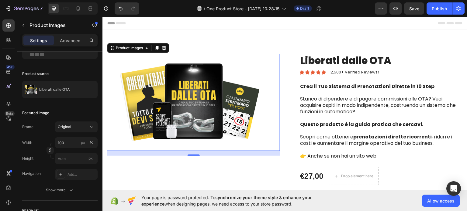
click at [158, 154] on div "16" at bounding box center [193, 153] width 173 height 5
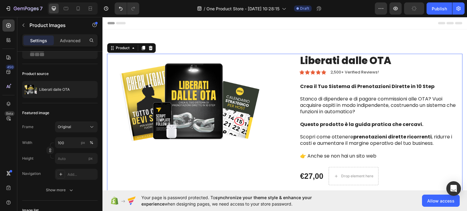
click at [159, 165] on div "Product Images" at bounding box center [193, 132] width 173 height 156
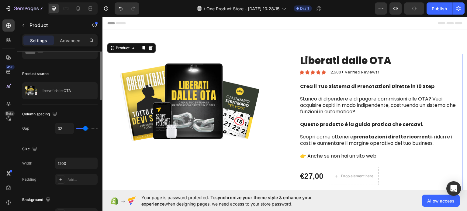
scroll to position [0, 0]
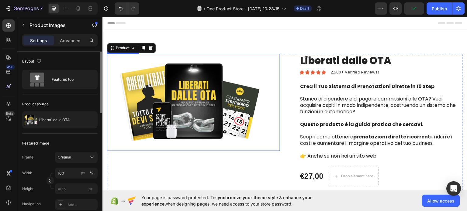
click at [158, 139] on img at bounding box center [193, 102] width 173 height 97
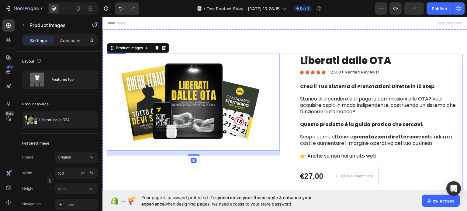
click at [151, 167] on div "Product Images 16" at bounding box center [193, 132] width 173 height 156
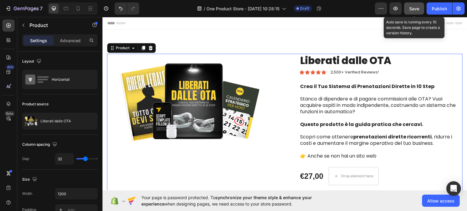
click at [409, 9] on button "Save" at bounding box center [414, 8] width 20 height 12
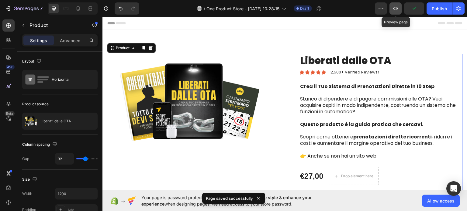
click at [398, 12] on button "button" at bounding box center [395, 8] width 12 height 12
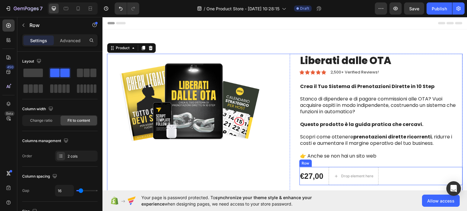
click at [307, 169] on div "€27,00 Product Price Product Price" at bounding box center [311, 176] width 24 height 18
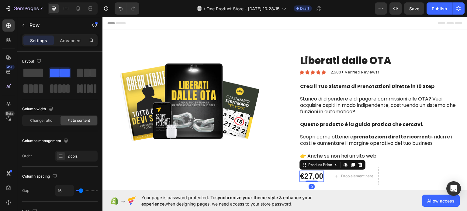
click at [305, 176] on div "€27,00" at bounding box center [311, 176] width 24 height 11
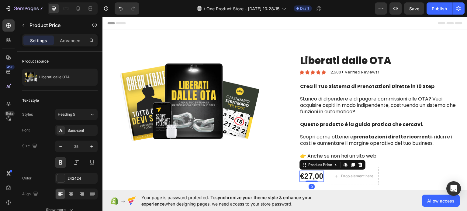
click at [305, 176] on div "€27,00" at bounding box center [311, 176] width 24 height 11
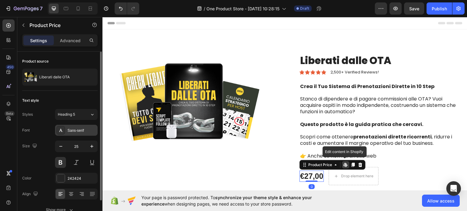
click at [80, 128] on div "Sans-serif" at bounding box center [81, 130] width 29 height 5
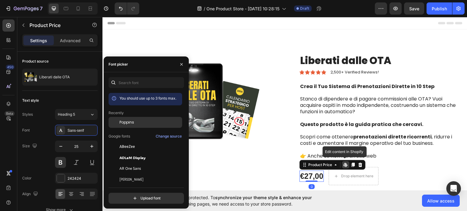
click at [119, 123] on div at bounding box center [114, 122] width 11 height 11
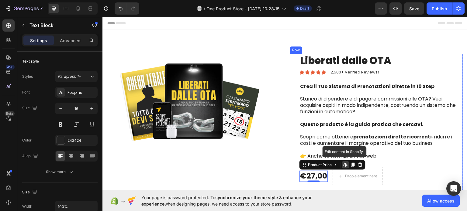
click at [323, 102] on p "Stanco di dipendere e di pagare commissioni alle OTA? Vuoi acquisire ospiti in …" at bounding box center [381, 108] width 162 height 25
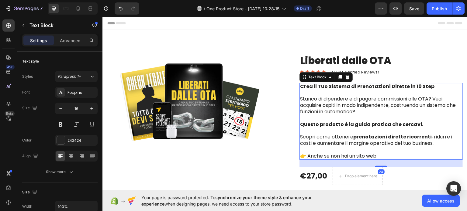
scroll to position [61, 0]
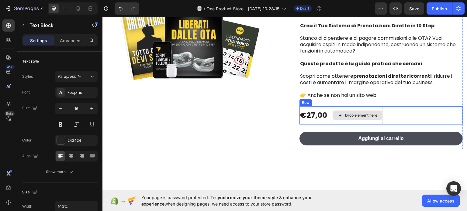
click at [341, 116] on div "Drop element here" at bounding box center [357, 115] width 49 height 10
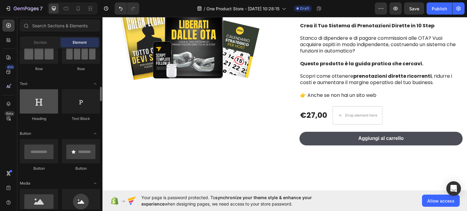
scroll to position [122, 0]
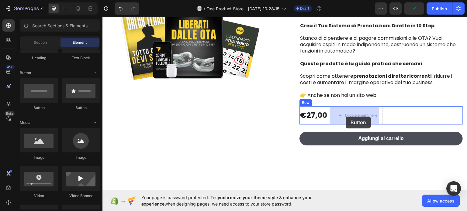
drag, startPoint x: 180, startPoint y: 113, endPoint x: 346, endPoint y: 116, distance: 166.3
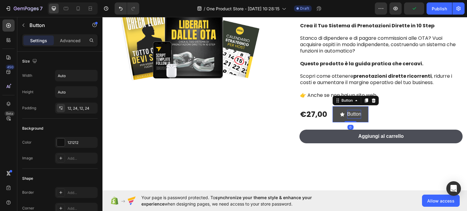
click at [347, 114] on p "Button" at bounding box center [354, 114] width 14 height 9
click at [349, 114] on p "Button" at bounding box center [354, 114] width 14 height 9
click at [333, 106] on button "Best" at bounding box center [349, 114] width 32 height 16
click at [356, 119] on button "Best price" at bounding box center [354, 114] width 43 height 16
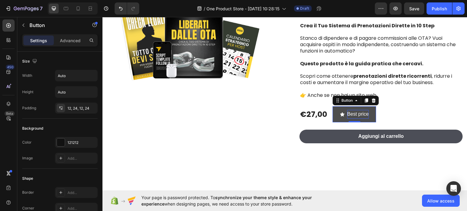
click at [333, 114] on button "Best price" at bounding box center [354, 114] width 43 height 16
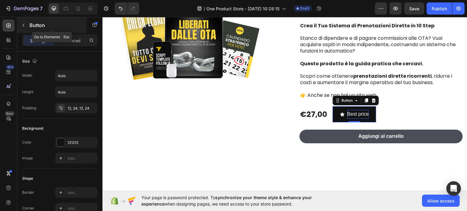
click at [24, 23] on icon "button" at bounding box center [23, 25] width 5 height 5
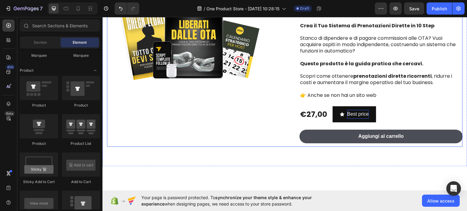
scroll to position [91, 0]
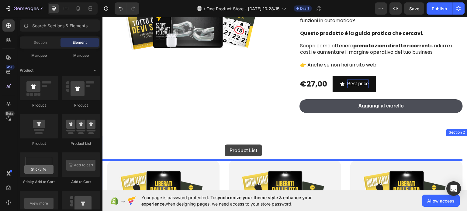
drag, startPoint x: 192, startPoint y: 144, endPoint x: 225, endPoint y: 144, distance: 32.2
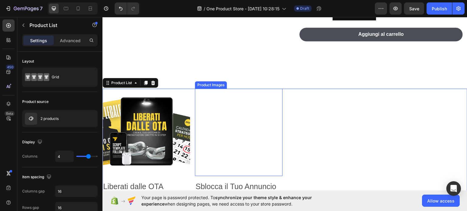
scroll to position [182, 0]
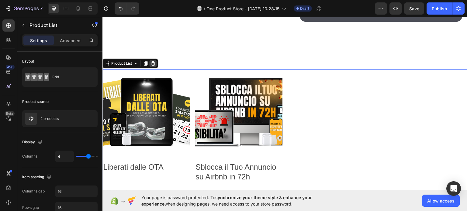
click at [154, 63] on icon at bounding box center [153, 63] width 4 height 4
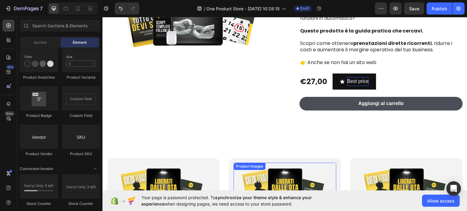
scroll to position [91, 0]
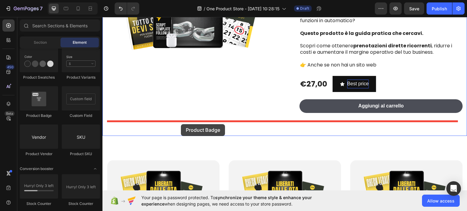
drag, startPoint x: 146, startPoint y: 117, endPoint x: 181, endPoint y: 124, distance: 35.6
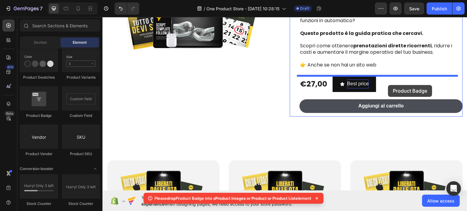
drag, startPoint x: 148, startPoint y: 121, endPoint x: 388, endPoint y: 85, distance: 242.5
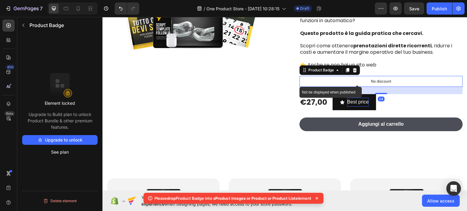
click at [378, 80] on p "No discount" at bounding box center [381, 80] width 20 height 5
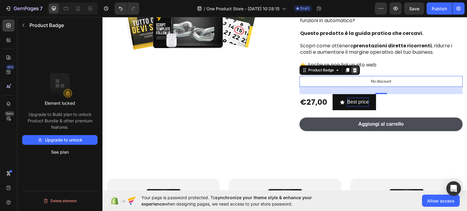
click at [353, 71] on icon at bounding box center [354, 69] width 5 height 5
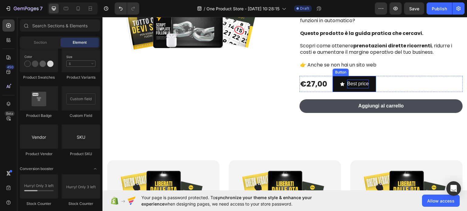
click at [342, 83] on div "Best price" at bounding box center [354, 83] width 29 height 9
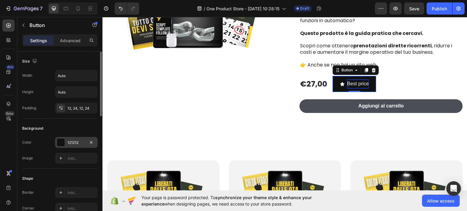
click at [60, 139] on div at bounding box center [61, 143] width 8 height 8
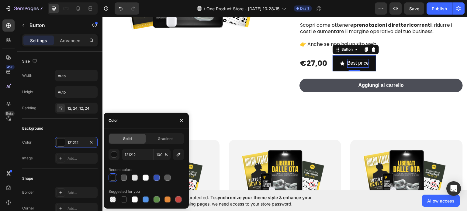
scroll to position [122, 0]
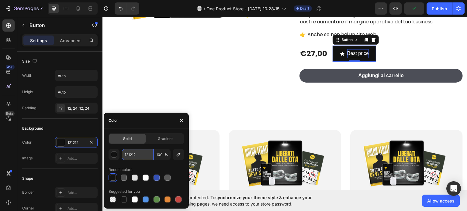
click at [131, 154] on input "121212" at bounding box center [138, 154] width 32 height 11
click at [162, 140] on span "Gradient" at bounding box center [165, 138] width 15 height 5
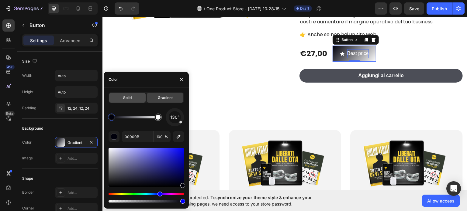
click at [129, 96] on span "Solid" at bounding box center [127, 97] width 9 height 5
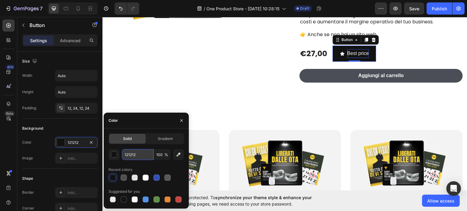
click at [128, 154] on input "121212" at bounding box center [138, 154] width 32 height 11
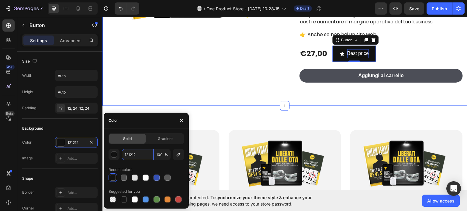
scroll to position [30, 0]
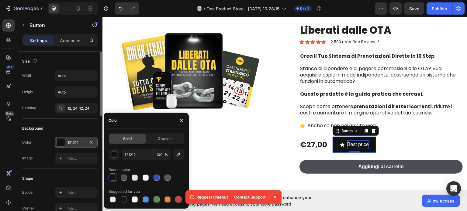
click at [73, 140] on div "121212" at bounding box center [76, 142] width 18 height 5
click at [125, 153] on input "121212" at bounding box center [138, 154] width 32 height 11
paste input "#efcf4d"
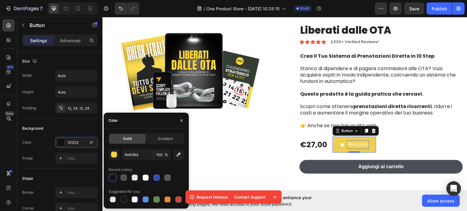
type input "EFCF4D"
click at [171, 164] on div "EFCF4D 100 % Recent colors Suggested for you" at bounding box center [146, 176] width 75 height 55
click at [34, 161] on div "Image Add..." at bounding box center [59, 158] width 75 height 11
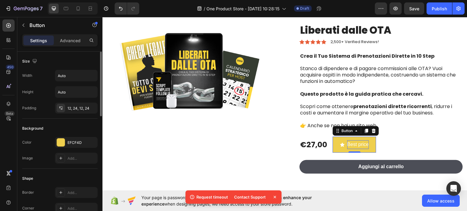
scroll to position [61, 0]
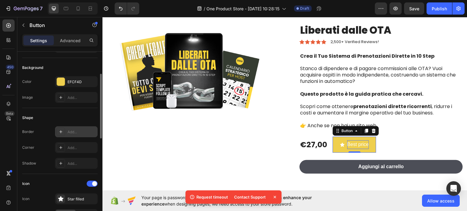
click at [59, 131] on icon at bounding box center [60, 131] width 5 height 5
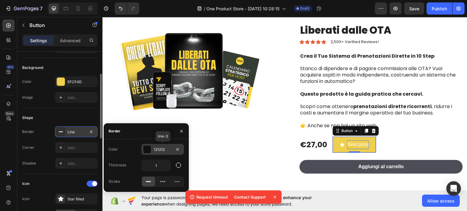
click at [147, 150] on div at bounding box center [147, 150] width 8 height 8
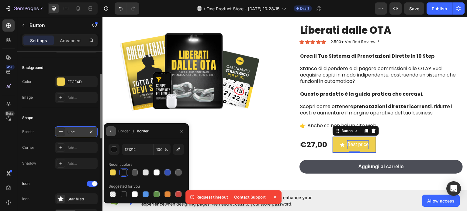
click at [114, 132] on button "button" at bounding box center [111, 131] width 10 height 10
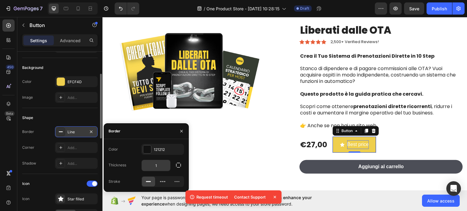
click at [162, 167] on input "1" at bounding box center [156, 165] width 29 height 11
click at [151, 183] on div at bounding box center [148, 182] width 13 height 10
click at [154, 170] on input "1" at bounding box center [156, 165] width 29 height 11
click at [62, 147] on icon at bounding box center [60, 147] width 3 height 3
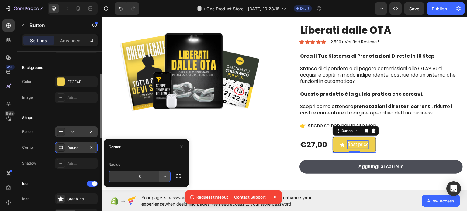
click at [166, 177] on icon "button" at bounding box center [165, 177] width 6 height 6
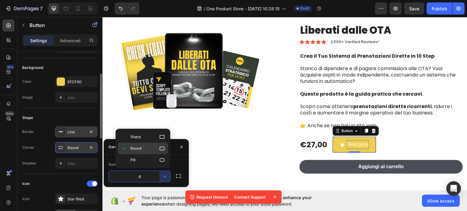
click at [162, 149] on icon at bounding box center [162, 149] width 6 height 6
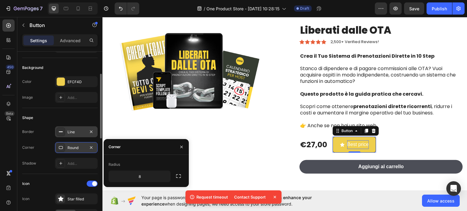
click at [80, 134] on div "Line" at bounding box center [76, 131] width 18 height 5
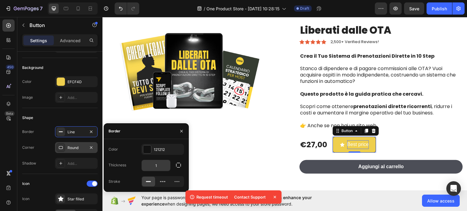
click at [158, 164] on input "1" at bounding box center [156, 165] width 29 height 11
type input "3"
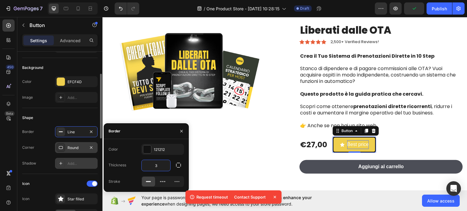
click at [89, 161] on div "Add..." at bounding box center [81, 163] width 29 height 5
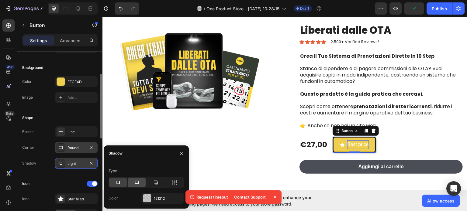
click at [139, 184] on icon at bounding box center [137, 183] width 6 height 6
click at [117, 185] on icon at bounding box center [118, 183] width 6 height 6
click at [35, 175] on div "Icon Icon Star filled Position Left Right Gap 8" at bounding box center [59, 208] width 75 height 68
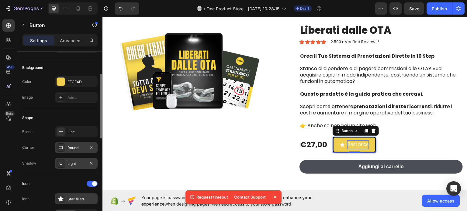
scroll to position [91, 0]
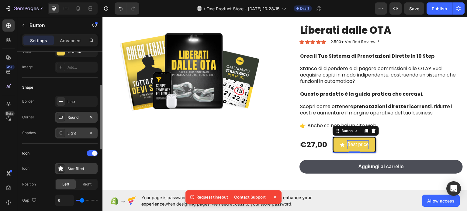
click at [66, 168] on div "Star filled" at bounding box center [76, 168] width 43 height 11
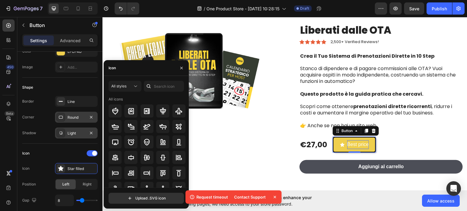
click at [115, 68] on div "Icon" at bounding box center [112, 67] width 7 height 5
click at [119, 69] on div "Icon" at bounding box center [146, 68] width 85 height 16
click at [126, 66] on div "Icon" at bounding box center [146, 68] width 85 height 16
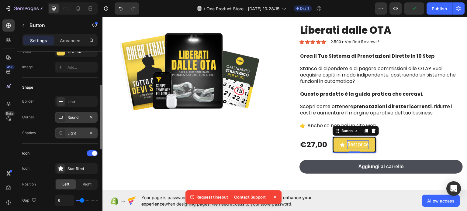
click at [54, 152] on div "Icon" at bounding box center [59, 154] width 75 height 10
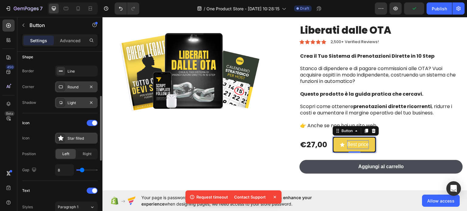
click at [70, 136] on div "Star filled" at bounding box center [81, 138] width 29 height 5
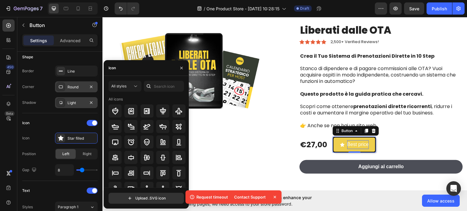
click at [132, 72] on div "Icon" at bounding box center [146, 68] width 85 height 16
click at [114, 67] on div "Icon" at bounding box center [112, 67] width 7 height 5
click at [156, 87] on input "text" at bounding box center [164, 86] width 40 height 11
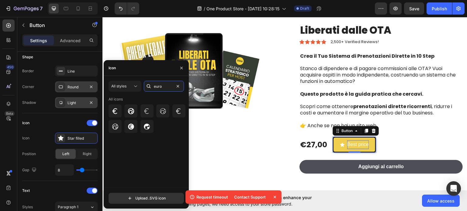
drag, startPoint x: 164, startPoint y: 87, endPoint x: 143, endPoint y: 85, distance: 22.0
click at [143, 85] on div "All styles euro" at bounding box center [146, 86] width 75 height 11
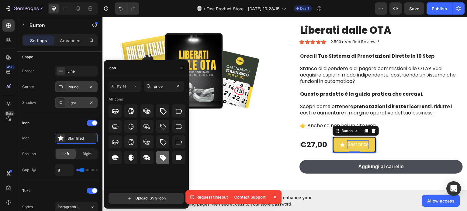
click at [166, 159] on icon at bounding box center [162, 157] width 7 height 7
click at [163, 109] on icon at bounding box center [162, 111] width 7 height 7
click at [160, 160] on icon at bounding box center [162, 157] width 7 height 7
click at [174, 160] on div at bounding box center [178, 157] width 13 height 13
click at [181, 109] on icon at bounding box center [179, 111] width 7 height 5
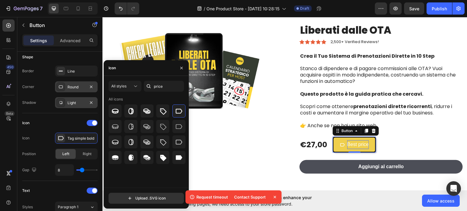
click at [131, 73] on div "Icon" at bounding box center [146, 68] width 85 height 16
click at [147, 87] on icon at bounding box center [149, 87] width 4 height 4
click at [159, 87] on input "price" at bounding box center [164, 86] width 40 height 11
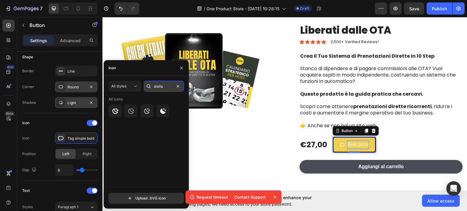
click at [157, 85] on input "stella" at bounding box center [164, 86] width 40 height 11
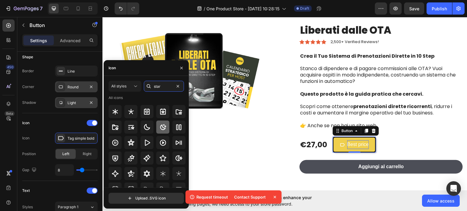
scroll to position [0, 0]
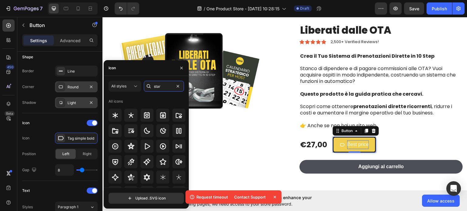
drag, startPoint x: 162, startPoint y: 85, endPoint x: 147, endPoint y: 85, distance: 14.9
click at [147, 85] on div "star" at bounding box center [164, 86] width 40 height 11
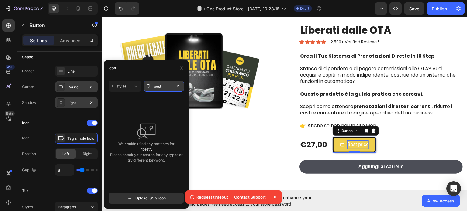
click at [160, 86] on input "best" at bounding box center [164, 86] width 40 height 11
type input "coppa"
click at [160, 86] on input "coppa" at bounding box center [164, 86] width 40 height 11
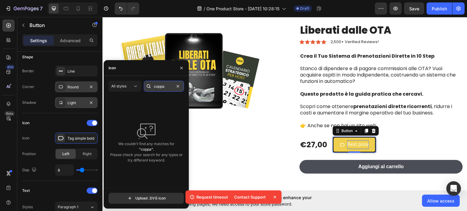
click at [160, 86] on input "coppa" at bounding box center [164, 86] width 40 height 11
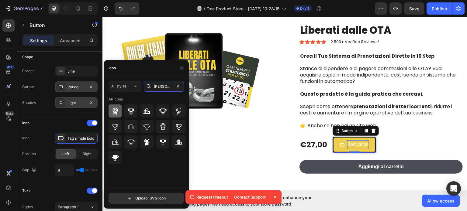
type input "winn"
click at [114, 110] on icon at bounding box center [114, 111] width 5 height 7
click at [142, 140] on div at bounding box center [146, 142] width 13 height 13
click at [115, 110] on icon at bounding box center [115, 111] width 7 height 7
click at [109, 155] on div at bounding box center [115, 157] width 13 height 13
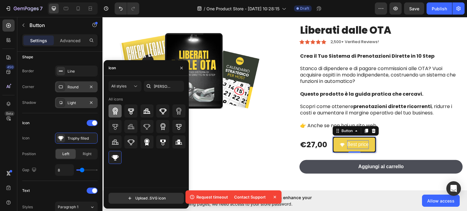
click at [116, 110] on icon at bounding box center [114, 111] width 5 height 7
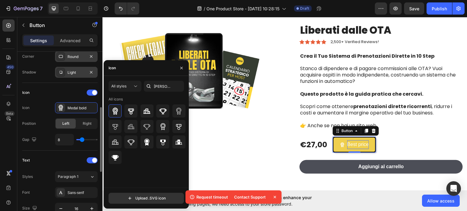
scroll to position [213, 0]
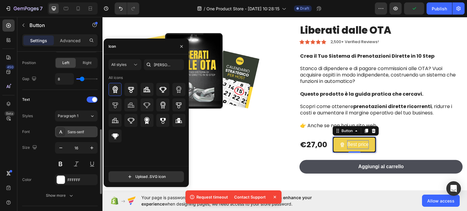
click at [73, 127] on div "Sans-serif" at bounding box center [76, 131] width 43 height 11
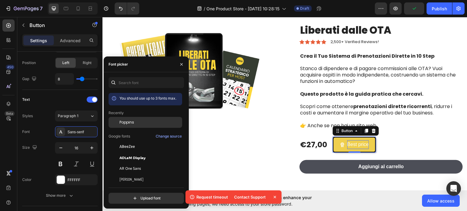
click at [119, 119] on div at bounding box center [114, 122] width 11 height 11
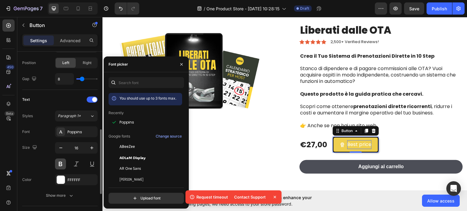
click at [59, 165] on button at bounding box center [60, 164] width 11 height 11
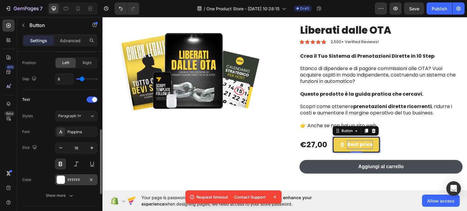
click at [62, 177] on div at bounding box center [61, 180] width 8 height 8
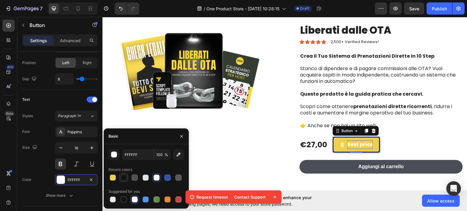
click at [123, 177] on div at bounding box center [124, 178] width 6 height 6
type input "121212"
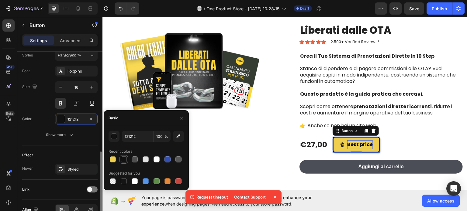
scroll to position [306, 0]
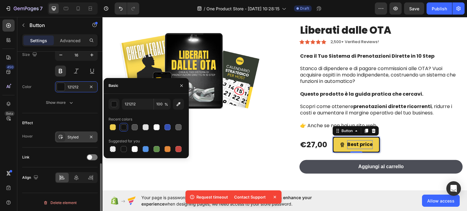
click at [78, 135] on div "Styled" at bounding box center [76, 137] width 18 height 5
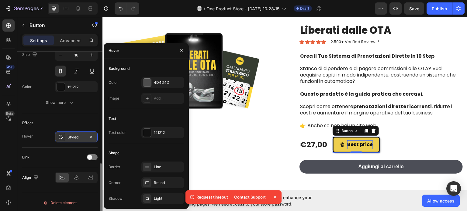
click at [69, 132] on div "Styled" at bounding box center [76, 137] width 43 height 11
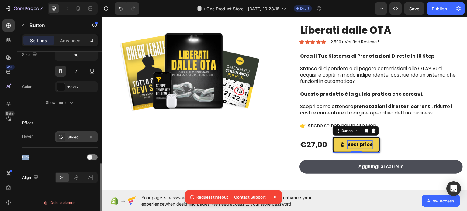
click at [69, 132] on div "Styled" at bounding box center [76, 137] width 43 height 11
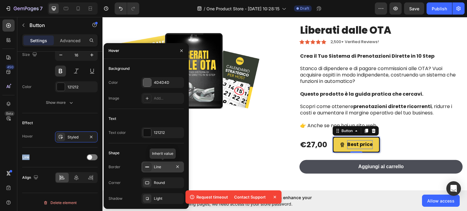
click at [154, 169] on div "Line" at bounding box center [163, 166] width 18 height 5
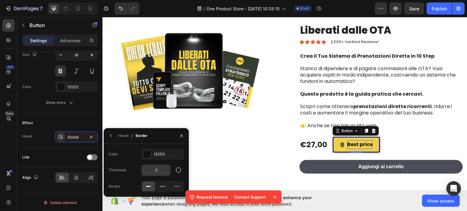
click at [158, 169] on input "3" at bounding box center [156, 170] width 29 height 11
click at [74, 175] on icon at bounding box center [76, 178] width 6 height 6
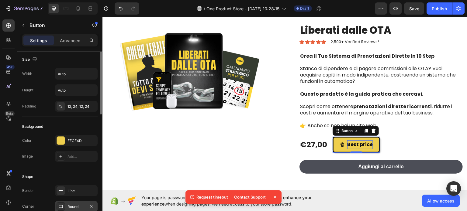
scroll to position [0, 0]
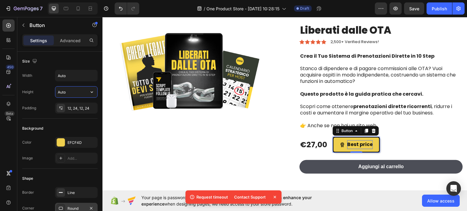
click at [68, 91] on input "Auto" at bounding box center [76, 92] width 42 height 11
click at [98, 91] on div at bounding box center [100, 140] width 5 height 177
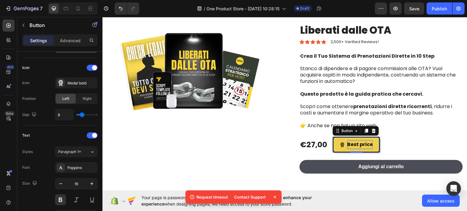
click at [48, 74] on div "Icon Icon Medal bold Position Left Right Gap 8" at bounding box center [59, 92] width 75 height 58
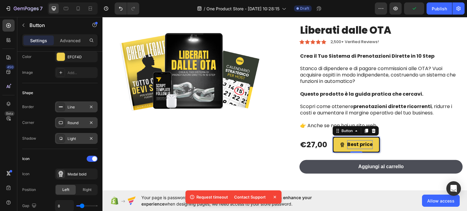
scroll to position [0, 0]
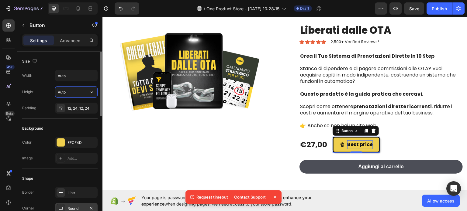
click at [73, 91] on input "Auto" at bounding box center [76, 92] width 42 height 11
click at [91, 93] on icon "button" at bounding box center [92, 92] width 6 height 6
click at [79, 107] on p "Fit content Auto" at bounding box center [74, 107] width 35 height 5
click at [77, 78] on input "Auto" at bounding box center [76, 75] width 42 height 11
click at [89, 75] on icon "button" at bounding box center [92, 76] width 6 height 6
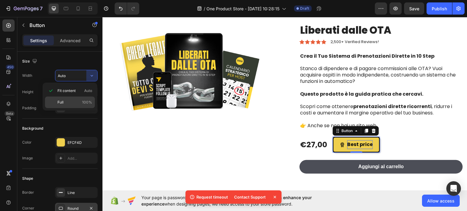
click at [70, 100] on p "Full 100%" at bounding box center [74, 102] width 35 height 5
type input "100%"
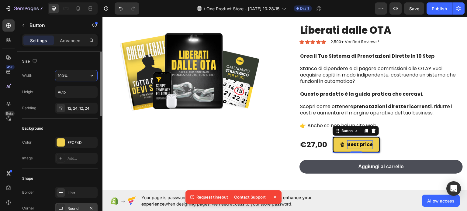
click at [71, 74] on input "100%" at bounding box center [76, 75] width 42 height 11
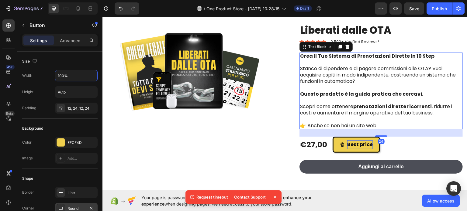
click at [385, 115] on p "Scopri come ottenere prenotazioni dirette ricorrenti , ridurre i costi e aument…" at bounding box center [381, 109] width 162 height 13
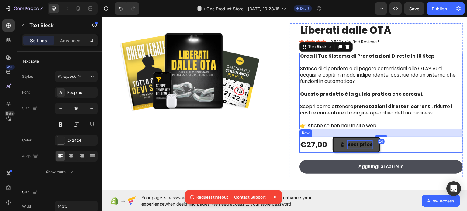
click at [333, 145] on button "Best price" at bounding box center [356, 144] width 47 height 16
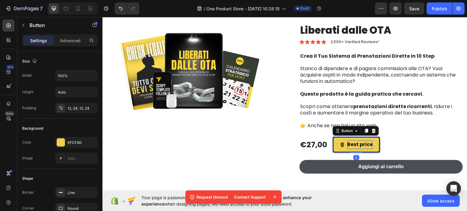
click at [219, 134] on div "Product Images" at bounding box center [193, 100] width 173 height 154
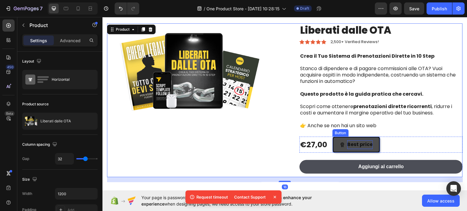
click at [333, 140] on button "Best price" at bounding box center [356, 144] width 47 height 16
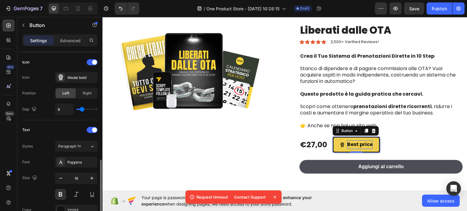
scroll to position [306, 0]
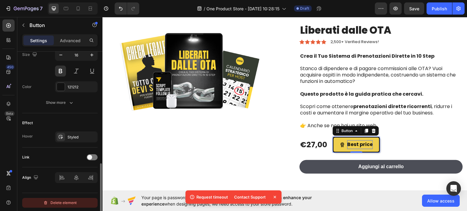
click at [62, 202] on div "Delete element" at bounding box center [59, 202] width 33 height 7
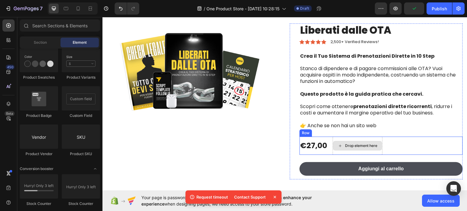
click at [345, 147] on div "Drop element here" at bounding box center [361, 145] width 32 height 5
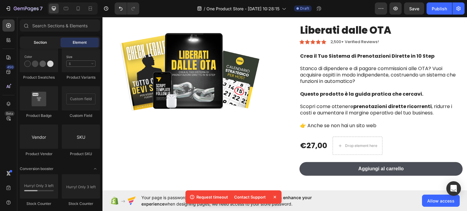
click at [33, 43] on div "Section" at bounding box center [40, 43] width 38 height 10
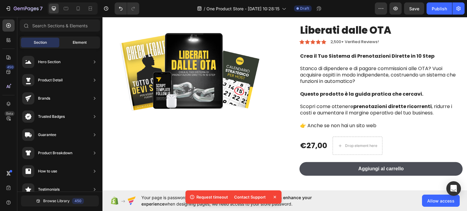
click at [67, 43] on div "Element" at bounding box center [79, 43] width 38 height 10
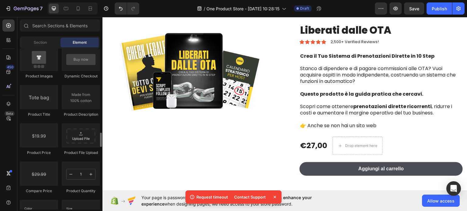
scroll to position [973, 0]
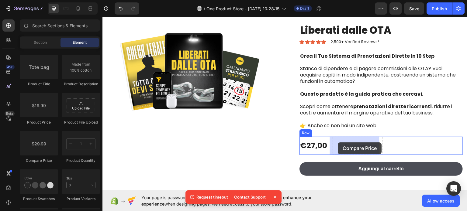
drag, startPoint x: 140, startPoint y: 163, endPoint x: 338, endPoint y: 142, distance: 199.0
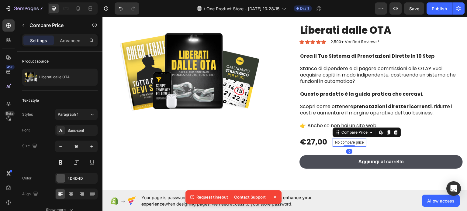
click at [338, 142] on p "No compare price" at bounding box center [349, 142] width 29 height 4
click at [346, 133] on div "Compare Price" at bounding box center [354, 131] width 29 height 5
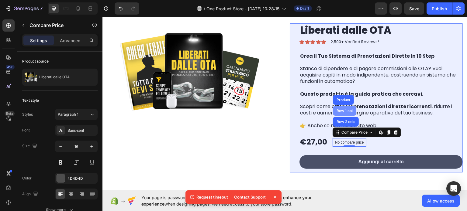
click at [344, 109] on div "Row 1 col" at bounding box center [344, 111] width 19 height 4
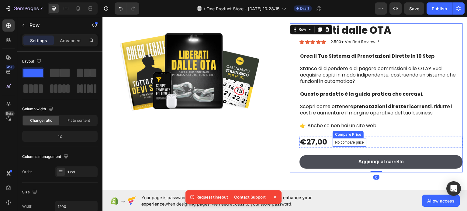
click at [345, 139] on div "No compare price" at bounding box center [350, 142] width 34 height 9
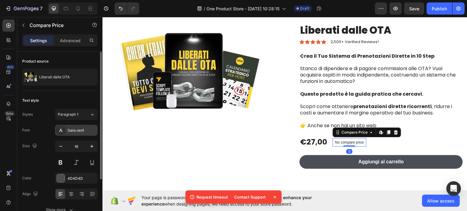
click at [81, 133] on div "Sans-serif" at bounding box center [76, 130] width 43 height 11
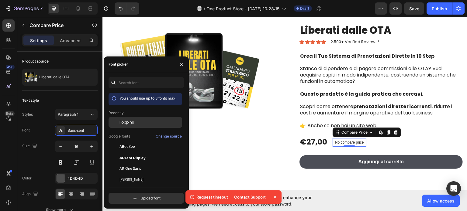
click at [124, 122] on span "Poppins" at bounding box center [126, 122] width 15 height 5
click at [352, 144] on div "No compare price" at bounding box center [350, 142] width 34 height 9
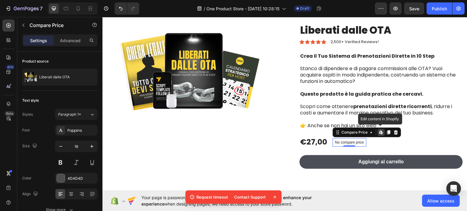
click at [382, 132] on icon at bounding box center [382, 131] width 1 height 3
click at [346, 144] on div "No compare price" at bounding box center [350, 142] width 34 height 9
click at [361, 134] on div "Compare Price" at bounding box center [354, 131] width 29 height 5
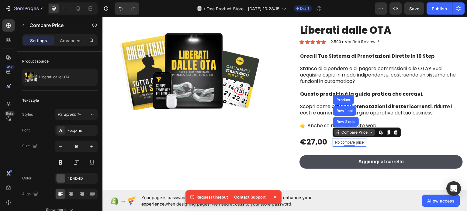
click at [367, 134] on div "Compare Price" at bounding box center [354, 132] width 41 height 7
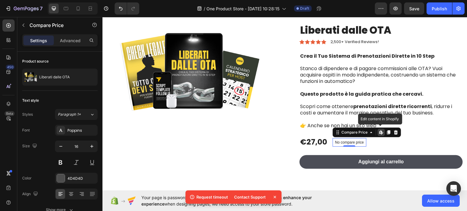
click at [379, 135] on div "Edit content in Shopify" at bounding box center [381, 132] width 7 height 7
click at [342, 133] on div "Compare Price" at bounding box center [354, 131] width 29 height 5
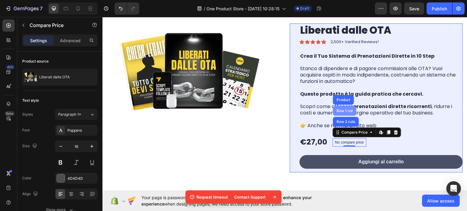
click at [344, 111] on div "Row 1 col" at bounding box center [344, 111] width 19 height 4
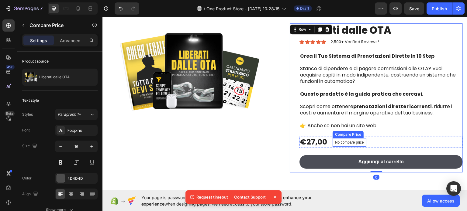
click at [356, 145] on div "No compare price" at bounding box center [350, 142] width 34 height 9
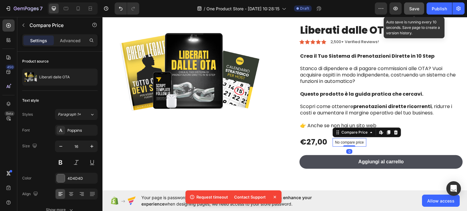
click at [415, 11] on div "Save" at bounding box center [414, 8] width 10 height 6
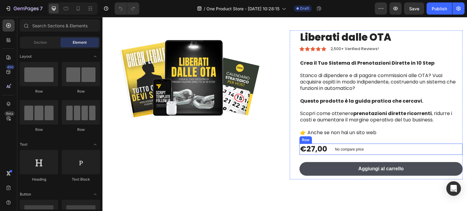
scroll to position [30, 0]
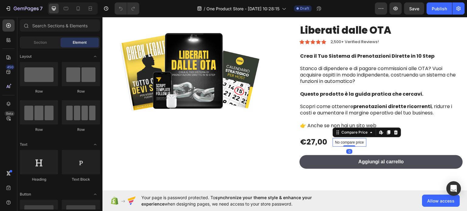
click at [337, 143] on p "No compare price" at bounding box center [349, 142] width 29 height 4
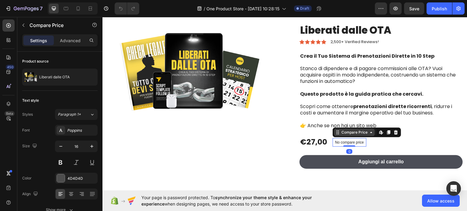
click at [369, 130] on icon at bounding box center [371, 132] width 5 height 5
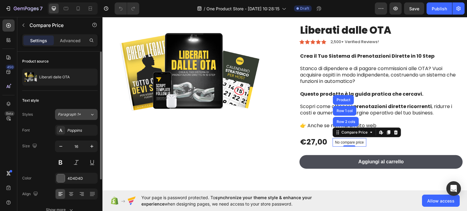
click at [84, 116] on div "Paragraph 1*" at bounding box center [74, 114] width 32 height 5
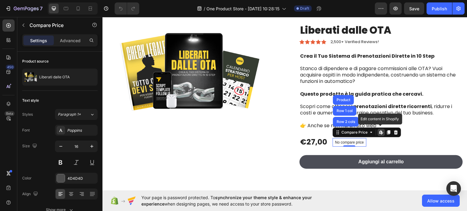
click at [381, 133] on icon at bounding box center [382, 134] width 2 height 2
click at [387, 133] on icon at bounding box center [388, 132] width 3 height 4
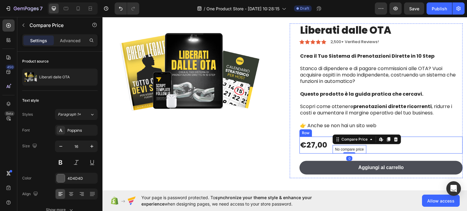
click at [406, 147] on div "€27,00 Product Price Product Price No compare price Compare Price No compare pr…" at bounding box center [380, 144] width 163 height 17
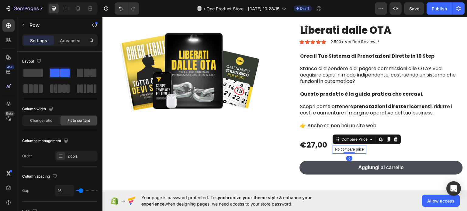
click at [362, 148] on div "No compare price" at bounding box center [350, 149] width 34 height 9
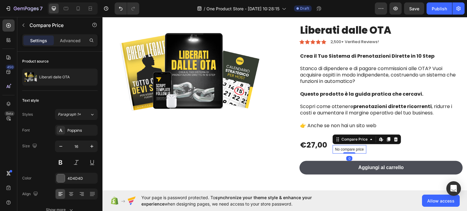
click at [394, 140] on icon at bounding box center [396, 139] width 4 height 4
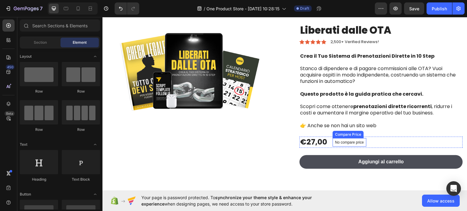
click at [345, 142] on p "No compare price" at bounding box center [349, 142] width 29 height 4
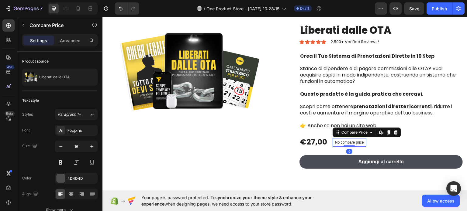
click at [345, 142] on p "No compare price" at bounding box center [349, 142] width 29 height 4
click at [66, 40] on p "Advanced" at bounding box center [70, 40] width 21 height 6
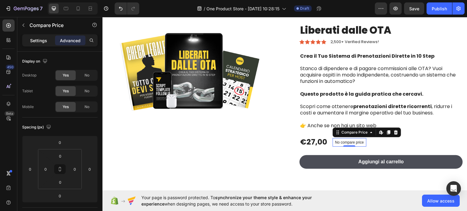
click at [40, 43] on p "Settings" at bounding box center [38, 40] width 17 height 6
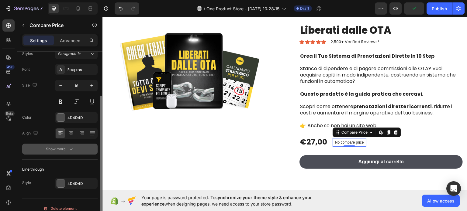
scroll to position [67, 0]
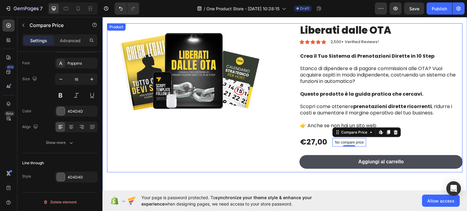
click at [282, 150] on div "Product Images Liberati dalle OTA Product Title Icon Icon Icon Icon Icon Icon L…" at bounding box center [285, 97] width 356 height 149
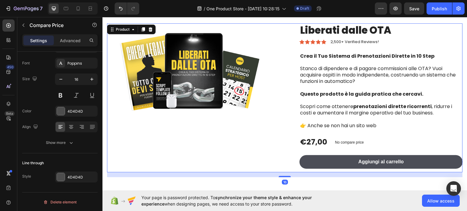
scroll to position [0, 0]
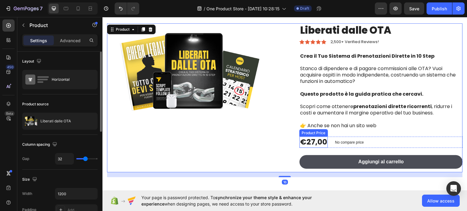
click at [354, 144] on p "No compare price" at bounding box center [349, 142] width 29 height 4
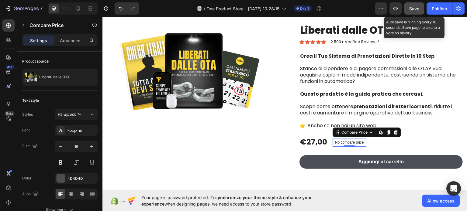
click at [414, 11] on span "Save" at bounding box center [414, 8] width 10 height 5
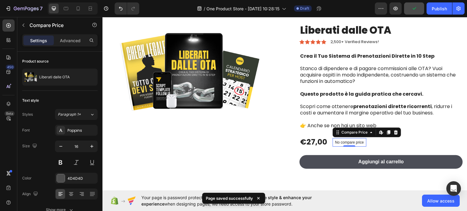
click at [343, 143] on p "No compare price" at bounding box center [349, 142] width 29 height 4
click at [343, 142] on p "No compare price" at bounding box center [349, 142] width 29 height 4
click at [340, 132] on div "Compare Price" at bounding box center [354, 131] width 29 height 5
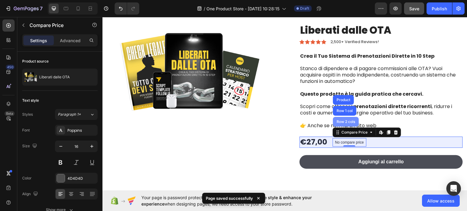
click at [339, 120] on div "Row 2 cols" at bounding box center [345, 122] width 21 height 4
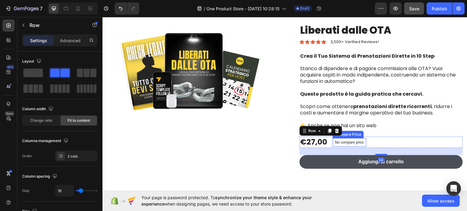
click at [345, 145] on div "No compare price Compare Price" at bounding box center [350, 142] width 34 height 9
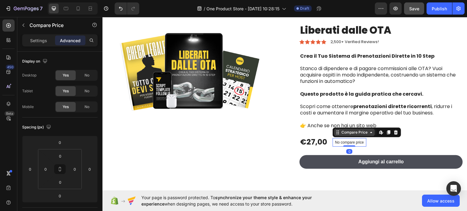
click at [340, 133] on div "Compare Price" at bounding box center [354, 131] width 29 height 5
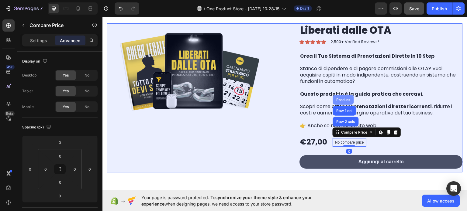
click at [338, 105] on div "Product" at bounding box center [343, 100] width 21 height 10
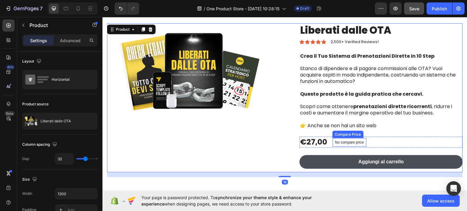
click at [344, 142] on p "No compare price" at bounding box center [349, 142] width 29 height 4
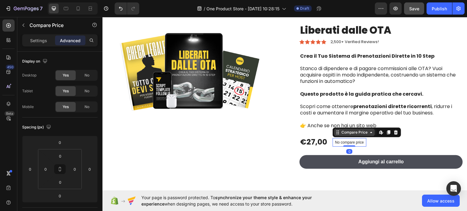
click at [344, 130] on div "Compare Price" at bounding box center [354, 131] width 29 height 5
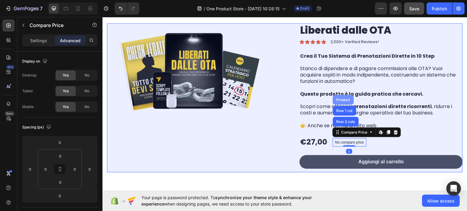
click at [345, 100] on div "Product" at bounding box center [343, 100] width 16 height 4
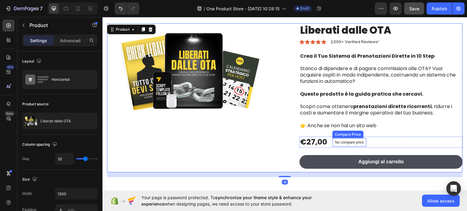
click at [345, 140] on div "No compare price" at bounding box center [350, 142] width 34 height 9
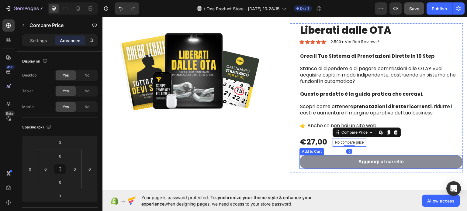
click at [340, 160] on button "Aggiungi al carrello" at bounding box center [380, 162] width 163 height 14
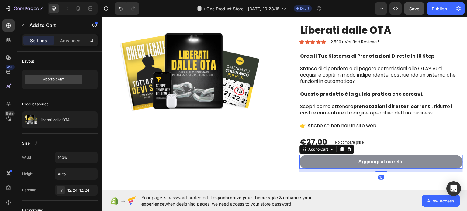
click at [318, 157] on button "Aggiungi al carrello" at bounding box center [380, 162] width 163 height 14
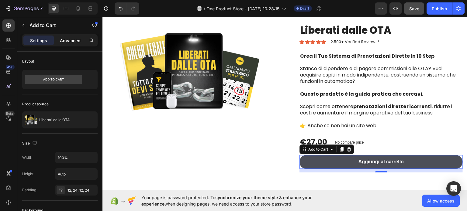
click at [84, 40] on div "Advanced" at bounding box center [70, 41] width 30 height 10
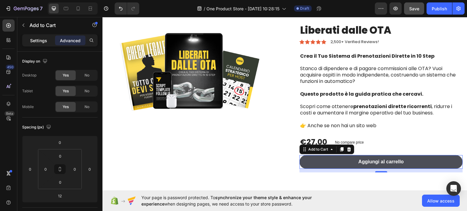
click at [43, 39] on p "Settings" at bounding box center [38, 40] width 17 height 6
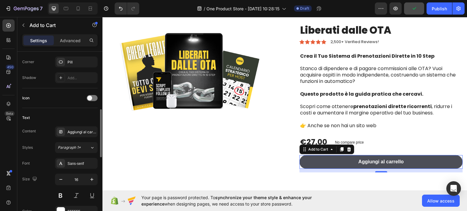
scroll to position [243, 0]
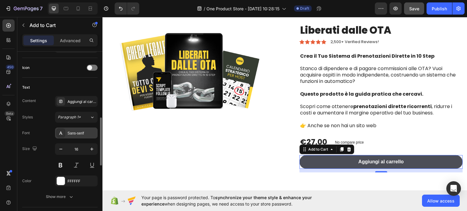
click at [78, 132] on div "Sans-serif" at bounding box center [81, 133] width 29 height 5
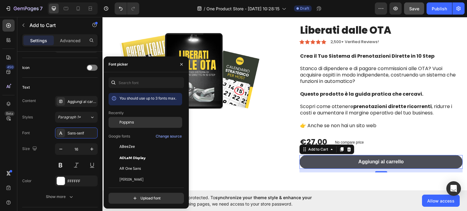
click at [119, 123] on div at bounding box center [114, 122] width 11 height 11
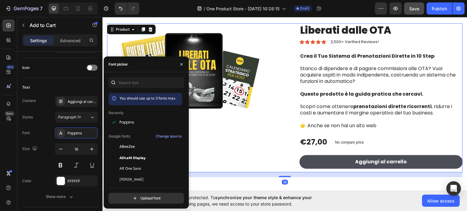
scroll to position [0, 0]
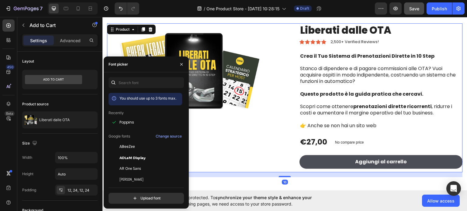
click at [219, 144] on div "Product Images" at bounding box center [193, 97] width 173 height 149
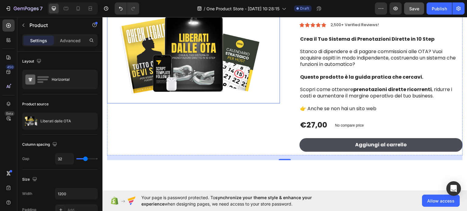
scroll to position [30, 0]
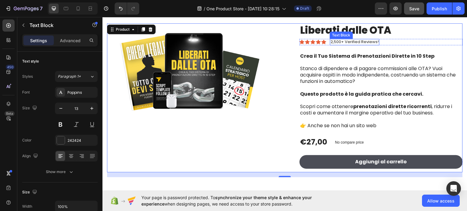
click at [350, 44] on div "2,500+ Verified Reviews! Text Block" at bounding box center [355, 42] width 50 height 6
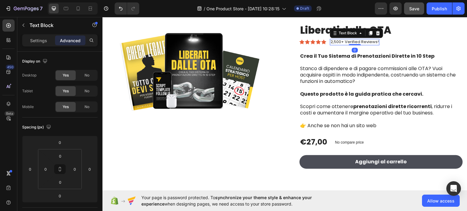
click at [349, 41] on p "2,500+ Verified Reviews!" at bounding box center [354, 41] width 48 height 5
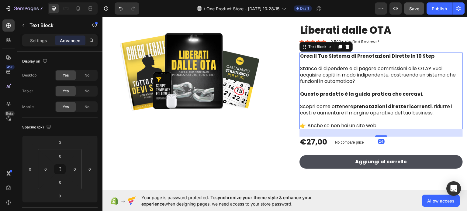
click at [340, 68] on p "Stanco di dipendere e di pagare commissioni alle OTA? Vuoi acquisire ospiti in …" at bounding box center [381, 77] width 162 height 25
click at [361, 43] on p "2,500+ Verified Reviews!" at bounding box center [354, 41] width 48 height 5
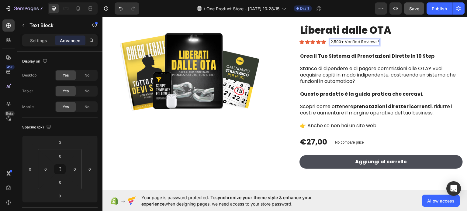
click at [346, 41] on p "2,500+ Verified Reviews!" at bounding box center [354, 41] width 48 height 5
drag, startPoint x: 343, startPoint y: 42, endPoint x: 374, endPoint y: 42, distance: 31.0
click at [374, 42] on p "2,500+ Verified Reviews!" at bounding box center [354, 41] width 48 height 5
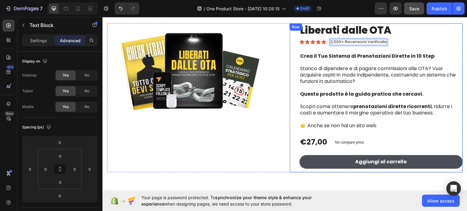
click at [376, 54] on strong "Crea il Tuo Sistema di Prenotazioni Dirette in 10 Step" at bounding box center [367, 55] width 134 height 7
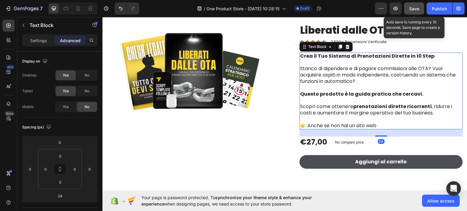
click at [411, 6] on span "Save" at bounding box center [414, 8] width 10 height 5
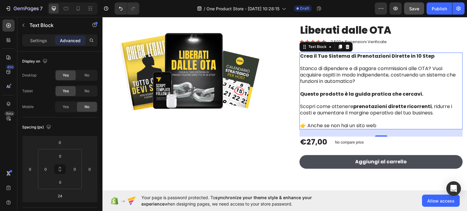
scroll to position [61, 0]
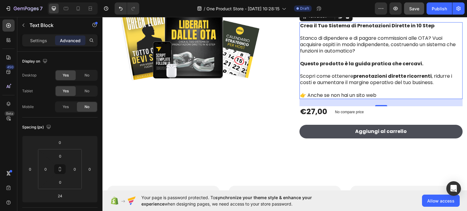
click at [378, 94] on p "👉 Anche se non hai un sito web" at bounding box center [381, 95] width 162 height 6
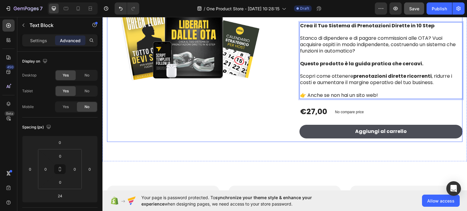
click at [259, 84] on img at bounding box center [193, 41] width 173 height 97
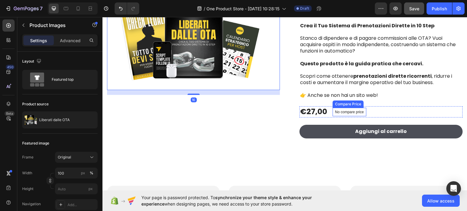
click at [335, 110] on p "No compare price" at bounding box center [349, 112] width 29 height 4
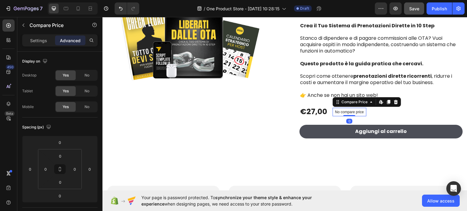
click at [336, 112] on p "No compare price" at bounding box center [349, 112] width 29 height 4
click at [39, 38] on p "Settings" at bounding box center [38, 40] width 17 height 6
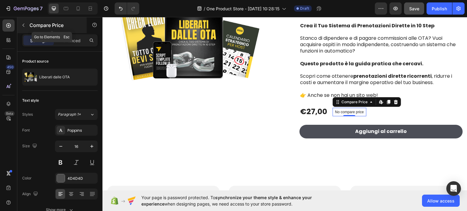
click at [25, 26] on icon "button" at bounding box center [23, 25] width 5 height 5
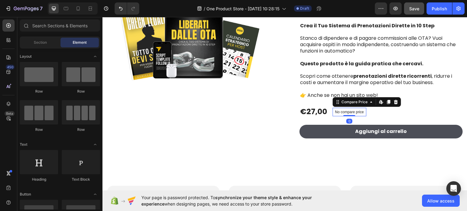
click at [335, 112] on p "No compare price" at bounding box center [349, 112] width 29 height 4
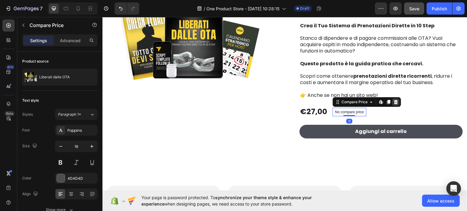
click at [393, 102] on icon at bounding box center [395, 101] width 5 height 5
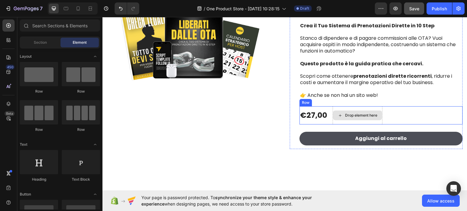
click at [352, 116] on div "Drop element here" at bounding box center [361, 115] width 32 height 5
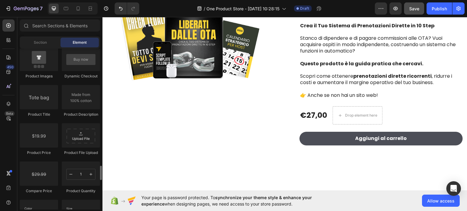
scroll to position [973, 0]
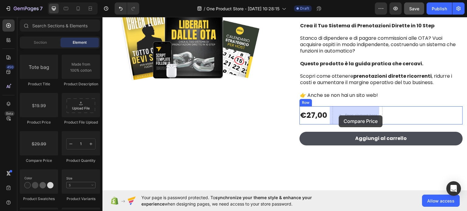
drag, startPoint x: 150, startPoint y: 164, endPoint x: 339, endPoint y: 115, distance: 195.2
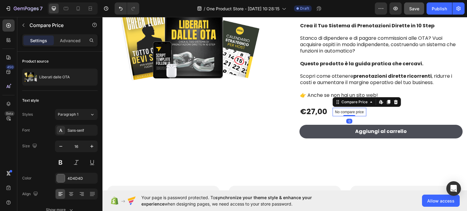
click at [344, 112] on p "No compare price" at bounding box center [349, 112] width 29 height 4
click at [344, 110] on p "No compare price" at bounding box center [349, 112] width 29 height 4
click at [346, 103] on div "Compare Price" at bounding box center [354, 101] width 29 height 5
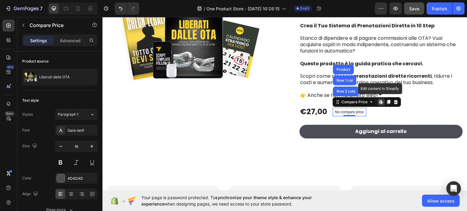
click at [379, 102] on icon at bounding box center [381, 101] width 5 height 5
click at [348, 112] on p "No compare price" at bounding box center [349, 112] width 29 height 4
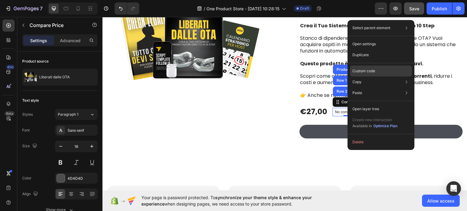
click at [370, 71] on p "Custom code" at bounding box center [363, 70] width 23 height 5
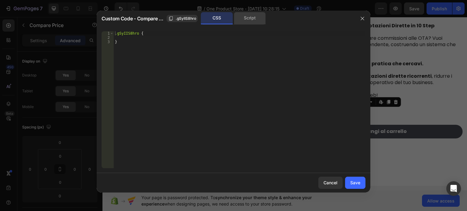
click at [253, 19] on div "Script" at bounding box center [250, 18] width 32 height 12
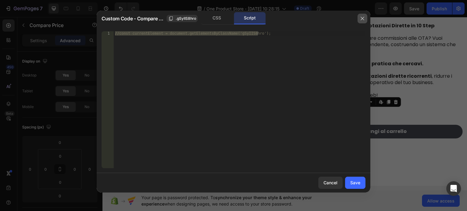
click at [364, 17] on icon "button" at bounding box center [362, 18] width 3 height 3
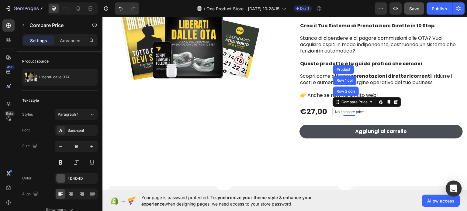
click at [452, 191] on icon "Open Intercom Messenger" at bounding box center [454, 189] width 8 height 8
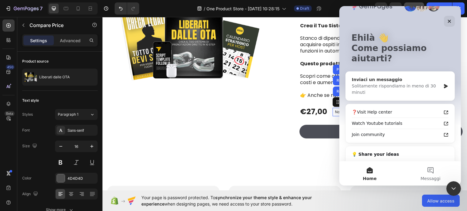
scroll to position [30, 0]
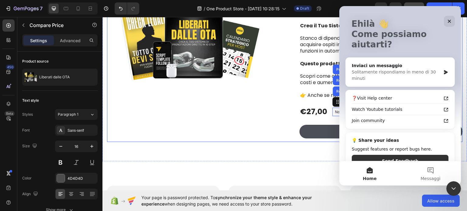
click at [259, 109] on div "Product Images" at bounding box center [193, 67] width 173 height 149
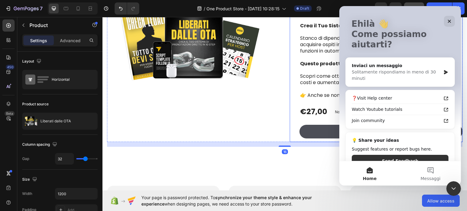
click at [290, 117] on div "Liberati dalle OTA Product Title Icon Icon Icon Icon Icon Icon List 2,500+ Rece…" at bounding box center [376, 67] width 173 height 149
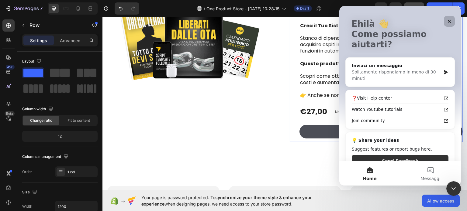
click at [448, 19] on icon "Chiudi" at bounding box center [449, 21] width 5 height 5
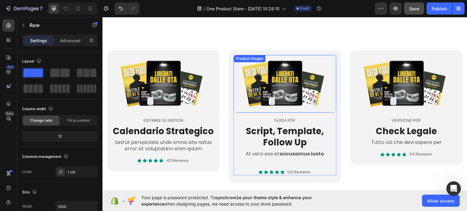
scroll to position [213, 0]
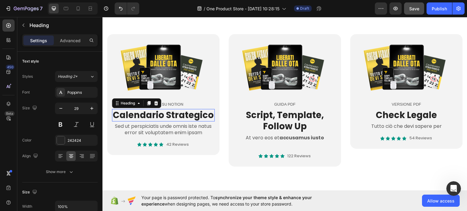
click at [177, 115] on h2 "Calendario Strategico" at bounding box center [163, 115] width 103 height 13
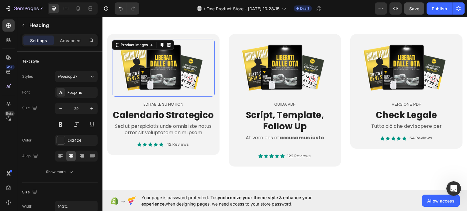
click at [187, 69] on img at bounding box center [163, 68] width 103 height 58
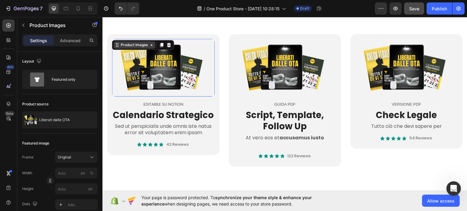
click at [148, 45] on div "Product Images" at bounding box center [133, 44] width 29 height 5
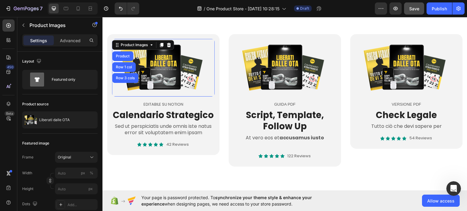
click at [188, 74] on img at bounding box center [163, 68] width 103 height 58
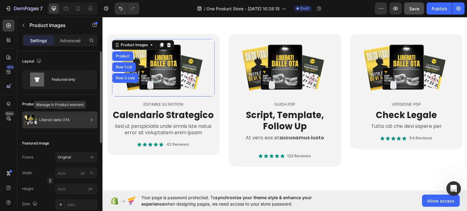
click at [71, 120] on div "Liberati dalle OTA" at bounding box center [59, 120] width 75 height 17
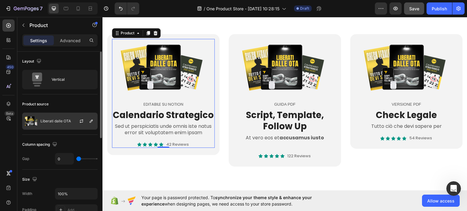
click at [64, 118] on div "Liberati dalle OTA" at bounding box center [59, 121] width 75 height 17
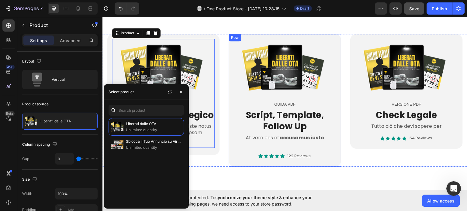
click at [235, 162] on div "Product Images GUIDA PDF Text Block Script, Template, Follow Up Heading At vero…" at bounding box center [285, 100] width 112 height 133
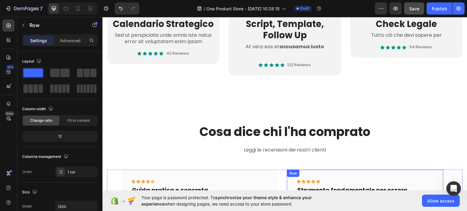
scroll to position [274, 0]
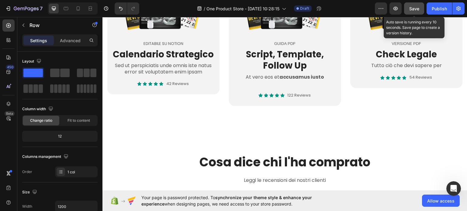
click at [417, 9] on span "Save" at bounding box center [414, 8] width 10 height 5
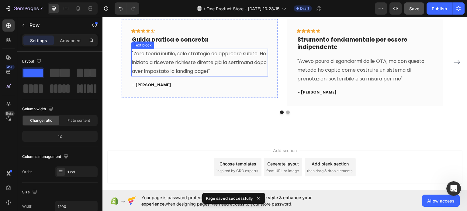
scroll to position [456, 0]
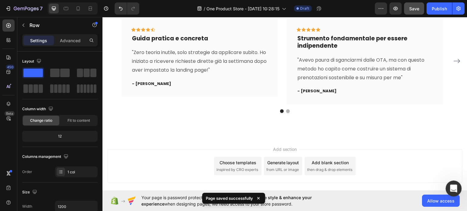
click at [453, 187] on icon "Apri il messenger Intercom" at bounding box center [453, 188] width 10 height 10
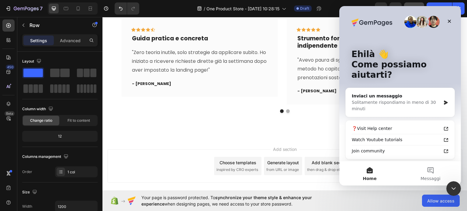
drag, startPoint x: 390, startPoint y: 21, endPoint x: 344, endPoint y: 17, distance: 46.0
click at [364, 23] on div "Messenger Intercom" at bounding box center [399, 22] width 97 height 12
